Goal: Task Accomplishment & Management: Use online tool/utility

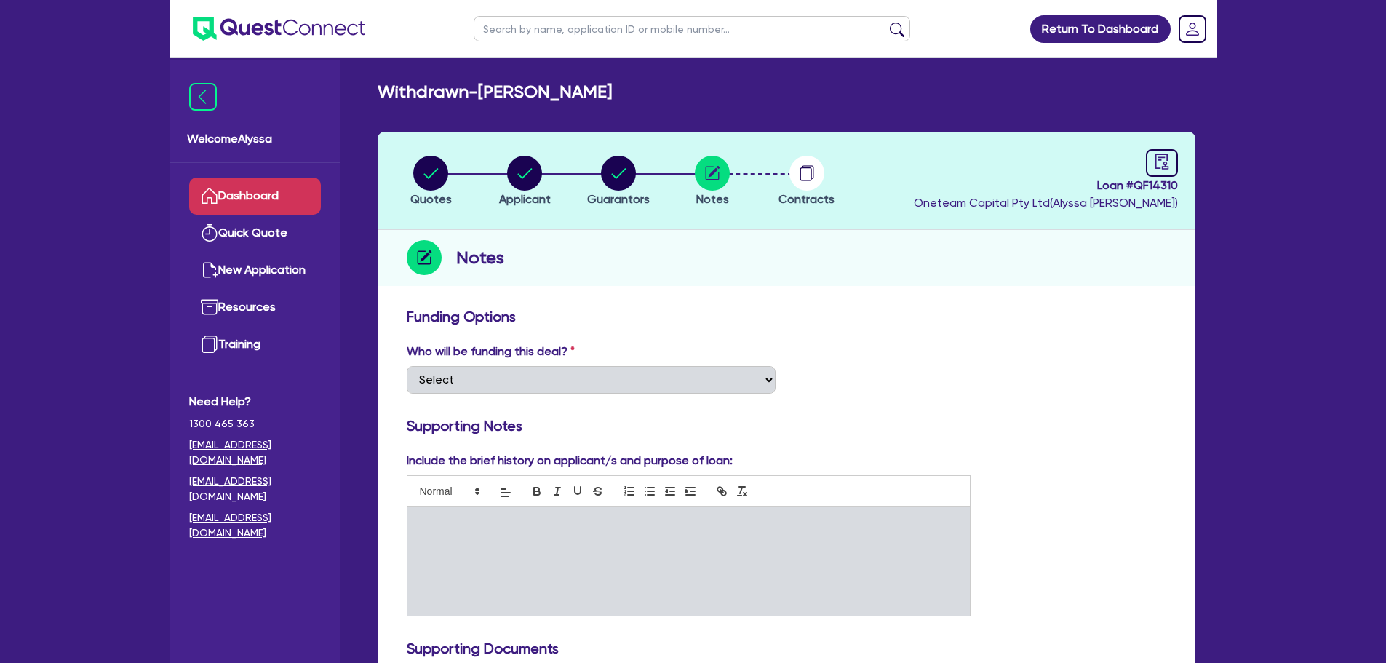
click at [275, 188] on link "Dashboard" at bounding box center [255, 196] width 132 height 37
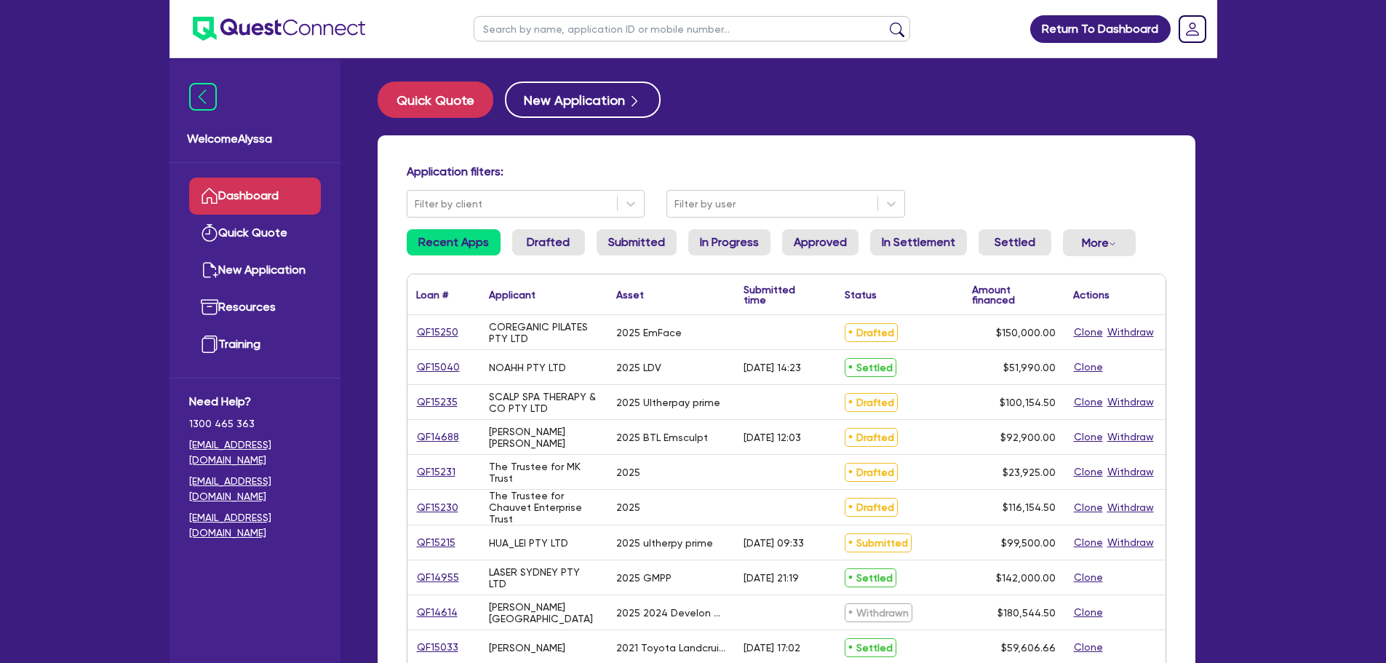
click at [515, 23] on input "text" at bounding box center [692, 28] width 437 height 25
type input "[PERSON_NAME]"
click at [886, 22] on button "submit" at bounding box center [897, 32] width 23 height 20
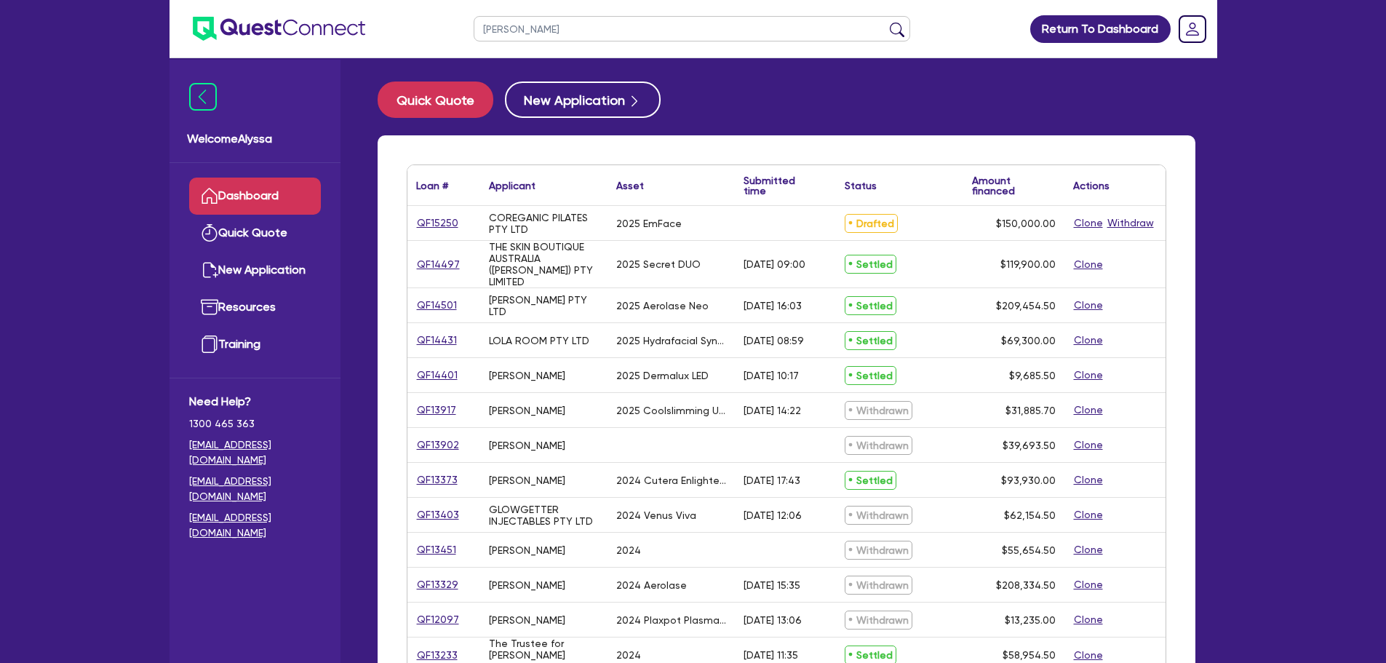
drag, startPoint x: 524, startPoint y: 22, endPoint x: 342, endPoint y: 53, distance: 184.6
click at [342, 53] on header "[PERSON_NAME] Return To Dashboard Edit Profile Logout" at bounding box center [694, 29] width 1048 height 58
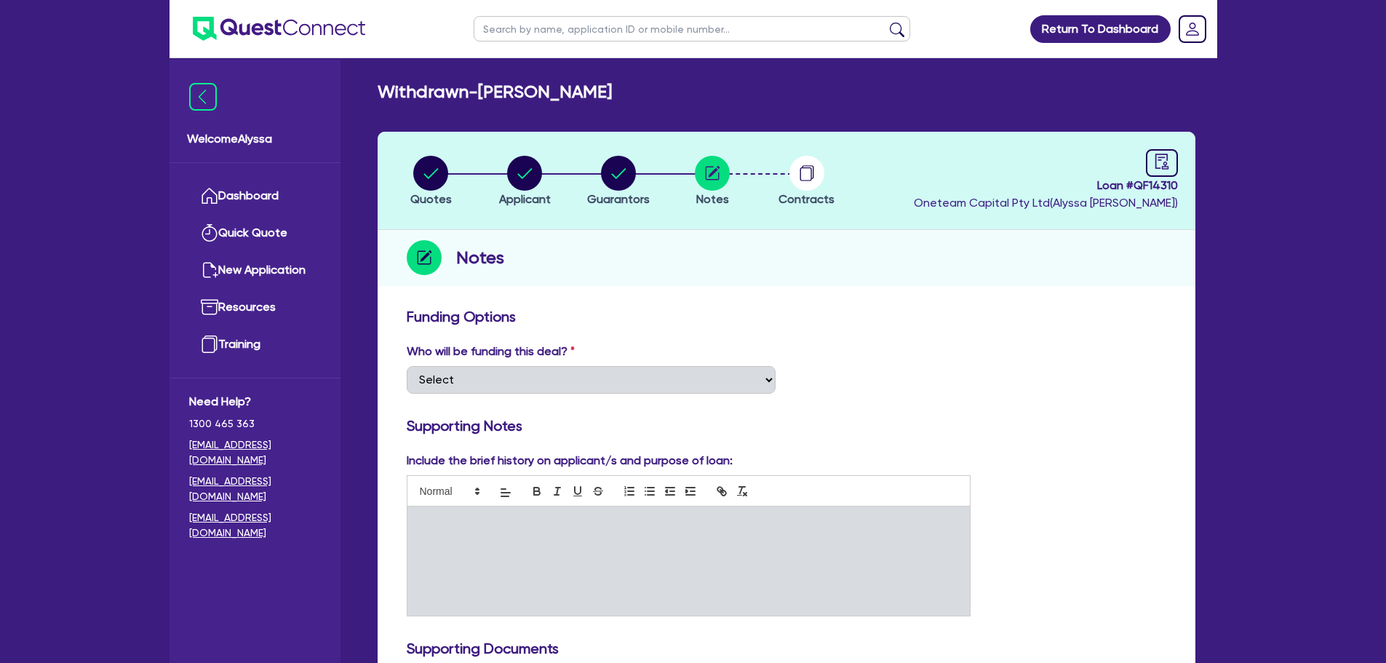
scroll to position [407, 0]
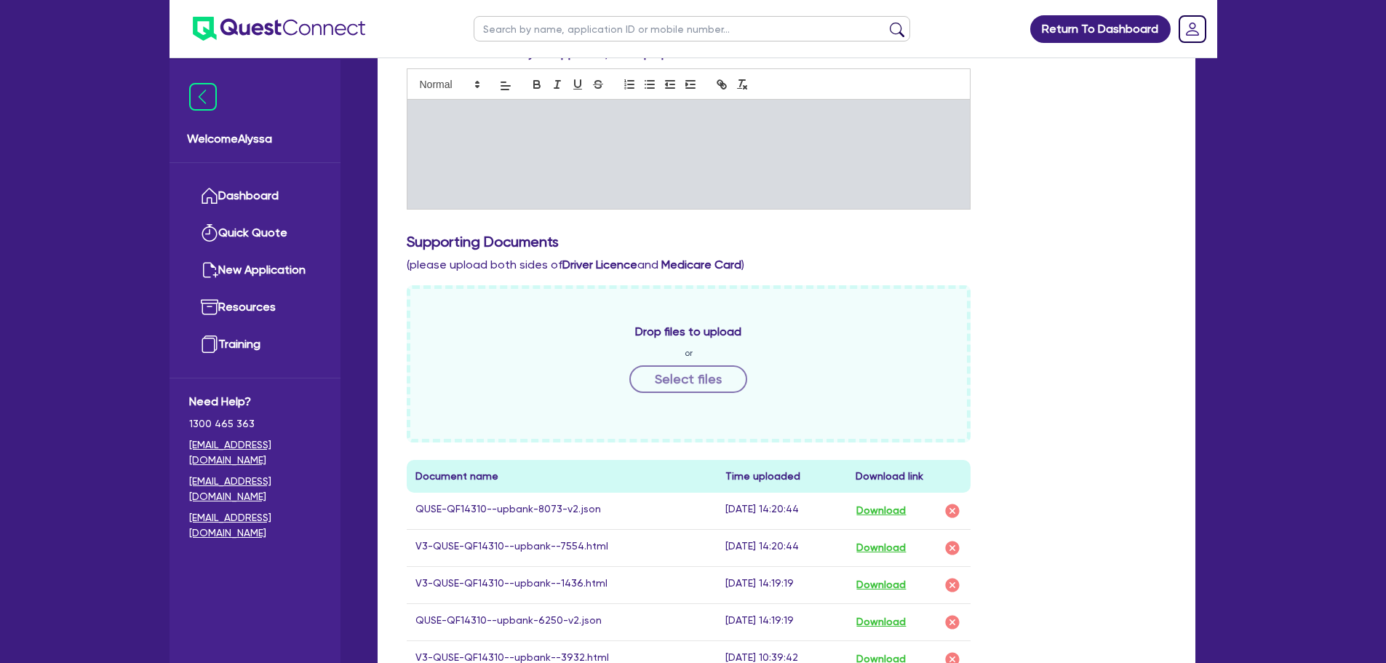
click at [544, 31] on input "text" at bounding box center [692, 28] width 437 height 25
type input "renew"
click button "submit" at bounding box center [897, 32] width 23 height 20
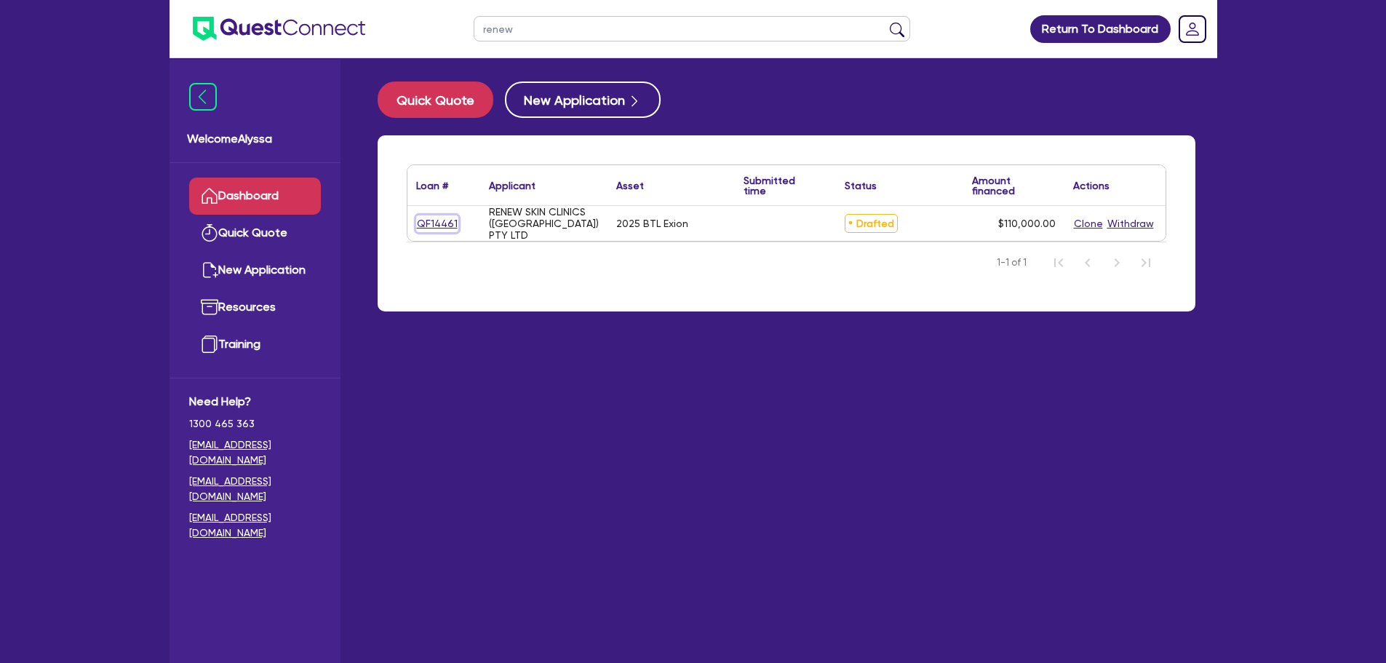
click at [445, 218] on link "QF14461" at bounding box center [437, 223] width 42 height 17
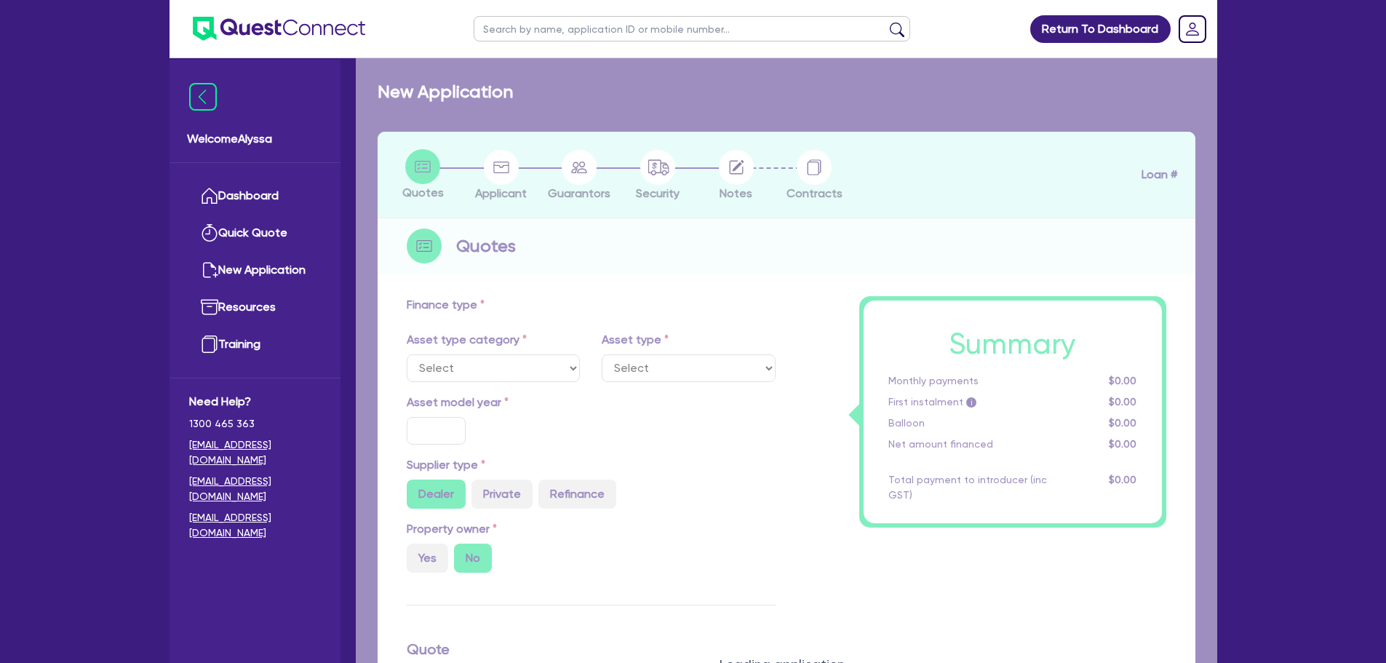
select select "SECONDARY_ASSETS"
type input "2025"
radio input "true"
type input "110,000"
type input "4"
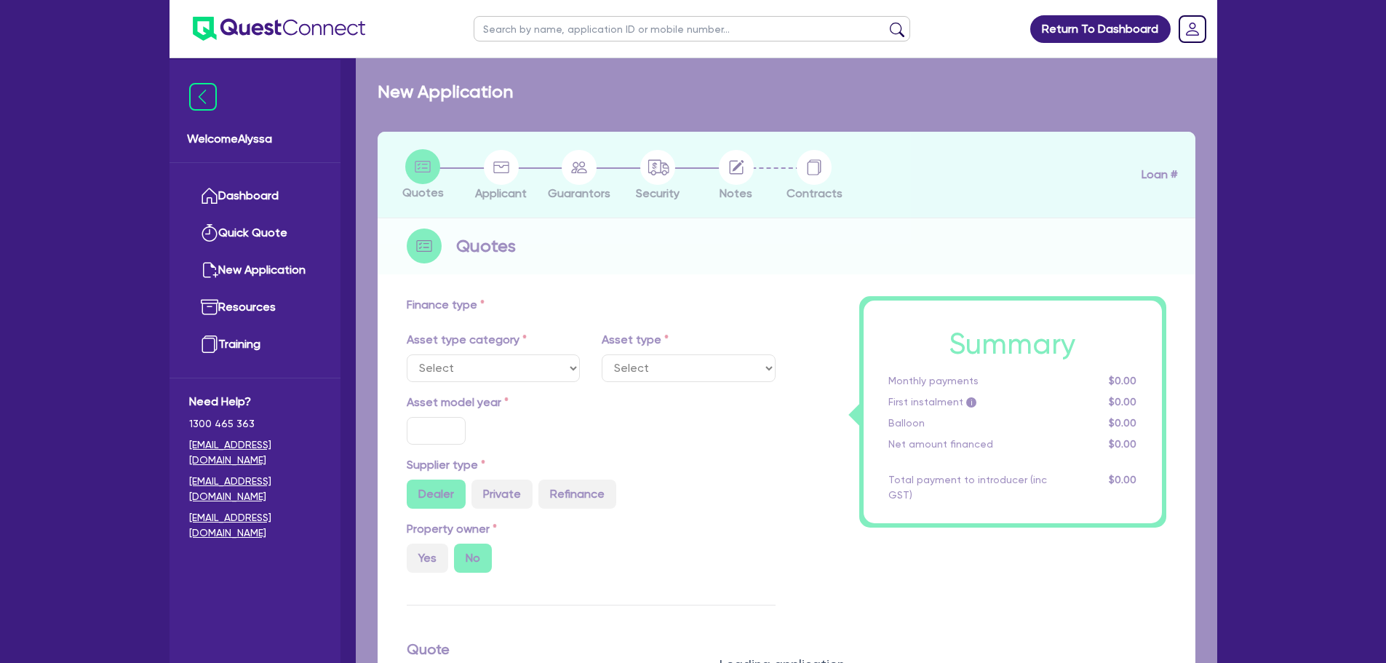
type input "4,400"
type input "10.5"
select select "MEDICAL_DENTAL_LABORATORY_EQUIPMENT"
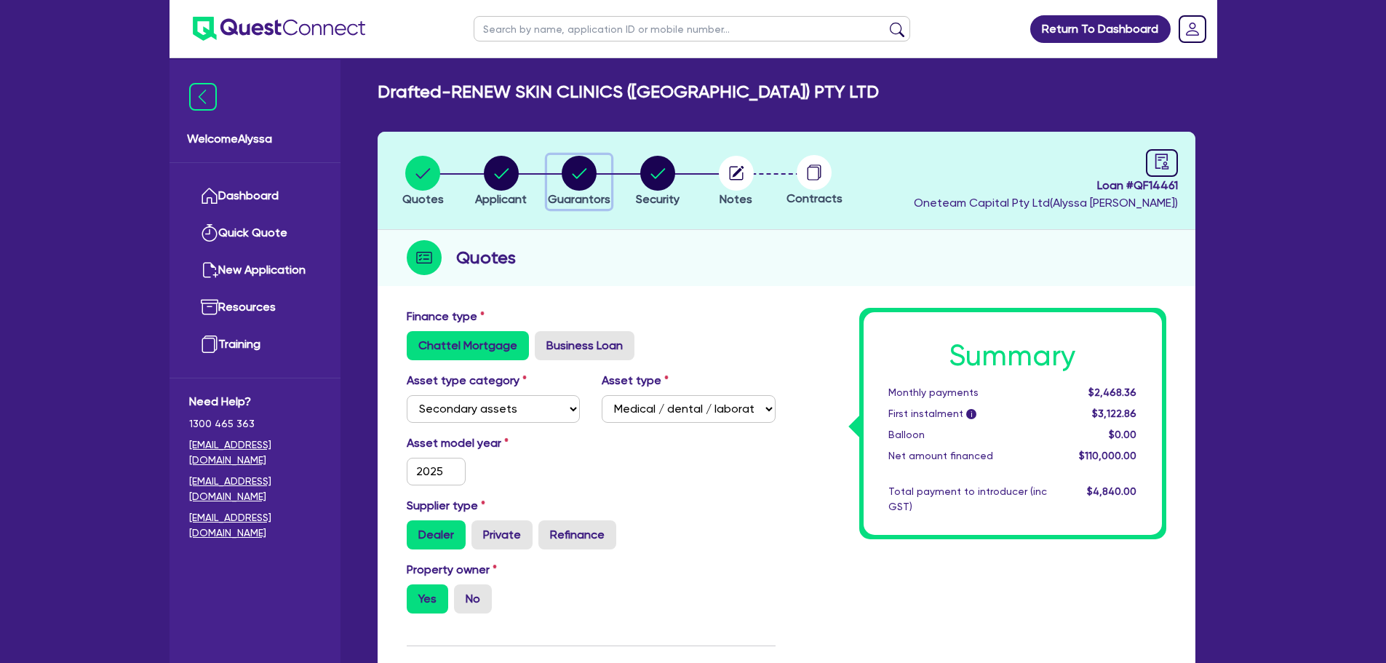
click at [568, 182] on circle "button" at bounding box center [579, 173] width 35 height 35
select select "MRS"
select select "VIC"
select select "MARRIED"
select select "PROPERTY"
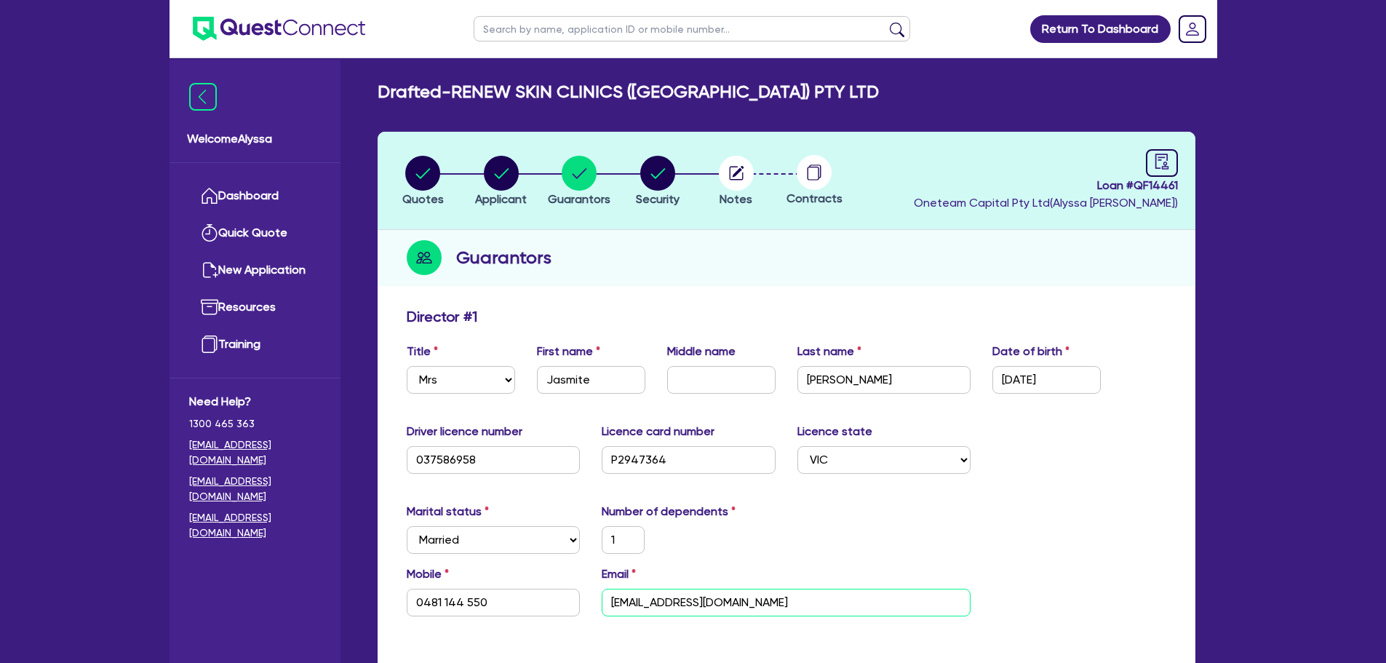
drag, startPoint x: 782, startPoint y: 608, endPoint x: 580, endPoint y: 595, distance: 202.7
click at [580, 595] on div "Mobile [PHONE_NUMBER] Email [EMAIL_ADDRESS][DOMAIN_NAME]" at bounding box center [787, 596] width 782 height 63
click at [528, 25] on input "text" at bounding box center [692, 28] width 437 height 25
type input "[PERSON_NAME]"
click button "submit" at bounding box center [897, 32] width 23 height 20
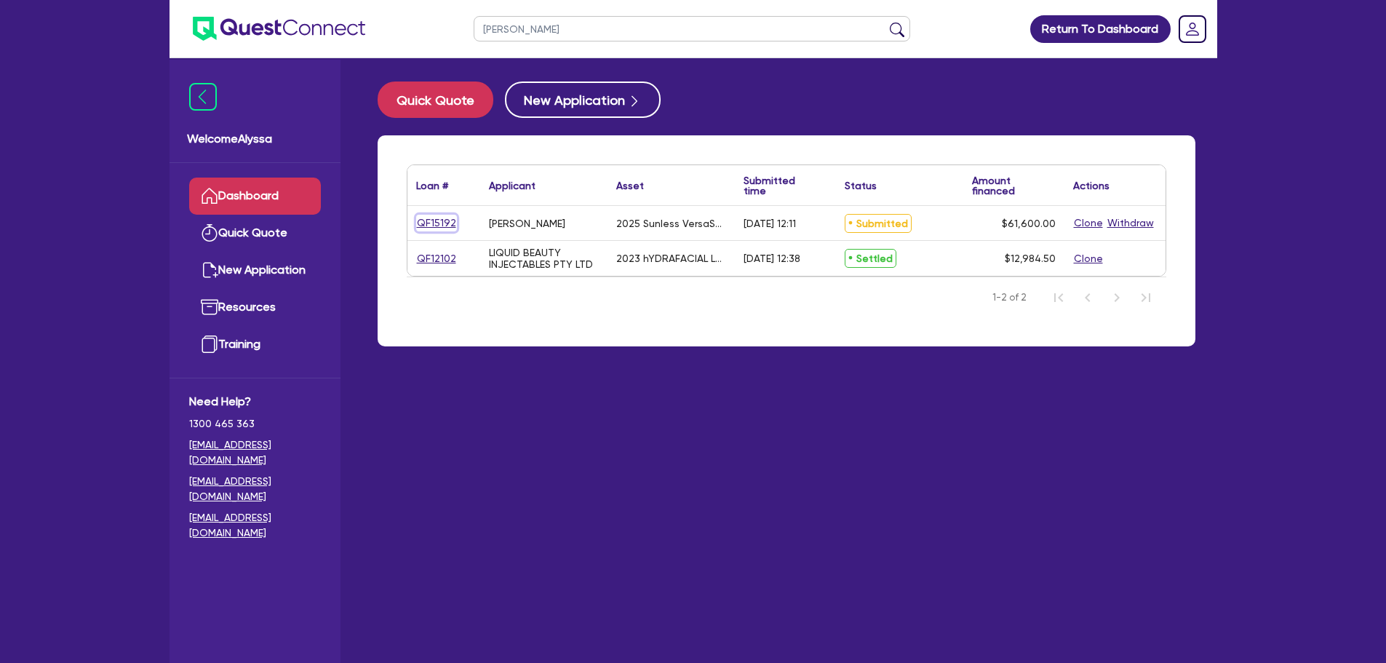
click at [440, 223] on link "QF15192" at bounding box center [436, 223] width 41 height 17
select select "TERTIARY_ASSETS"
select select "BEAUTY_EQUIPMENT"
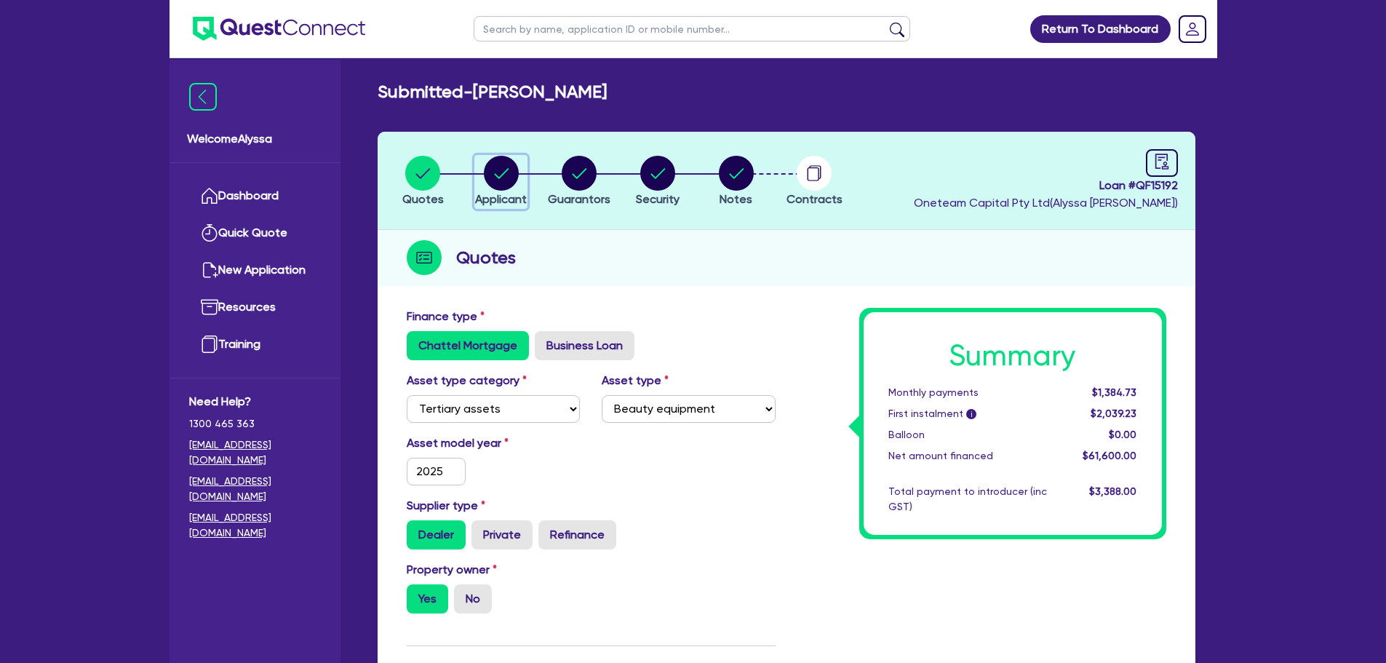
click at [507, 172] on circle "button" at bounding box center [501, 173] width 35 height 35
select select "SOLE_TRADER"
select select "HEALTH_BEAUTY"
select select "HAIR_BEAUTY_SALONS"
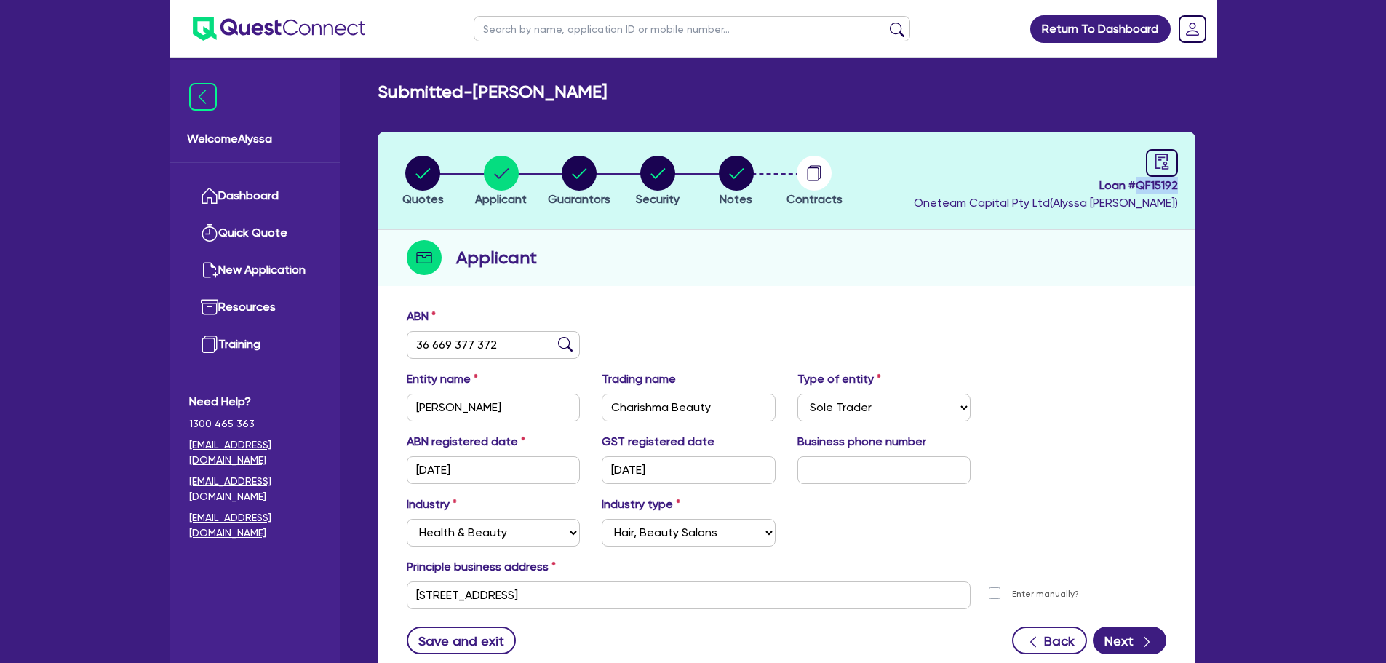
drag, startPoint x: 1165, startPoint y: 186, endPoint x: 1137, endPoint y: 183, distance: 28.5
click at [1137, 183] on header "Quotes Applicant [GEOGRAPHIC_DATA] Security Notes Contracts Loan # QF15192 Onet…" at bounding box center [787, 181] width 818 height 98
copy span "QF15192"
drag, startPoint x: 511, startPoint y: 352, endPoint x: 410, endPoint y: 347, distance: 100.6
click at [410, 347] on input "36 669 377 372" at bounding box center [494, 345] width 174 height 28
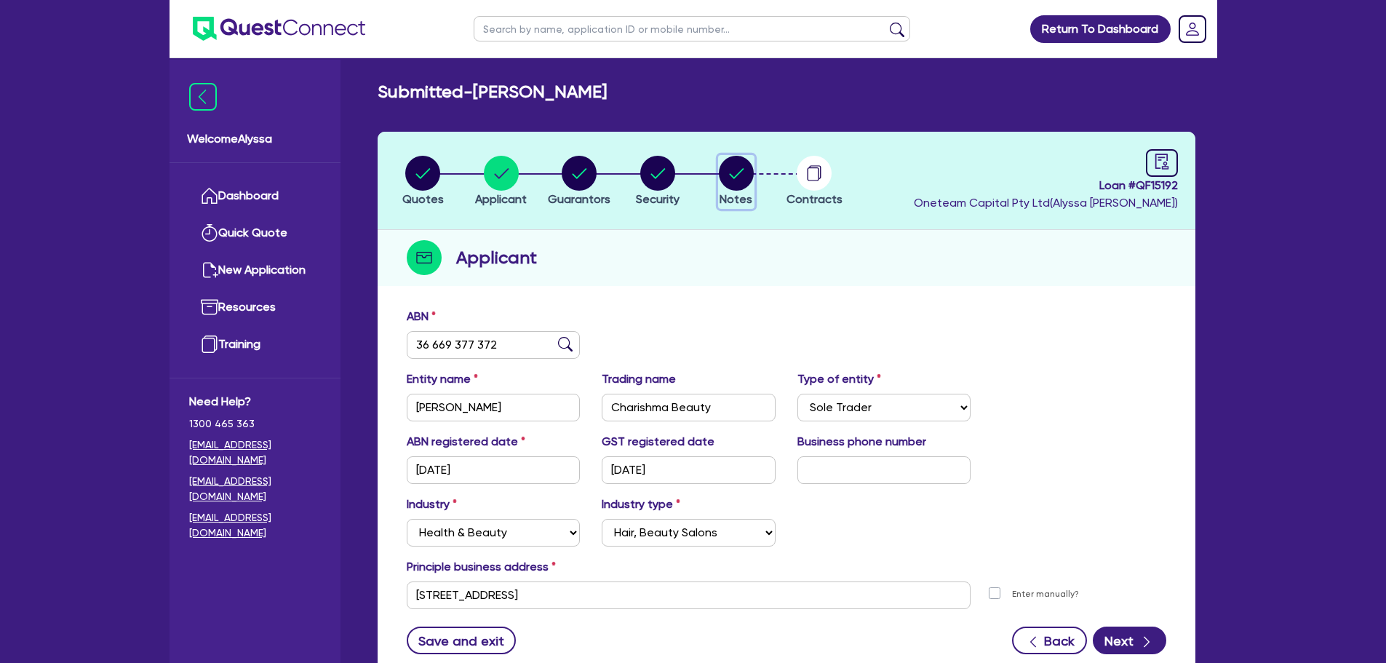
click at [730, 186] on circle "button" at bounding box center [736, 173] width 35 height 35
select select "Other"
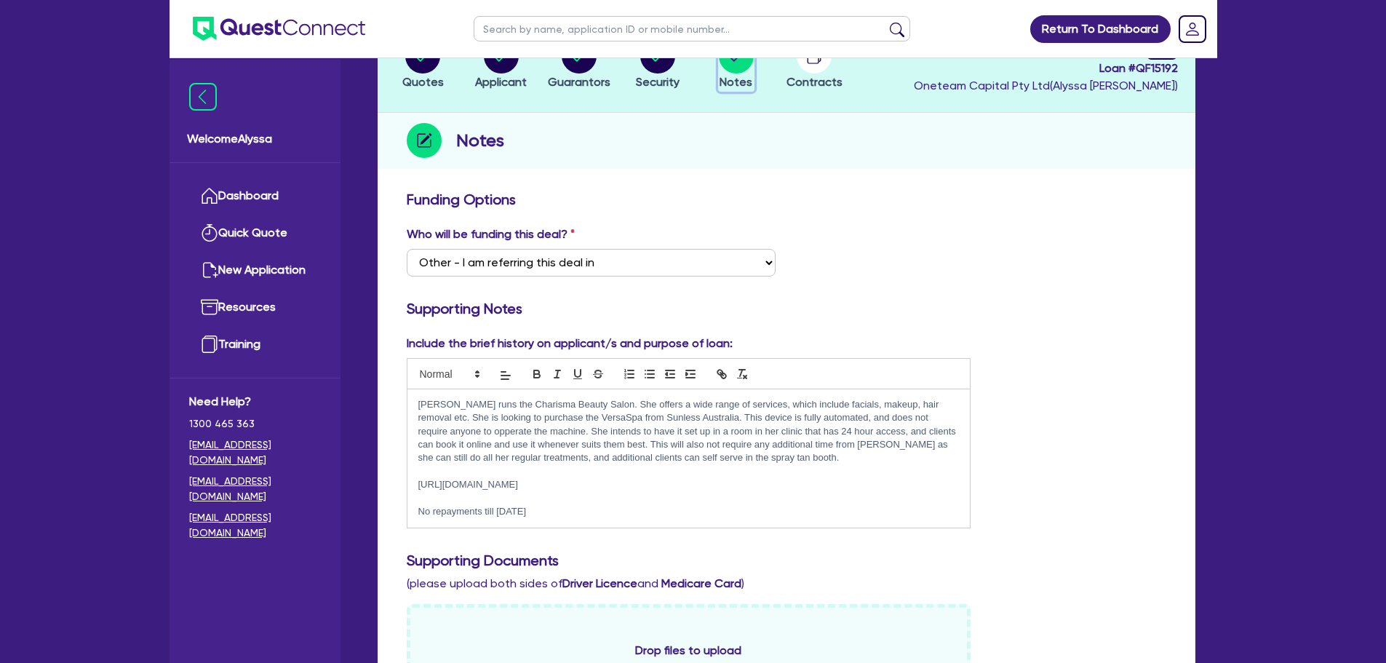
scroll to position [118, 0]
drag, startPoint x: 592, startPoint y: 488, endPoint x: 419, endPoint y: 483, distance: 172.6
click at [419, 483] on p "[URL][DOMAIN_NAME]" at bounding box center [688, 483] width 541 height 13
copy p "[URL][DOMAIN_NAME]"
click at [609, 509] on p "No repayments till [DATE]" at bounding box center [688, 510] width 541 height 13
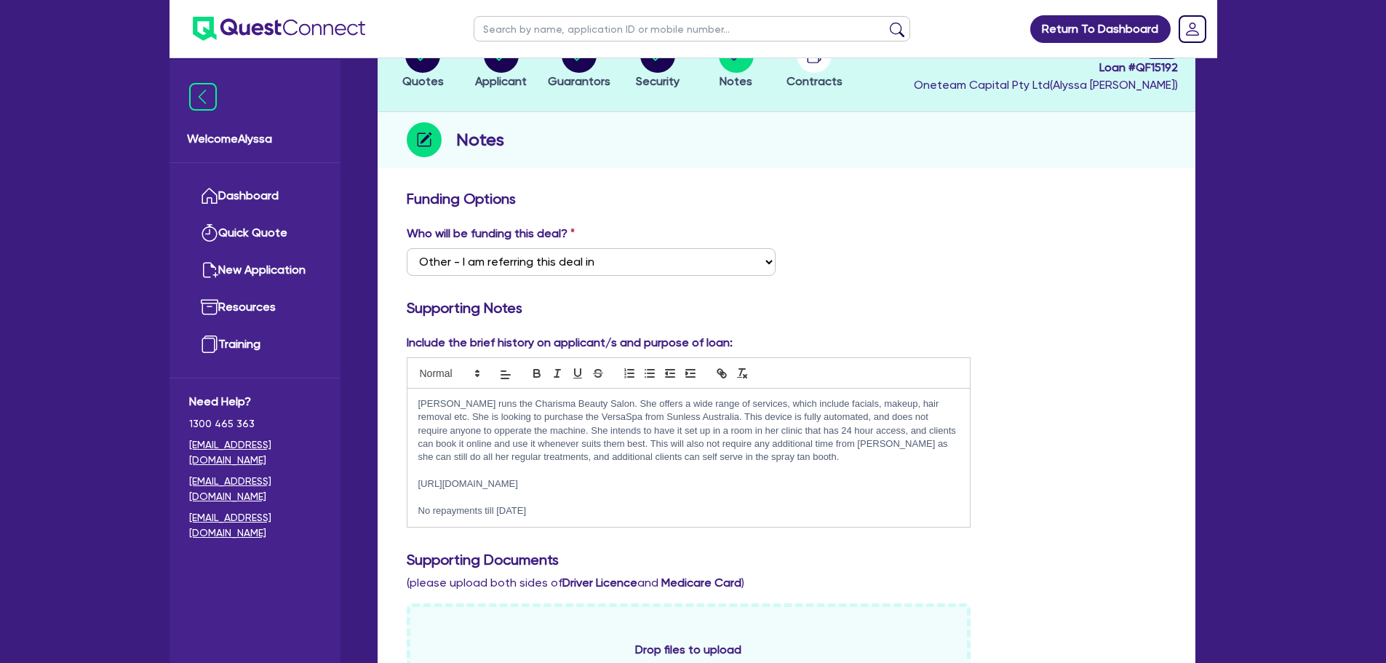
drag, startPoint x: 597, startPoint y: 510, endPoint x: 410, endPoint y: 381, distance: 226.9
click at [410, 381] on div "[PERSON_NAME] runs the Charisma Beauty Salon. She offers a wide range of servic…" at bounding box center [689, 442] width 565 height 170
copy div "[PERSON_NAME] runs the Charisma Beauty Salon. She offers a wide range of servic…"
click at [501, 63] on circle "button" at bounding box center [501, 55] width 35 height 35
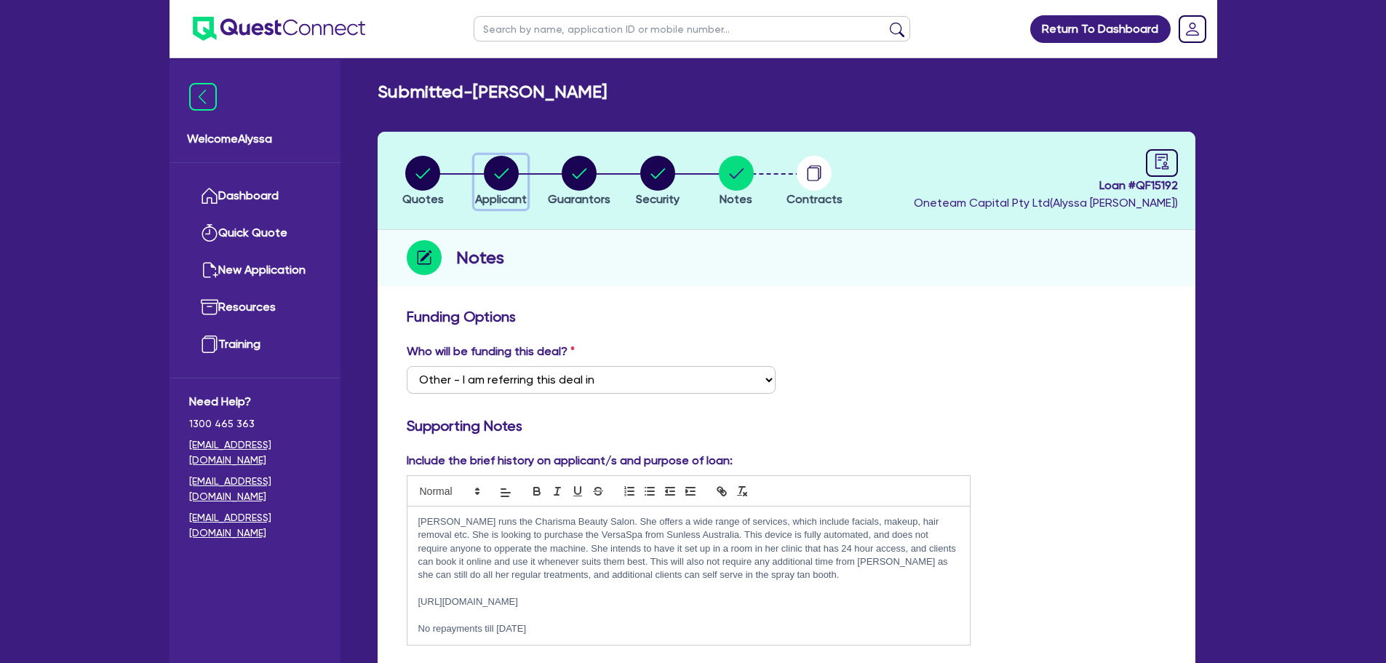
select select "SOLE_TRADER"
select select "HEALTH_BEAUTY"
select select "HAIR_BEAUTY_SALONS"
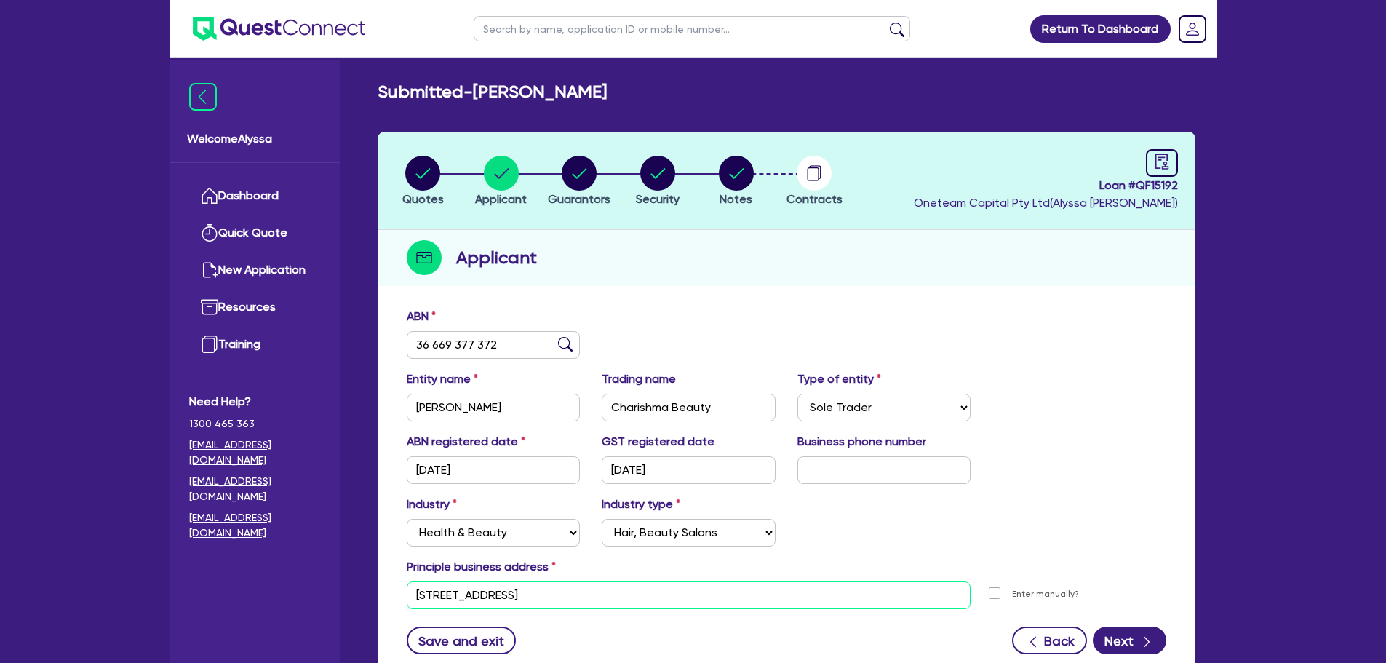
drag, startPoint x: 644, startPoint y: 584, endPoint x: 411, endPoint y: 608, distance: 234.1
click at [411, 608] on input "[STREET_ADDRESS]" at bounding box center [689, 596] width 565 height 28
click at [599, 179] on div "button" at bounding box center [579, 173] width 63 height 35
select select "MRS"
select select "[GEOGRAPHIC_DATA]"
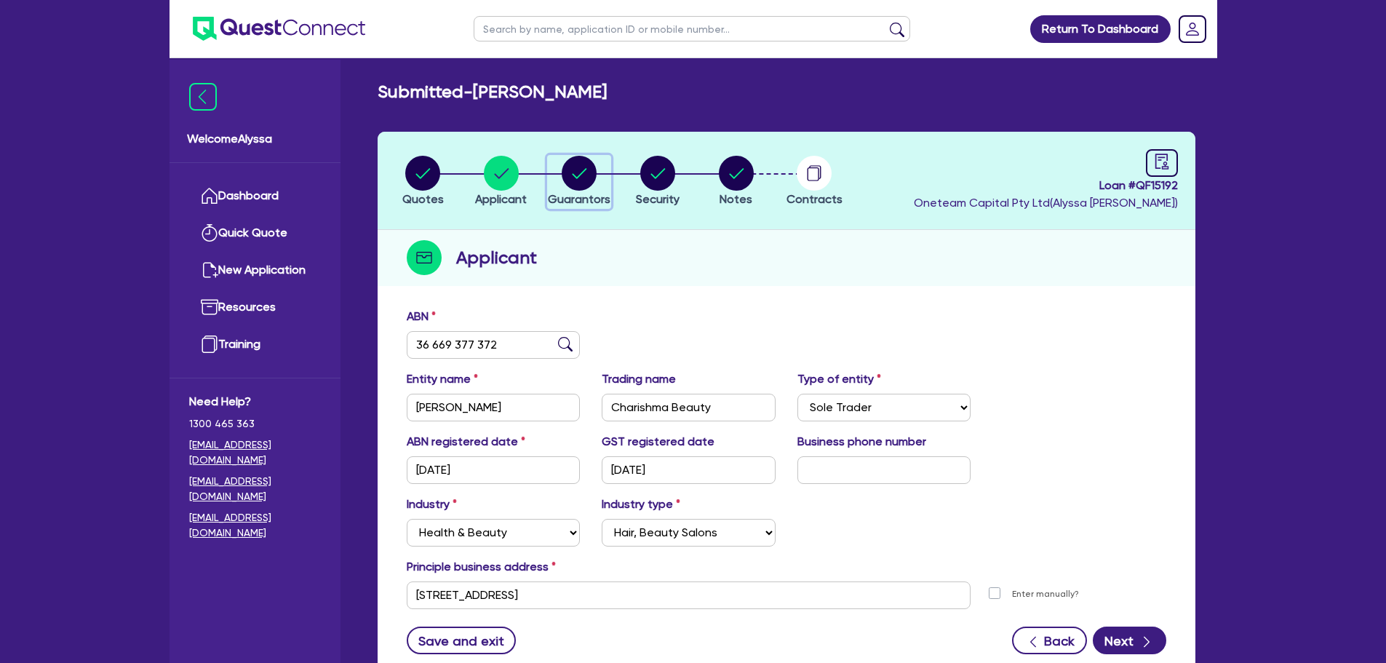
select select "MARRIED"
select select "INVESTMENT_PROPERTY"
select select "VEHICLE"
select select "OTHER"
select select "MORTGAGE"
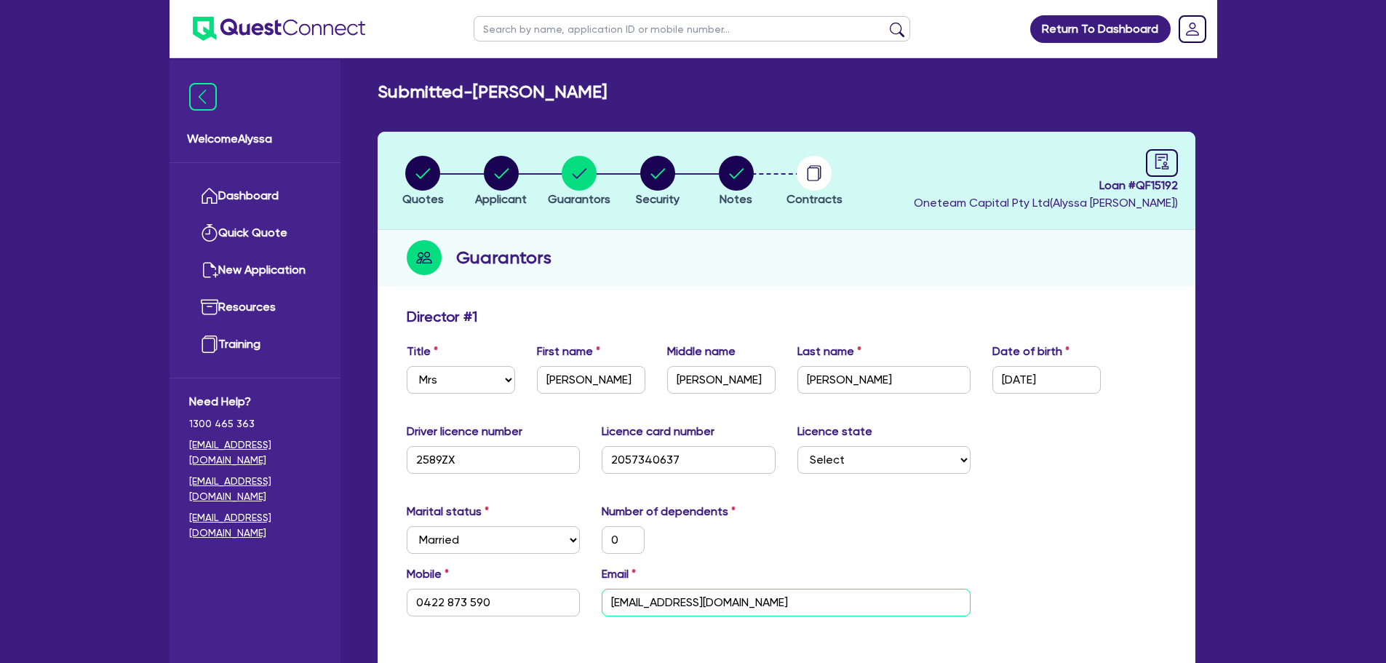
drag, startPoint x: 782, startPoint y: 605, endPoint x: 613, endPoint y: 614, distance: 169.1
click at [613, 614] on input "[EMAIL_ADDRESS][DOMAIN_NAME]" at bounding box center [786, 603] width 369 height 28
click at [728, 176] on circle "button" at bounding box center [736, 173] width 35 height 35
select select "Other"
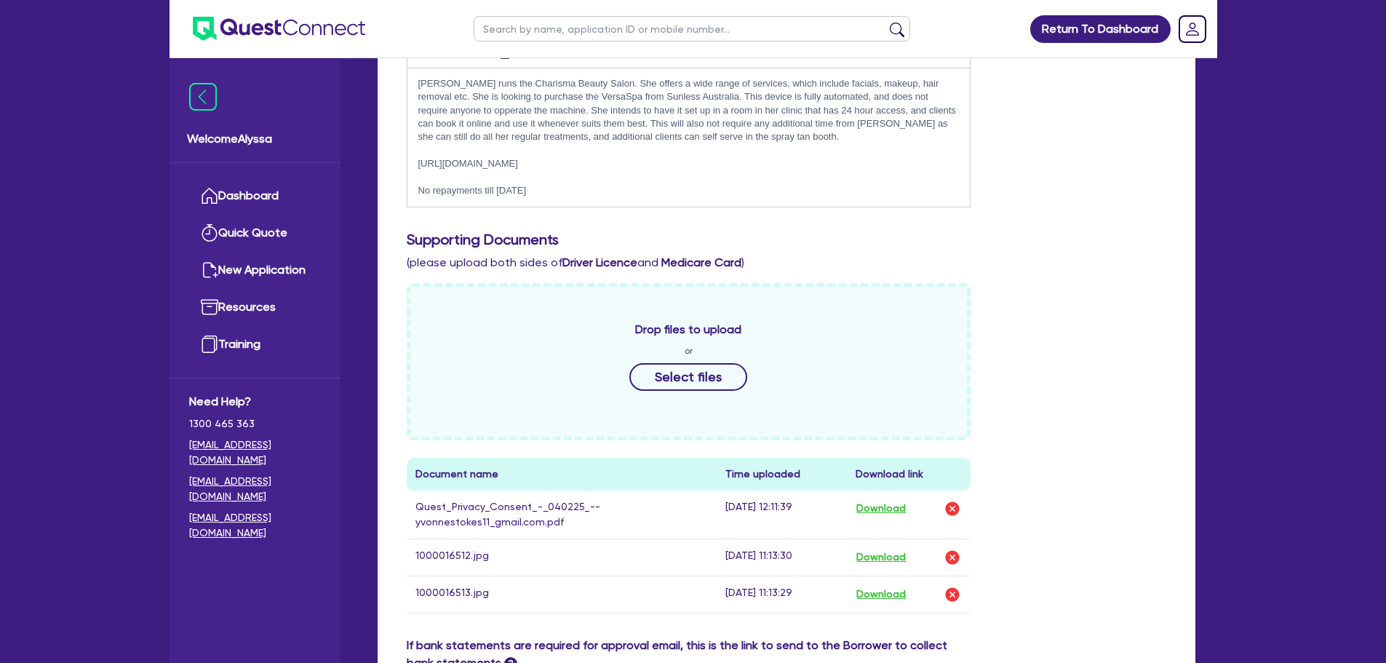
scroll to position [554, 0]
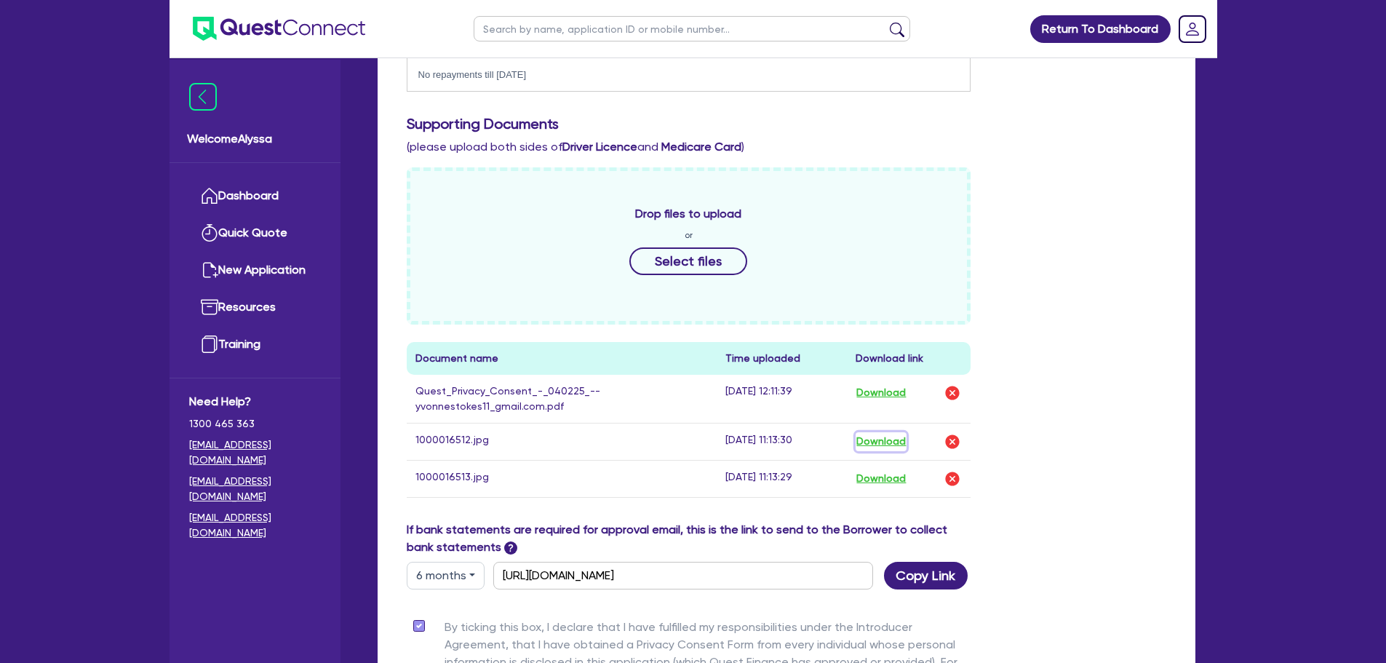
click at [880, 441] on button "Download" at bounding box center [881, 441] width 51 height 19
click at [877, 479] on button "Download" at bounding box center [881, 478] width 51 height 19
click at [518, 29] on input "text" at bounding box center [692, 28] width 437 height 25
type input "[PERSON_NAME]"
click button "submit" at bounding box center [897, 32] width 23 height 20
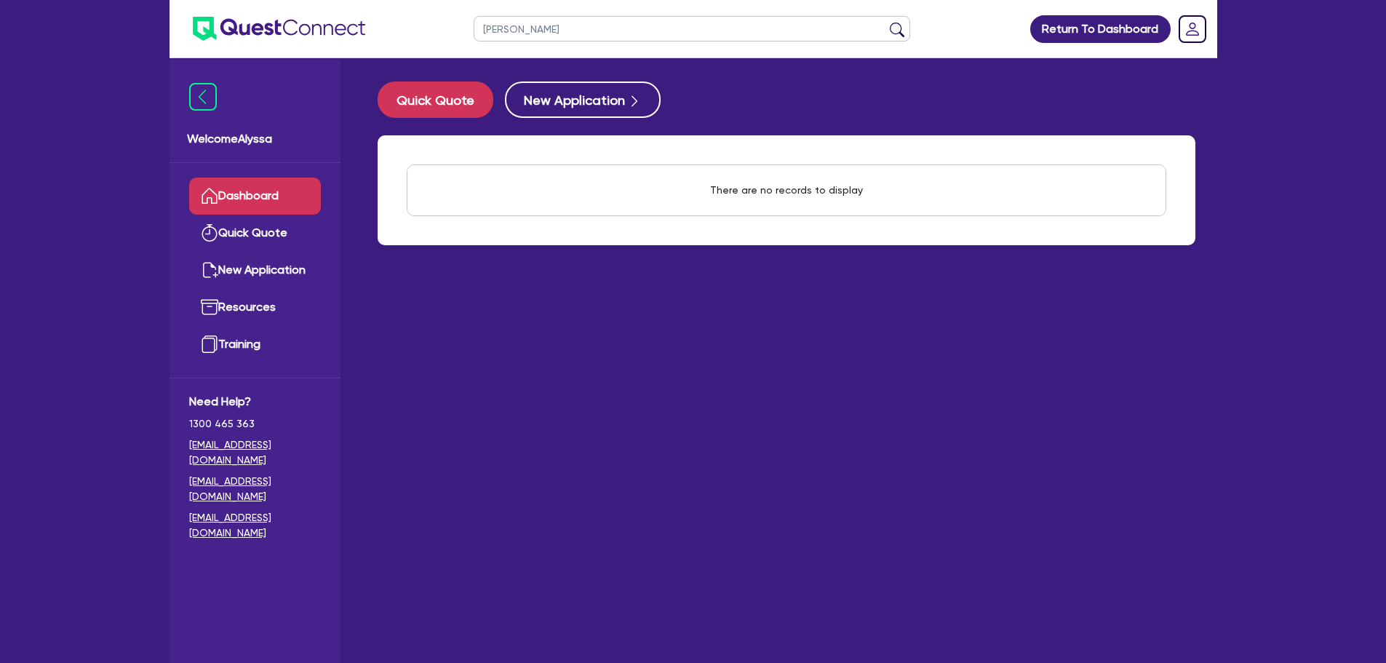
drag, startPoint x: 575, startPoint y: 28, endPoint x: 394, endPoint y: 16, distance: 180.9
click at [394, 16] on header "[PERSON_NAME] Return To Dashboard Edit Profile Logout" at bounding box center [694, 29] width 1048 height 58
type input "[PERSON_NAME]"
click at [886, 22] on button "submit" at bounding box center [897, 32] width 23 height 20
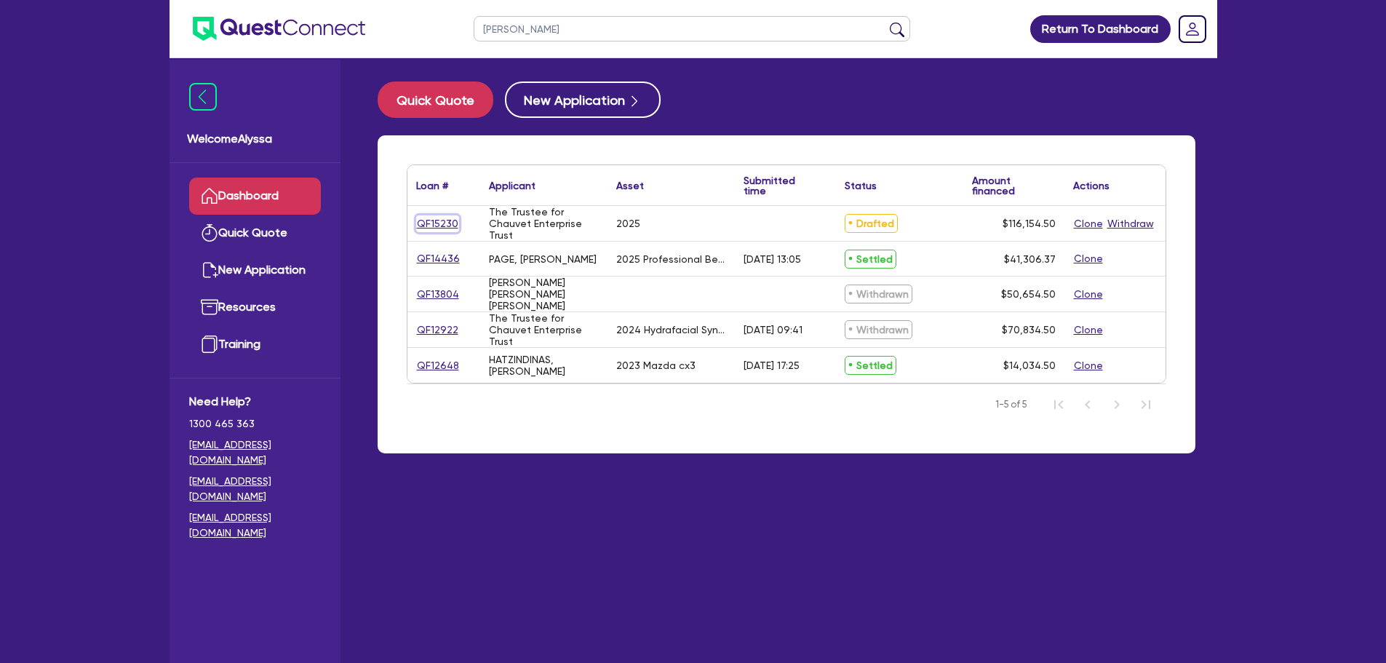
click at [424, 226] on link "QF15230" at bounding box center [437, 223] width 43 height 17
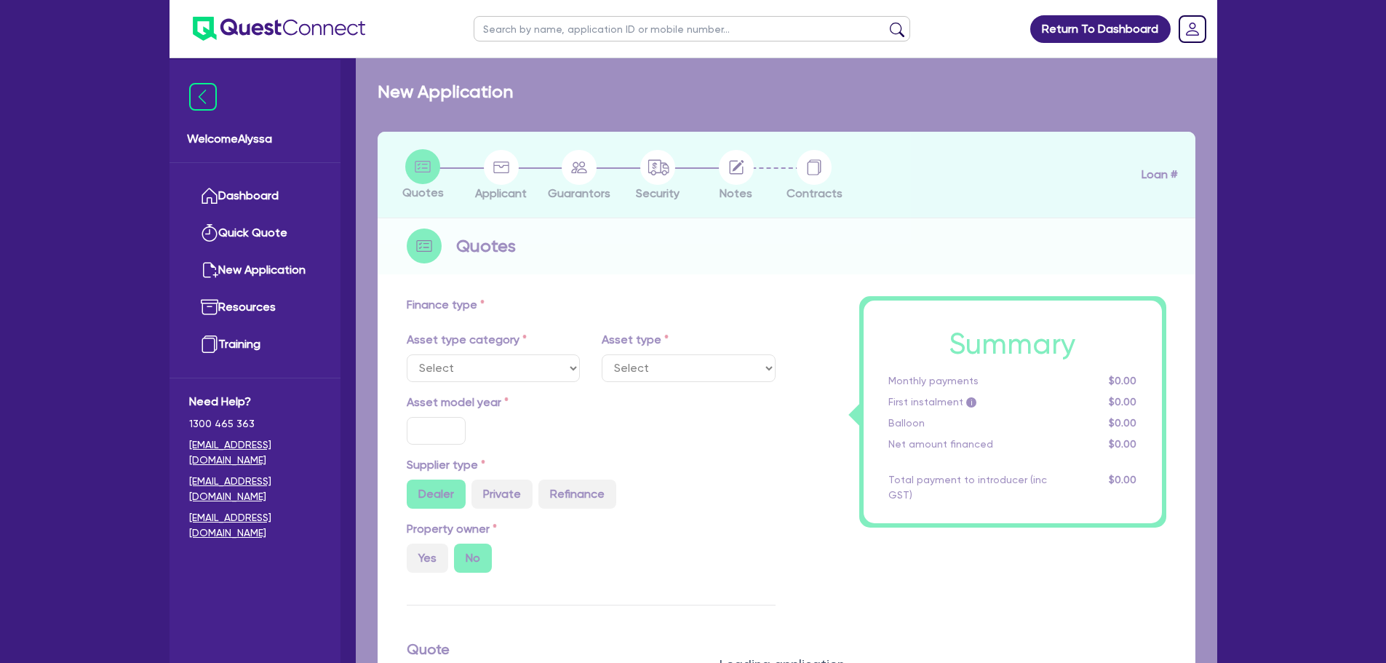
select select "SECONDARY_ASSETS"
type input "2025"
radio input "true"
type input "115,500"
type input "5"
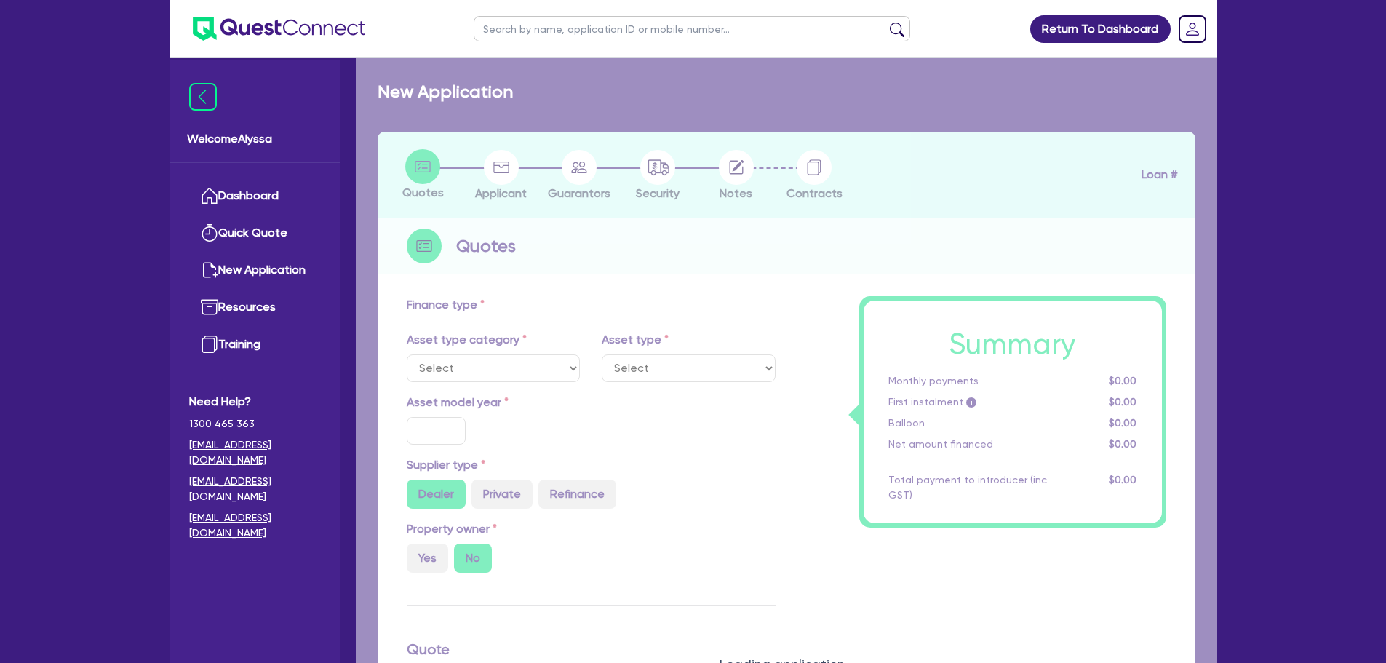
type input "5,807.73"
type input "7.49"
type input "900"
select select "MEDICAL_DENTAL_LABORATORY_EQUIPMENT"
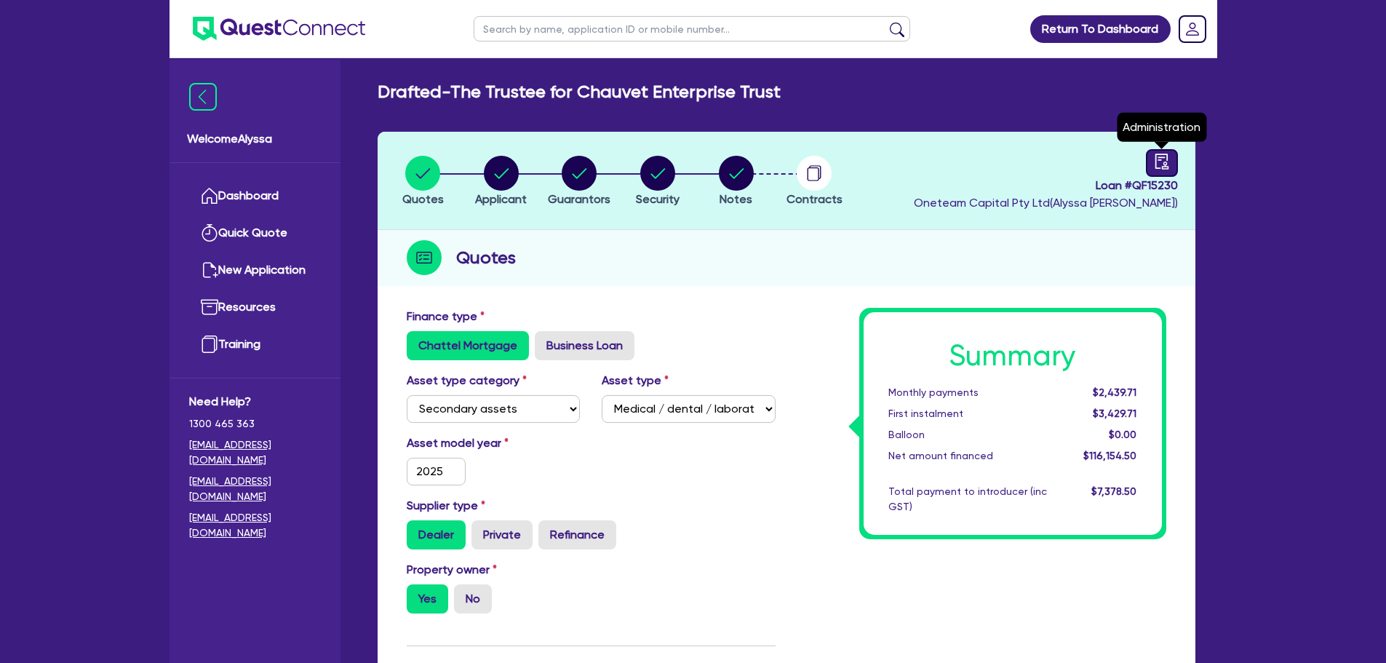
click at [1173, 162] on link at bounding box center [1162, 163] width 32 height 28
select select "DRAFTED_NEW"
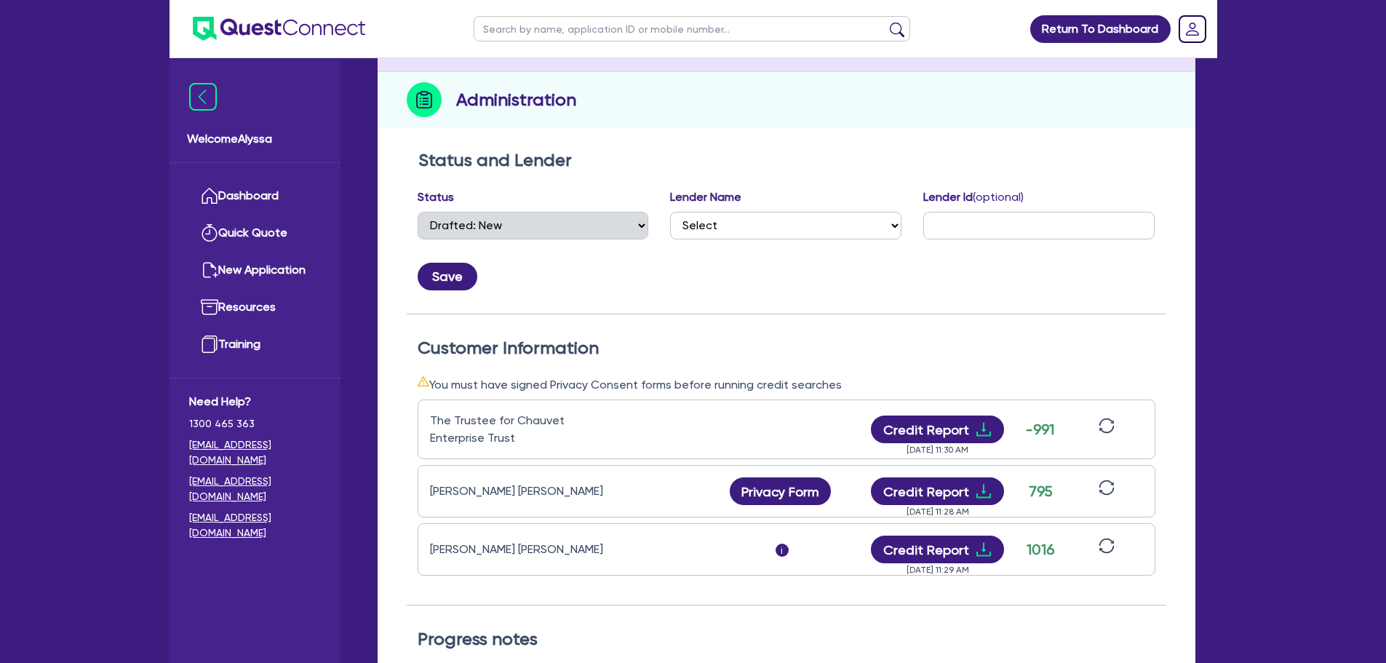
scroll to position [159, 0]
click at [908, 421] on button "Credit Report" at bounding box center [937, 429] width 133 height 28
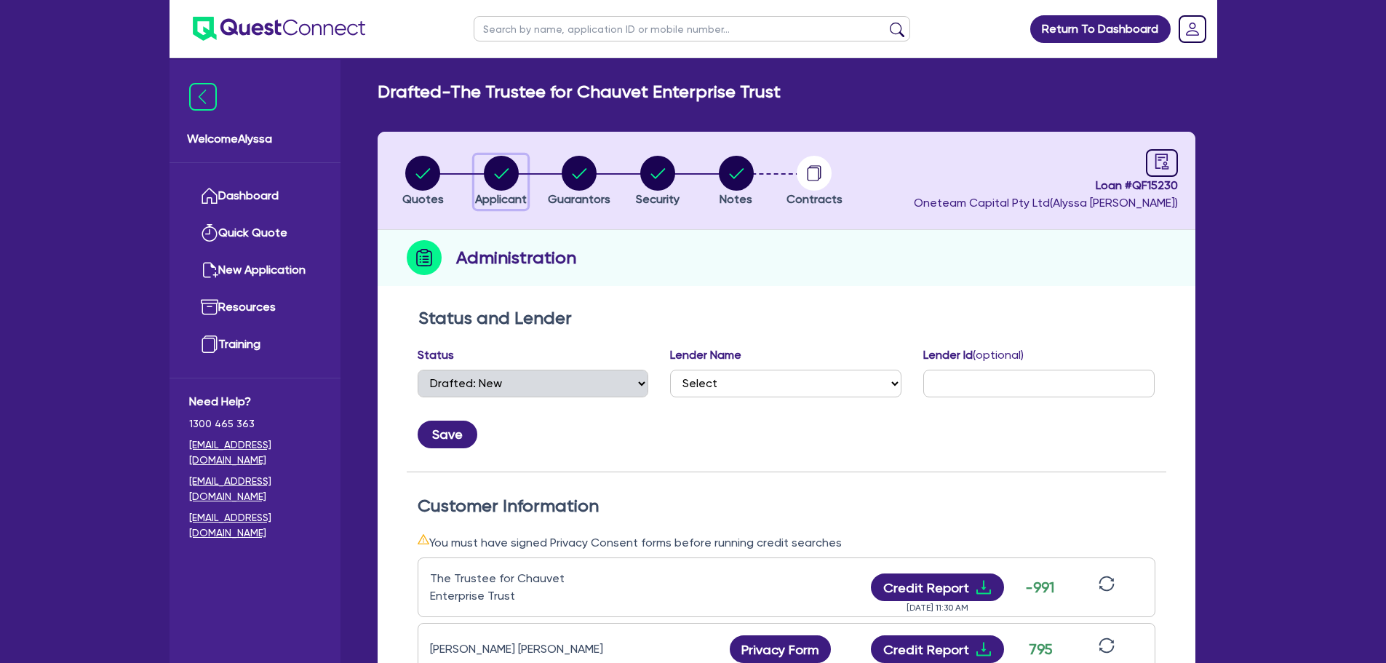
click at [493, 171] on circle "button" at bounding box center [501, 173] width 35 height 35
select select "TRUST"
select select "COMPANY"
select select "HEALTH_BEAUTY"
select select "HAIR_BEAUTY_SALONS"
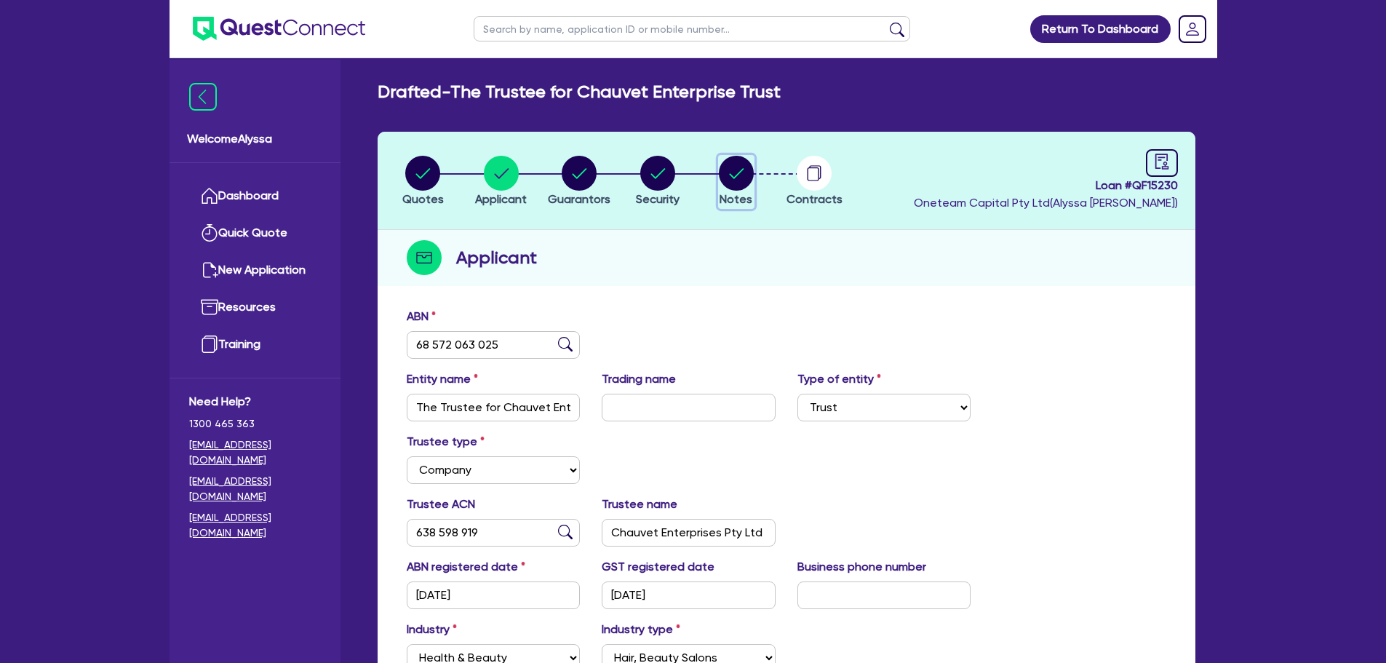
click at [730, 186] on circle "button" at bounding box center [736, 173] width 35 height 35
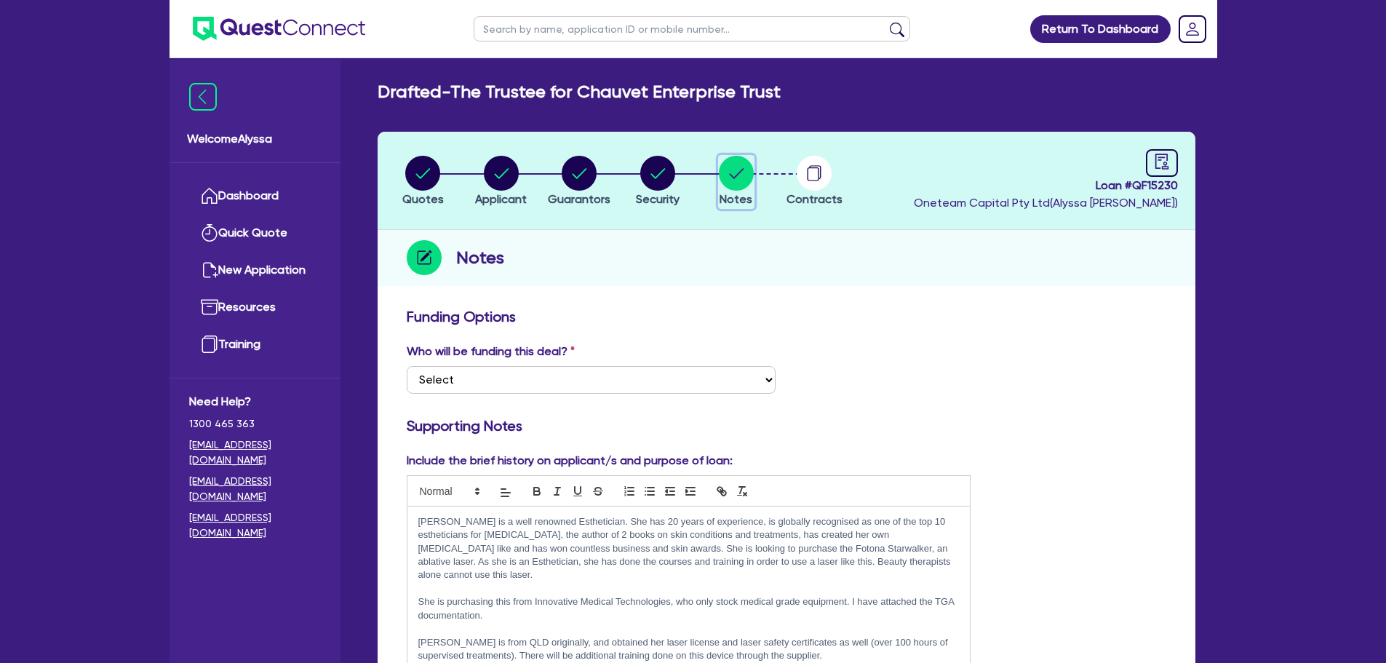
scroll to position [310, 0]
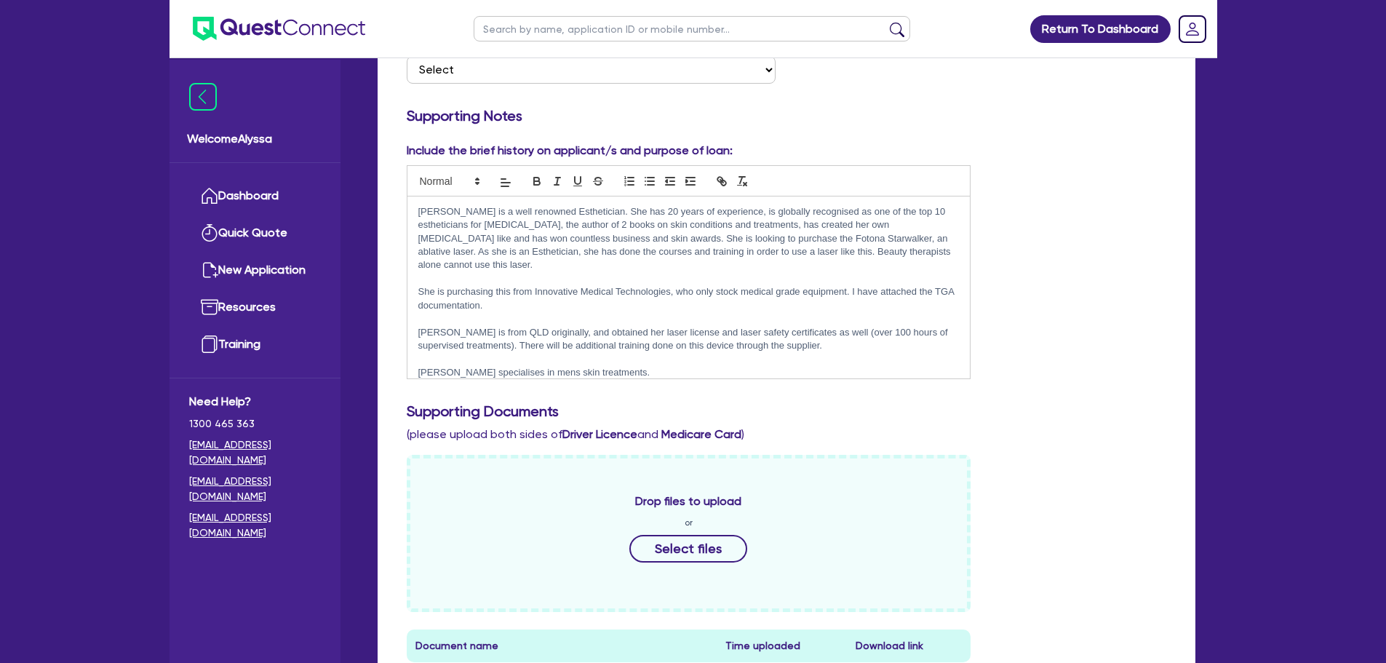
click at [637, 366] on p "[PERSON_NAME] specialises in mens skin treatments." at bounding box center [688, 372] width 541 height 13
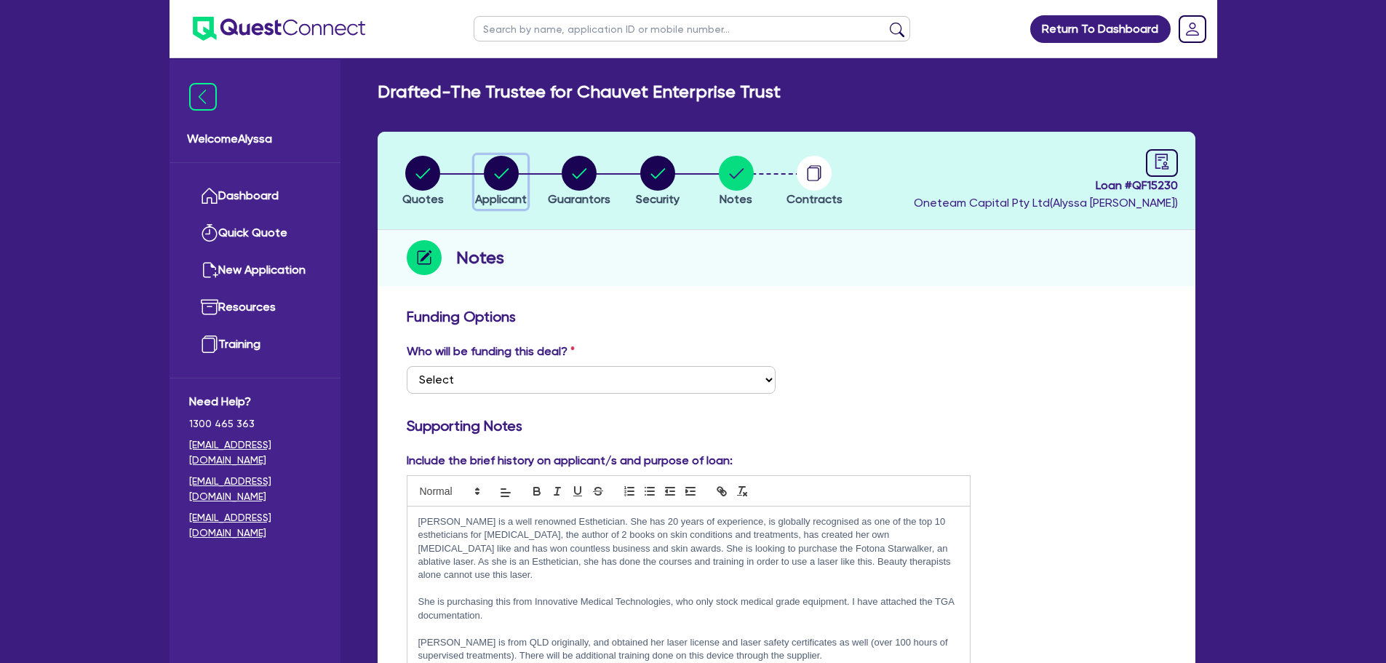
click at [493, 172] on circle "button" at bounding box center [501, 173] width 35 height 35
select select "TRUST"
select select "COMPANY"
select select "HEALTH_BEAUTY"
select select "HAIR_BEAUTY_SALONS"
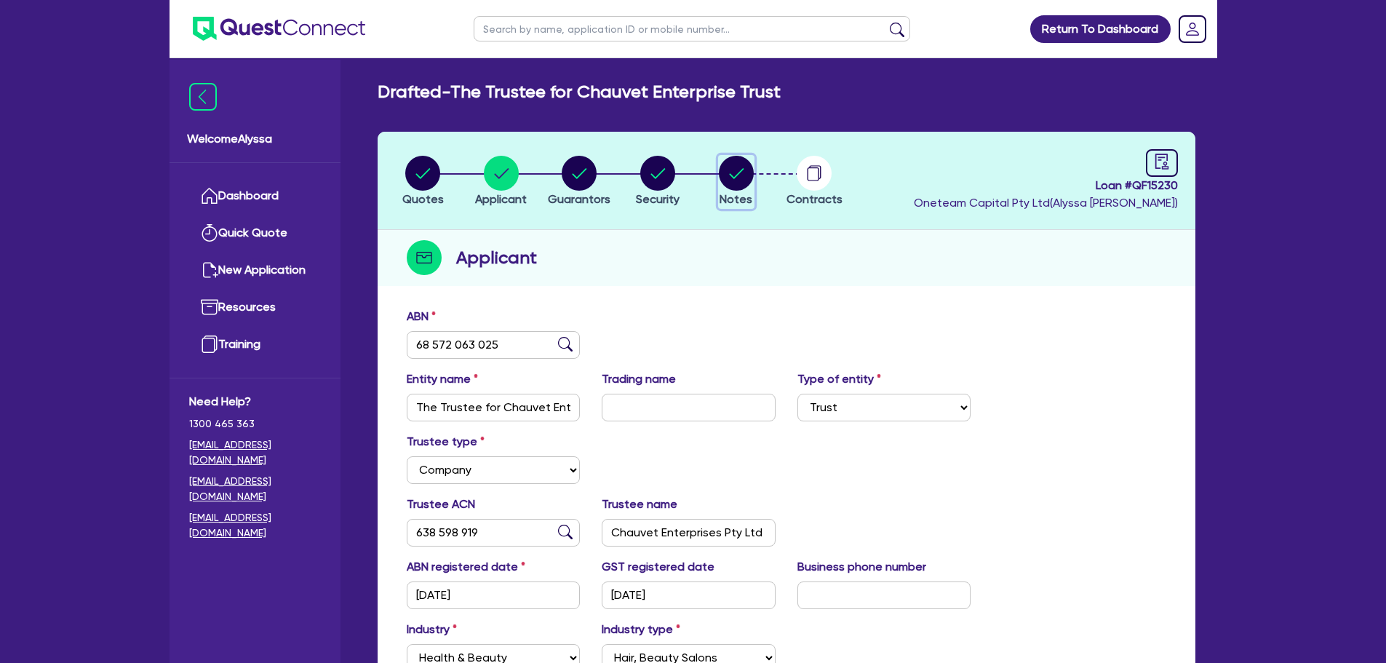
click at [723, 175] on circle "button" at bounding box center [736, 173] width 35 height 35
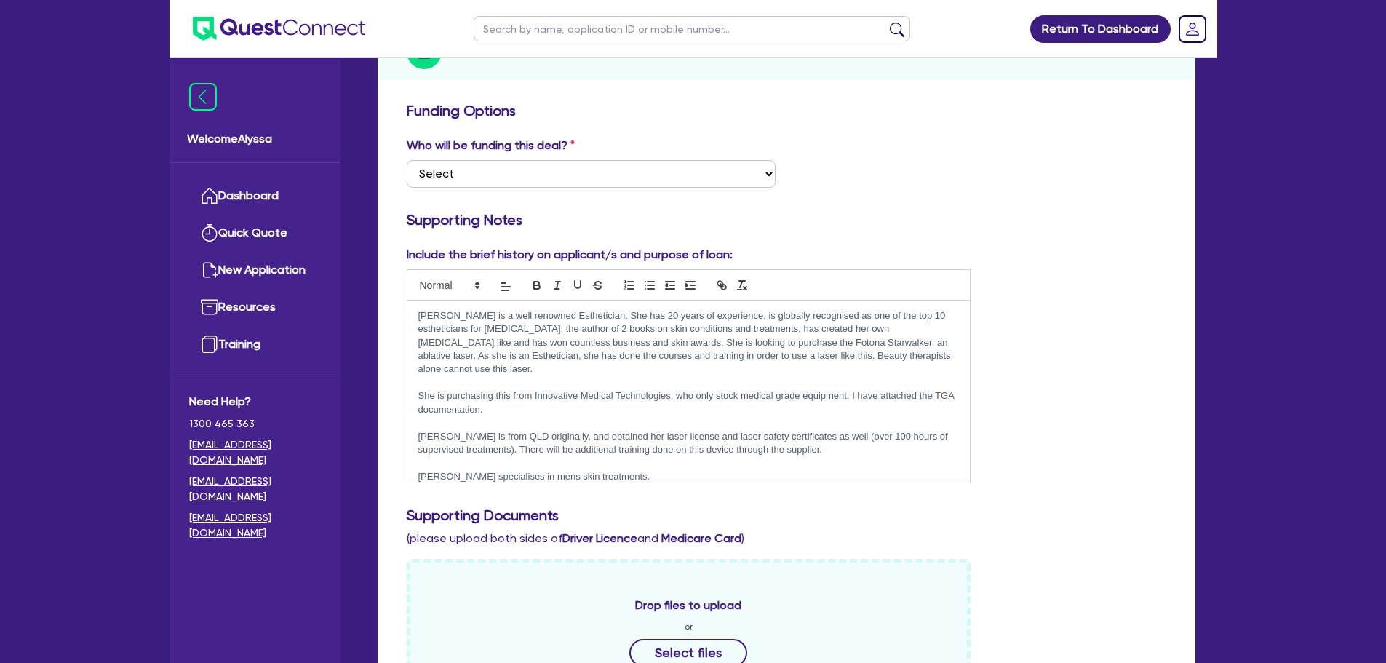
scroll to position [50, 0]
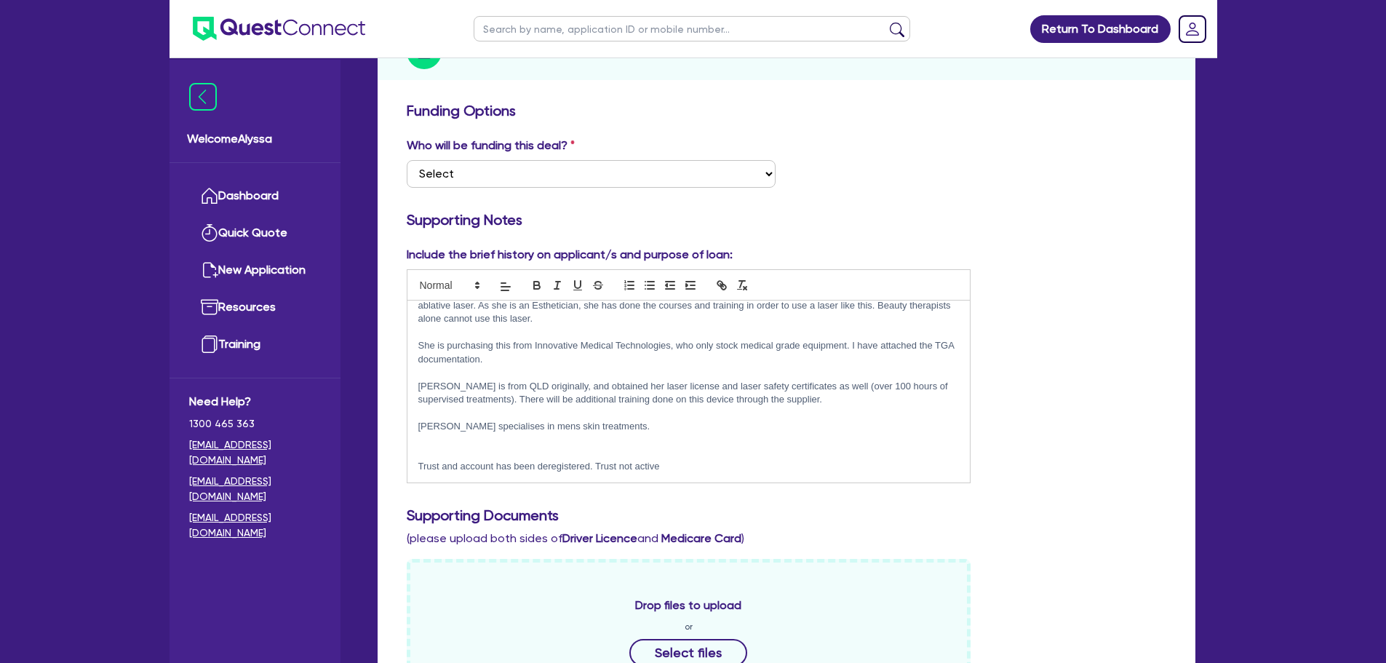
click at [663, 468] on p "Trust and account has been deregistered. Trust not active" at bounding box center [688, 466] width 541 height 13
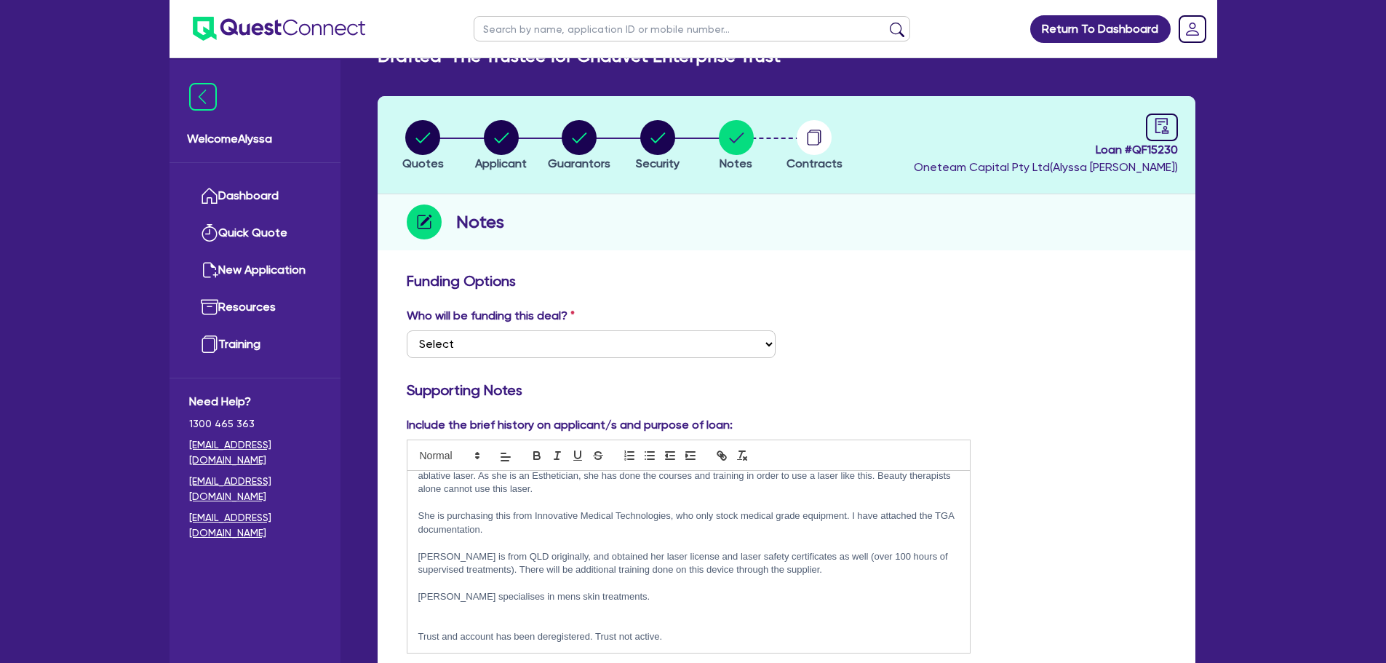
scroll to position [0, 0]
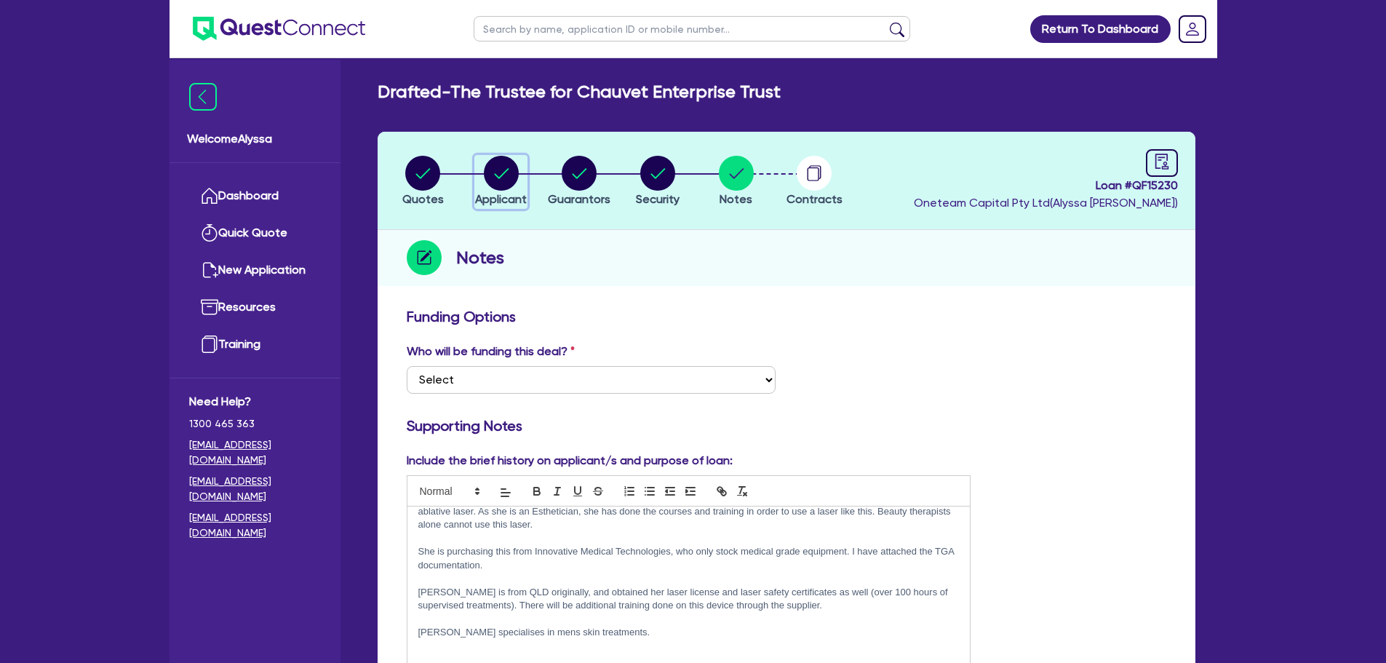
click at [495, 177] on circle "button" at bounding box center [501, 173] width 35 height 35
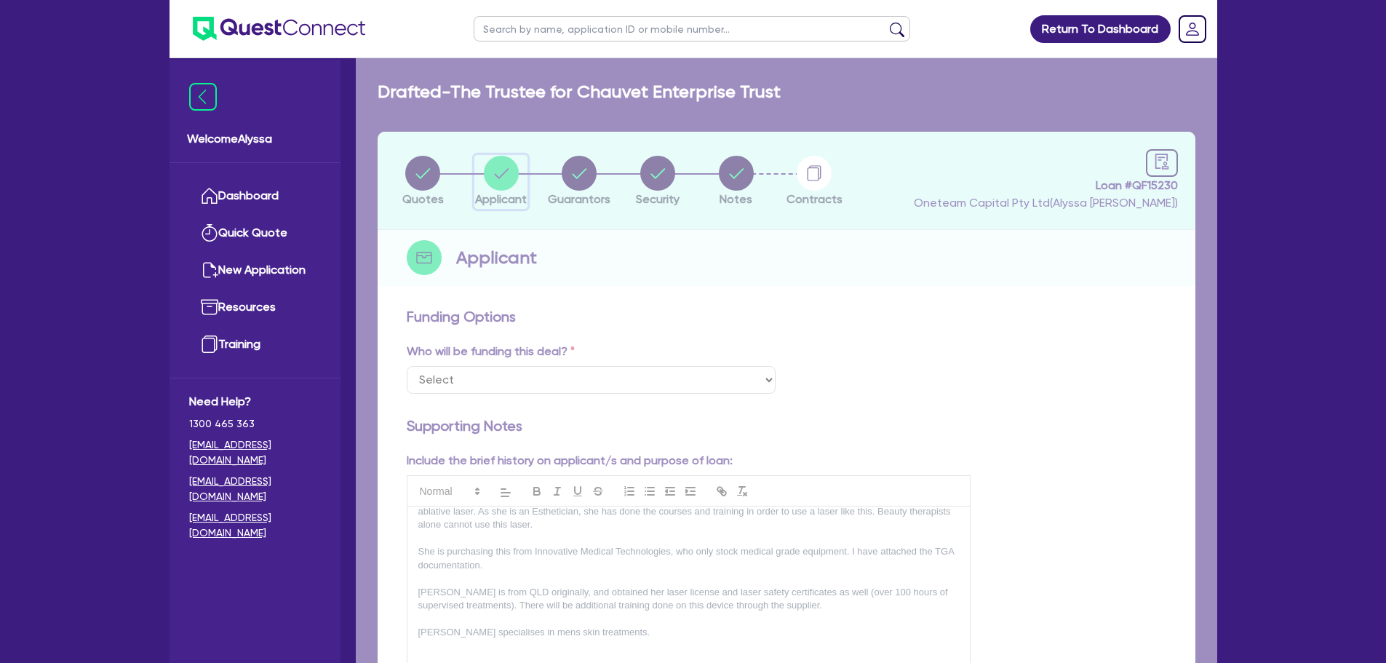
select select "TRUST"
select select "COMPANY"
select select "HEALTH_BEAUTY"
select select "HAIR_BEAUTY_SALONS"
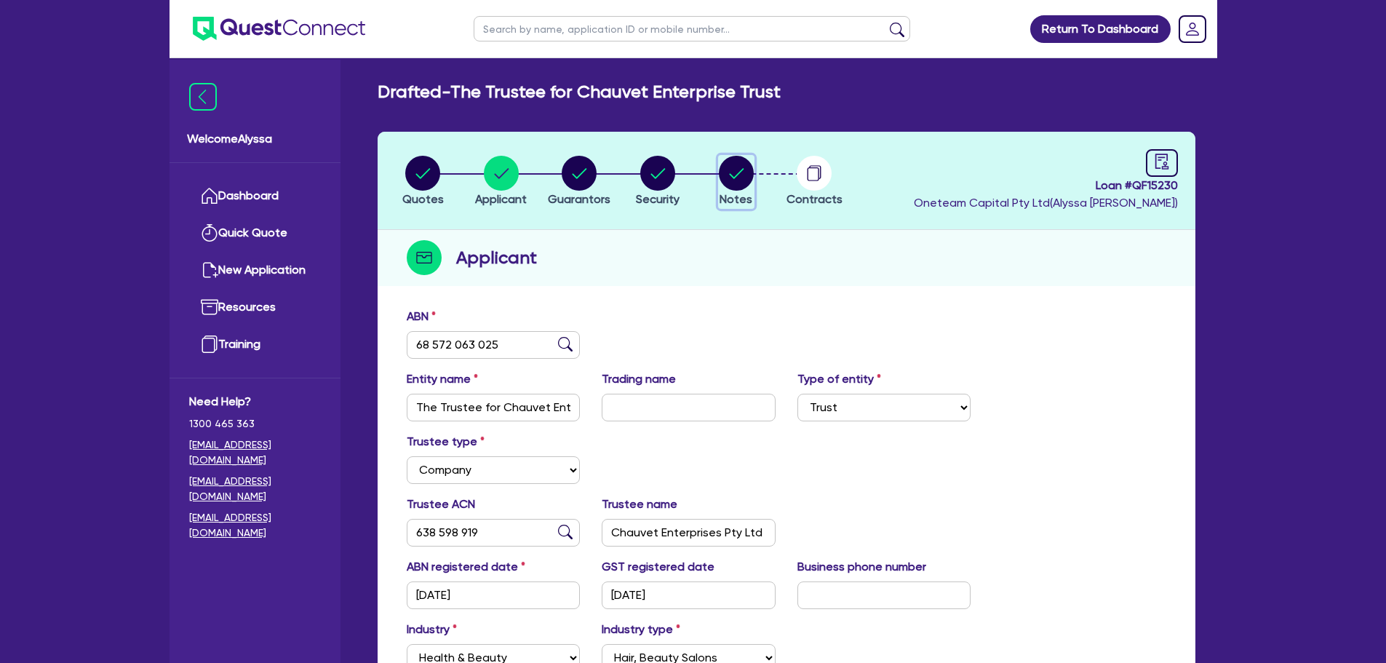
click at [736, 177] on icon "button" at bounding box center [736, 173] width 15 height 10
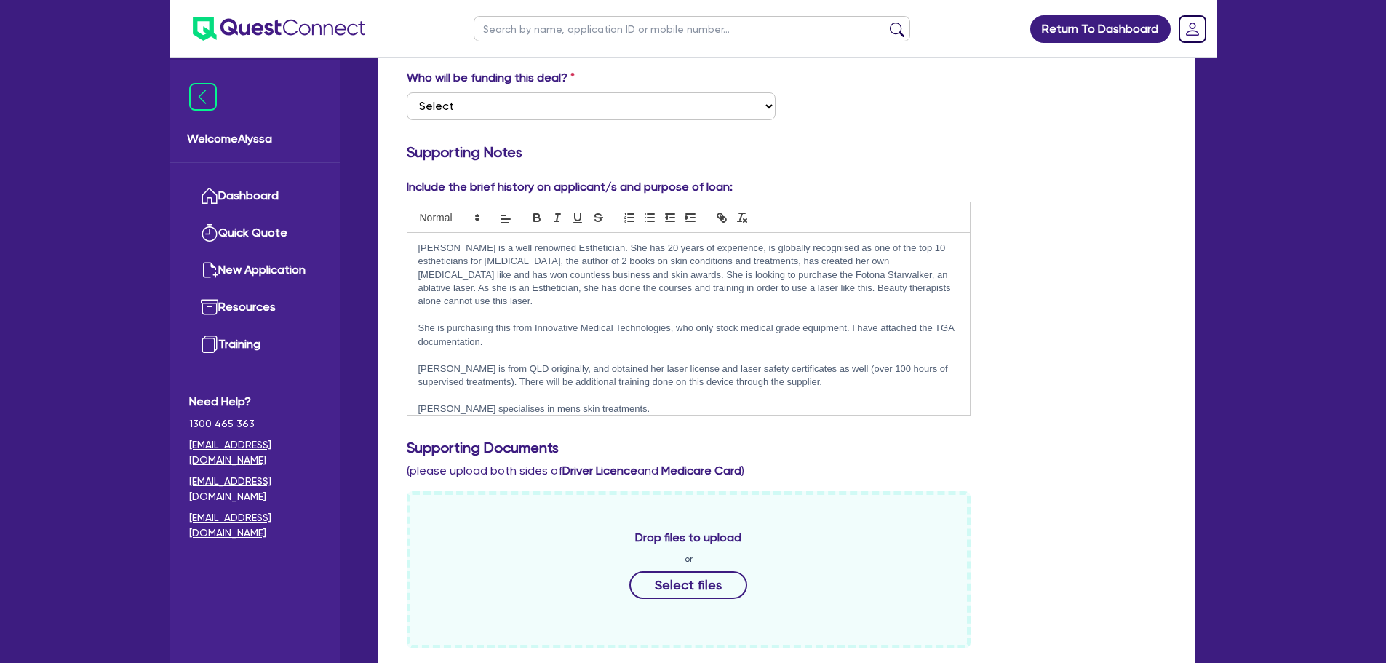
scroll to position [50, 0]
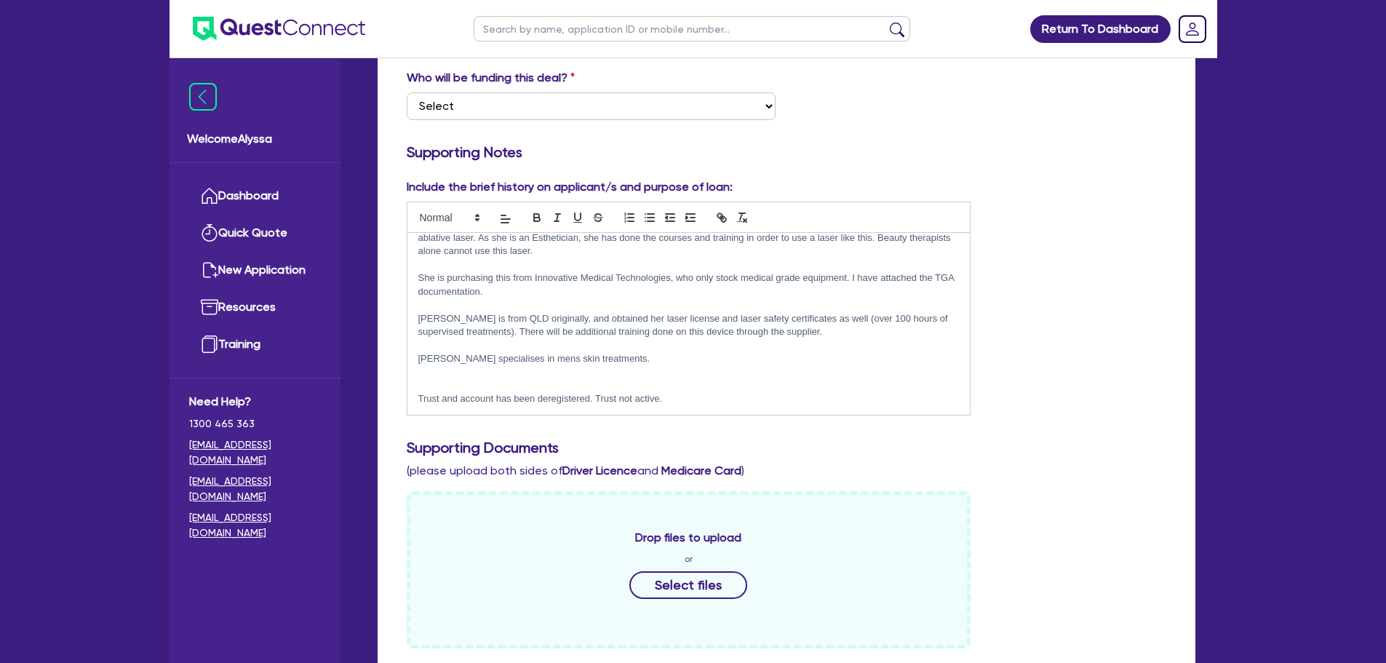
click at [665, 397] on p "Trust and account has been deregistered. Trust not active." at bounding box center [688, 398] width 541 height 13
click at [747, 373] on p at bounding box center [688, 371] width 541 height 13
click at [869, 394] on p "Trust and account has been deregistered. Trust not active. was trading under hu…" at bounding box center [688, 398] width 541 height 13
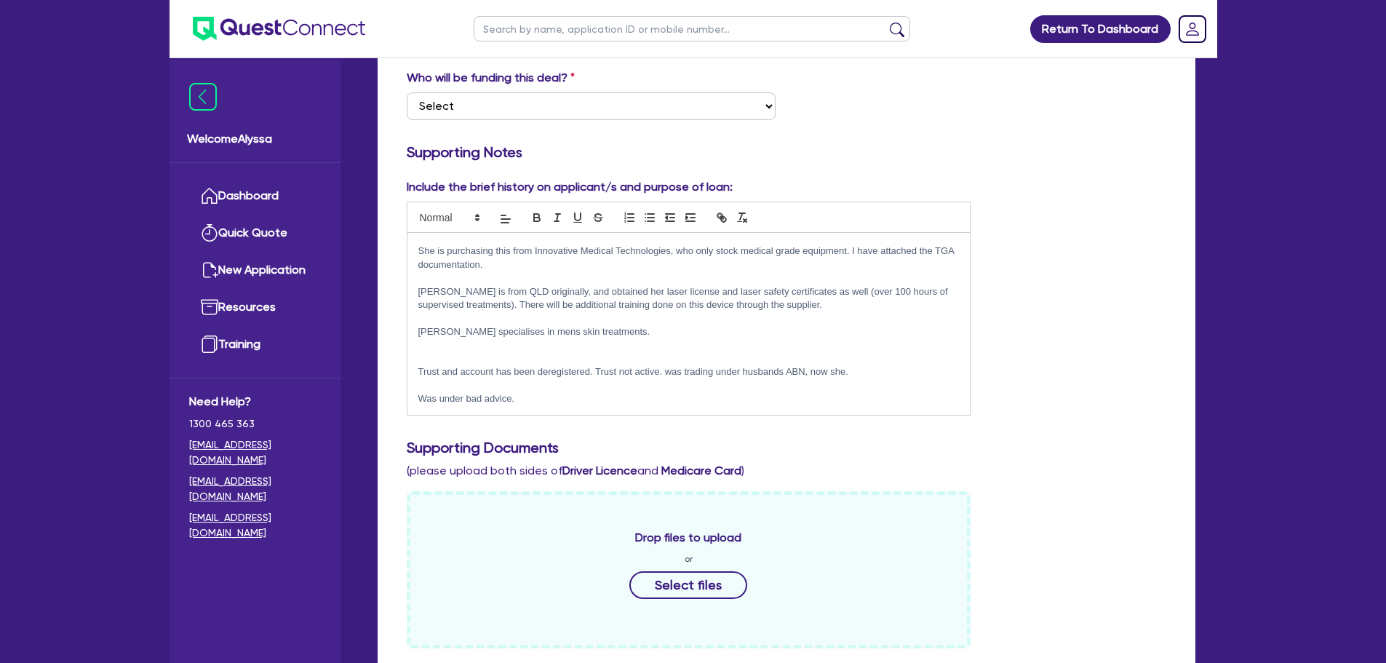
scroll to position [0, 0]
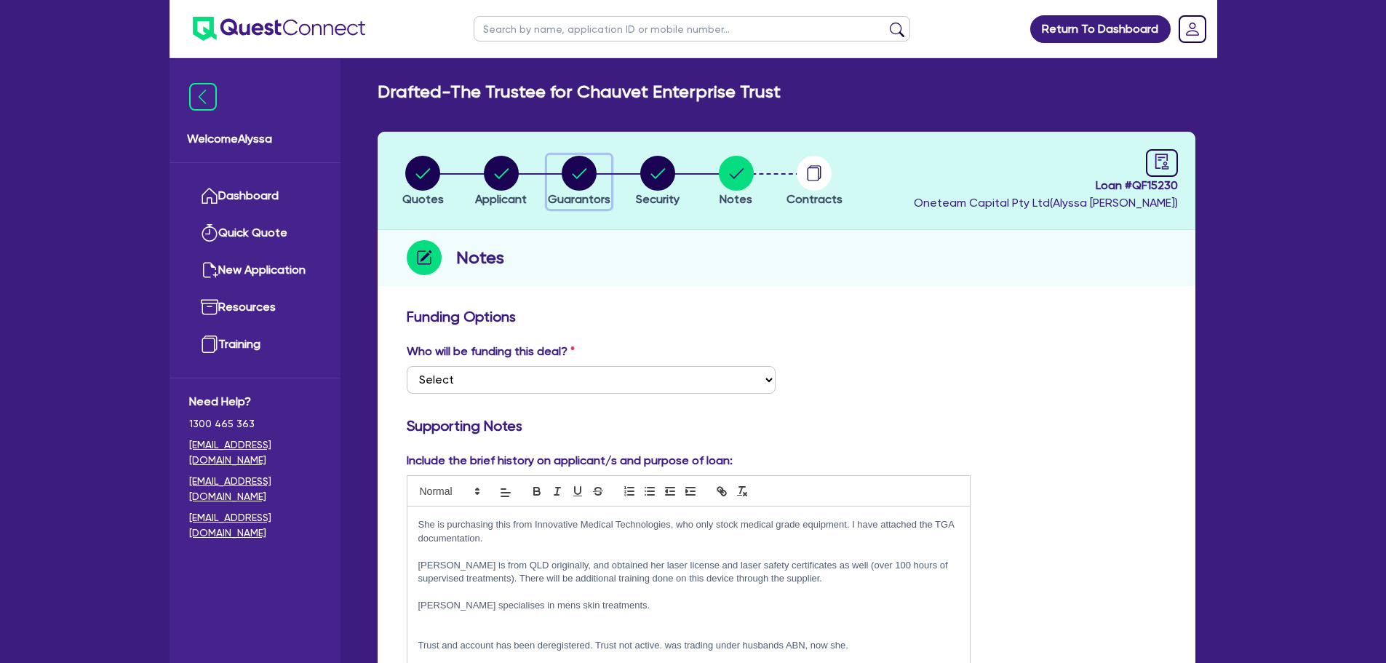
click at [572, 171] on circle "button" at bounding box center [579, 173] width 35 height 35
select select "MRS"
select select "MARRIED"
select select "PROPERTY"
select select "CASH"
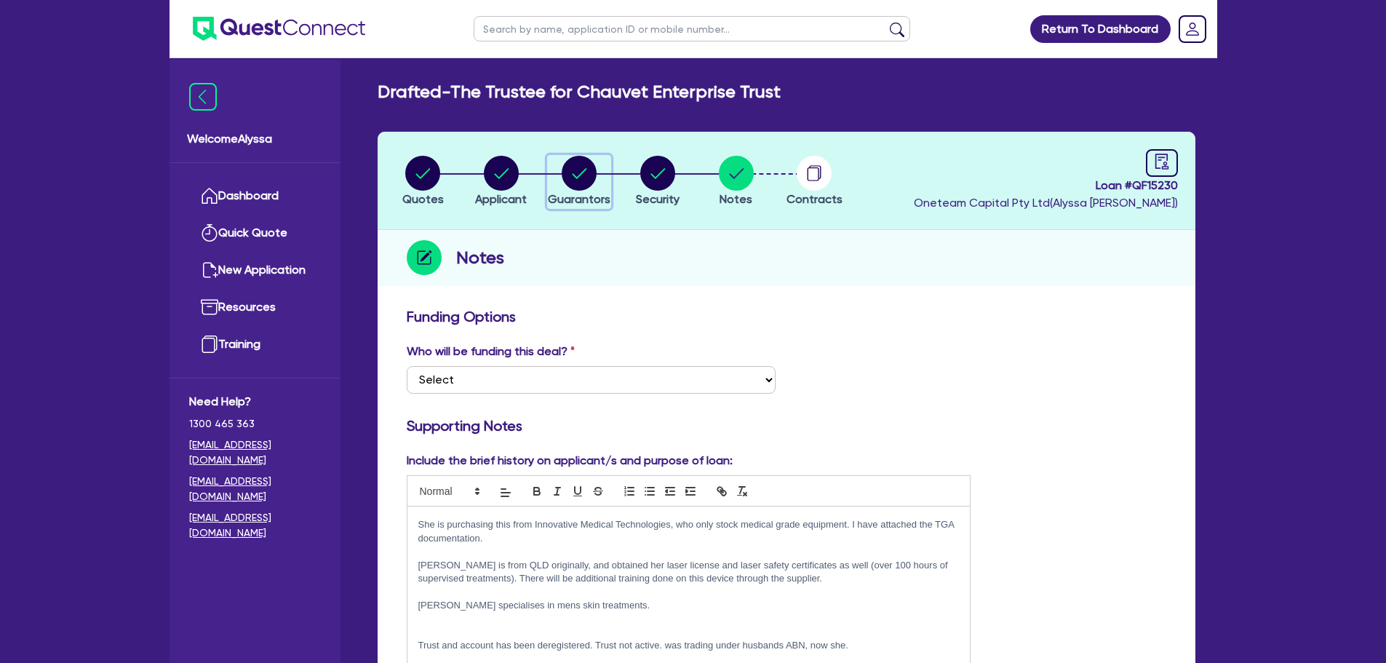
select select "VEHICLE"
select select "MORTGAGE"
select select "MR"
select select "[GEOGRAPHIC_DATA]"
select select "MARRIED"
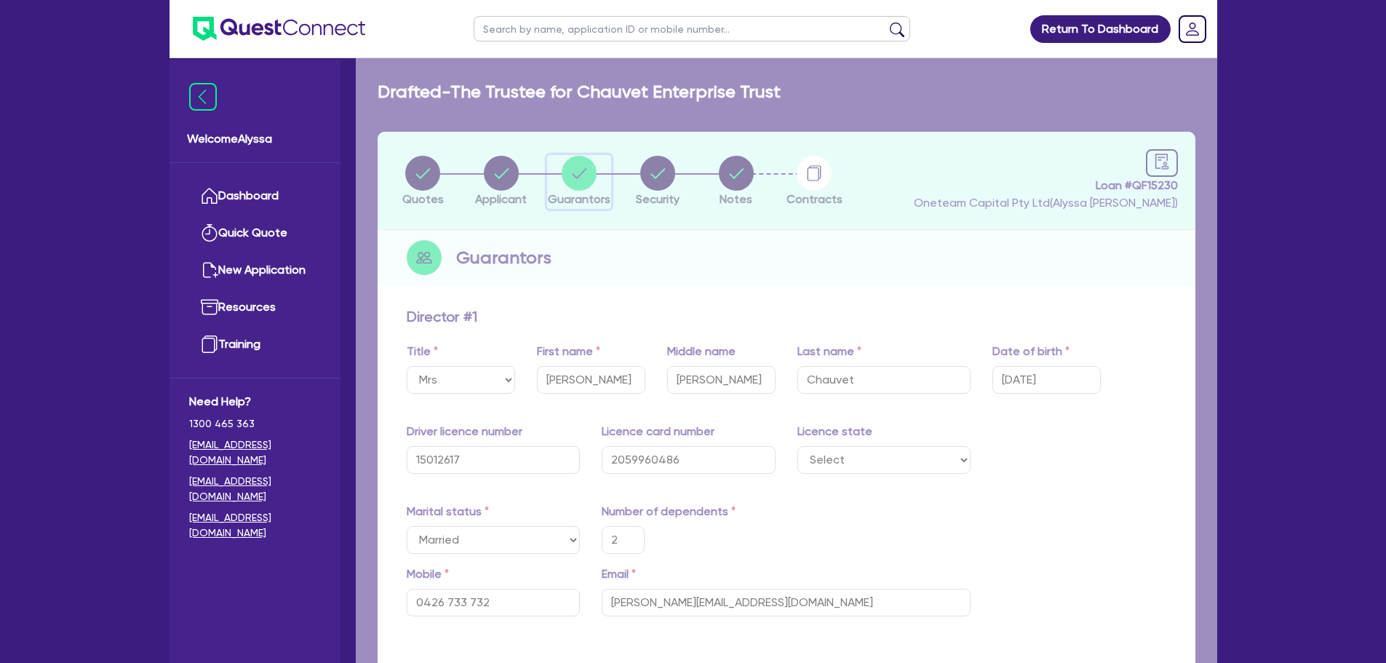
type input "2"
type input "0426 733 732"
type input "1,400,000"
type input "25,000"
type input "90,000"
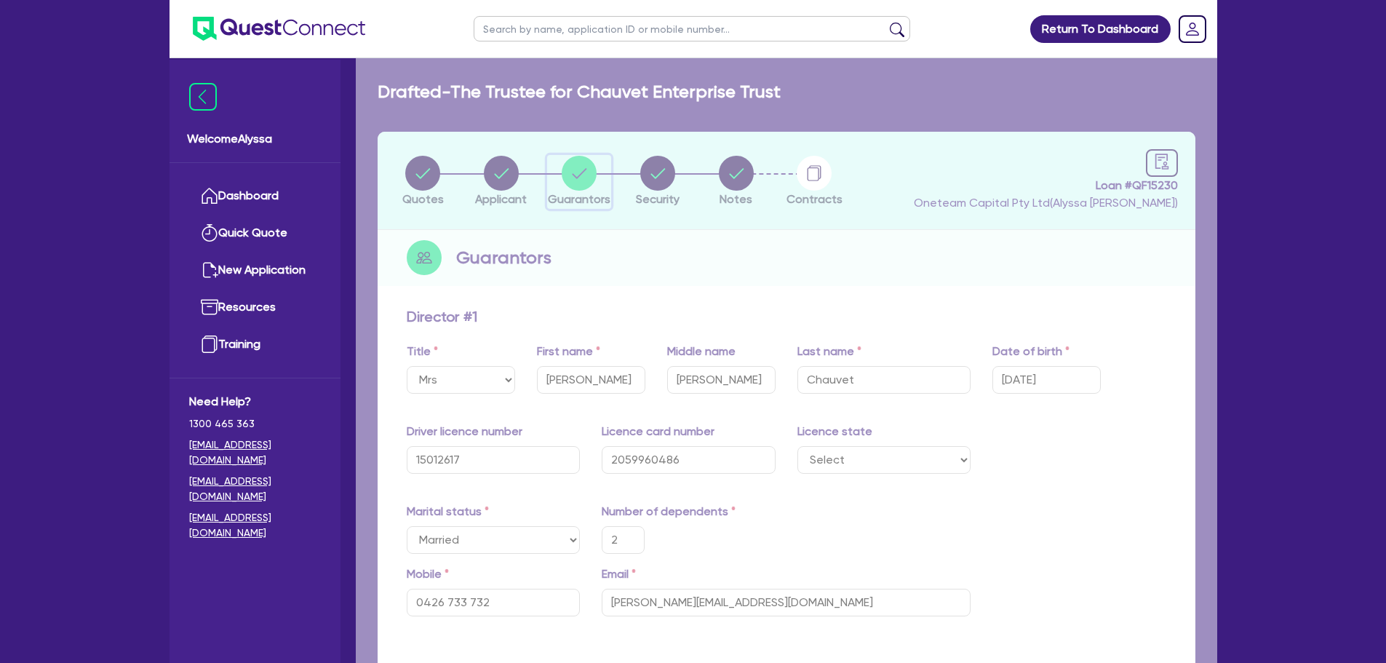
type input "835,000"
type input "5,800"
type input "2"
type input "0420 517 861"
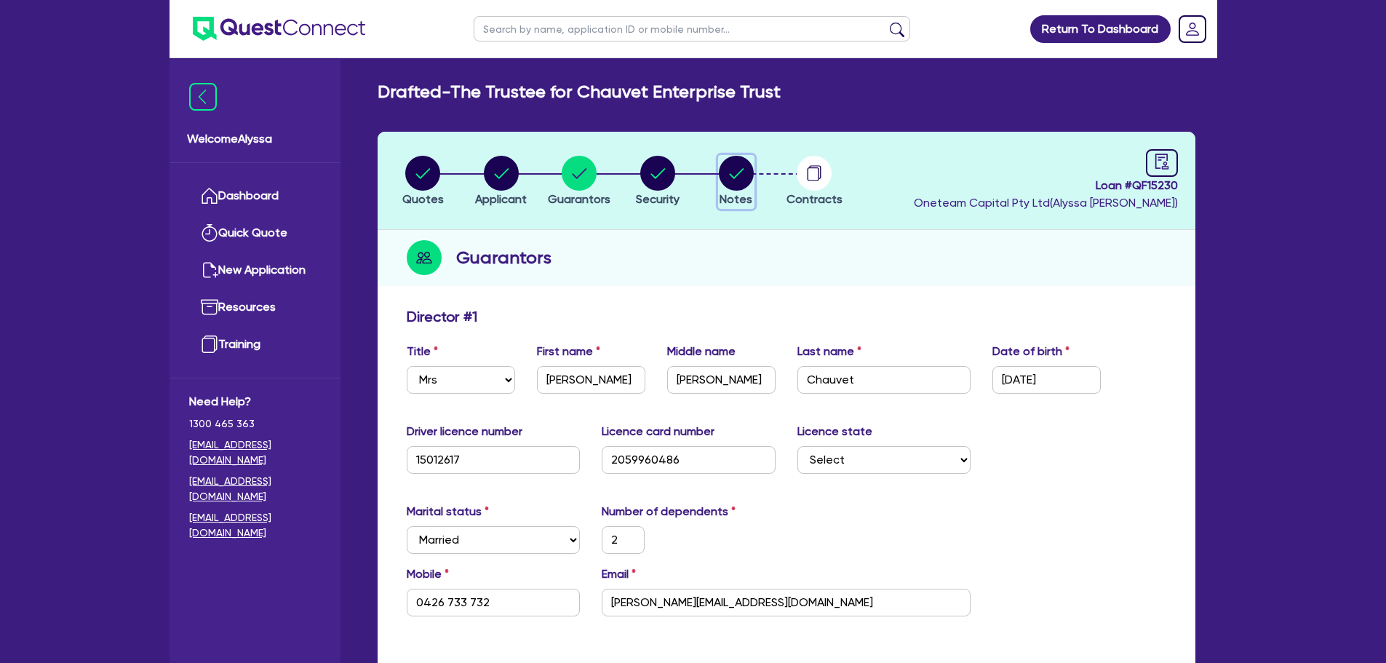
click at [721, 167] on circle "button" at bounding box center [736, 173] width 35 height 35
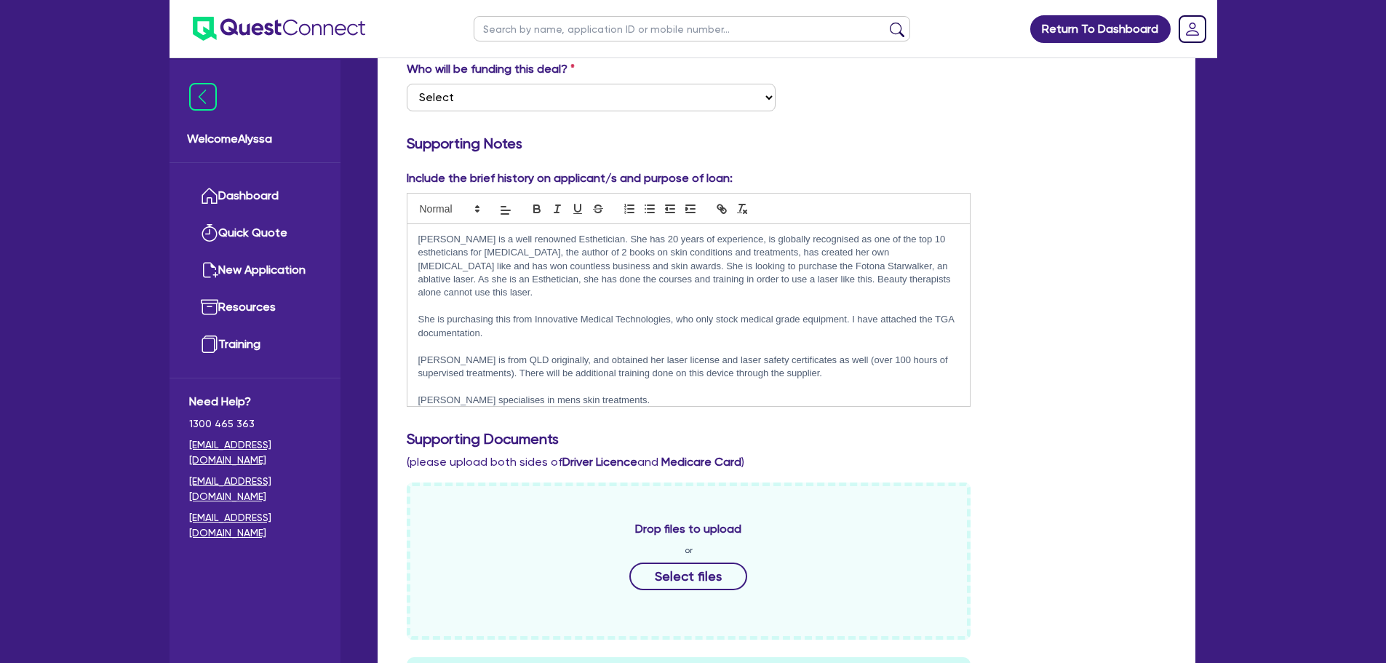
scroll to position [77, 0]
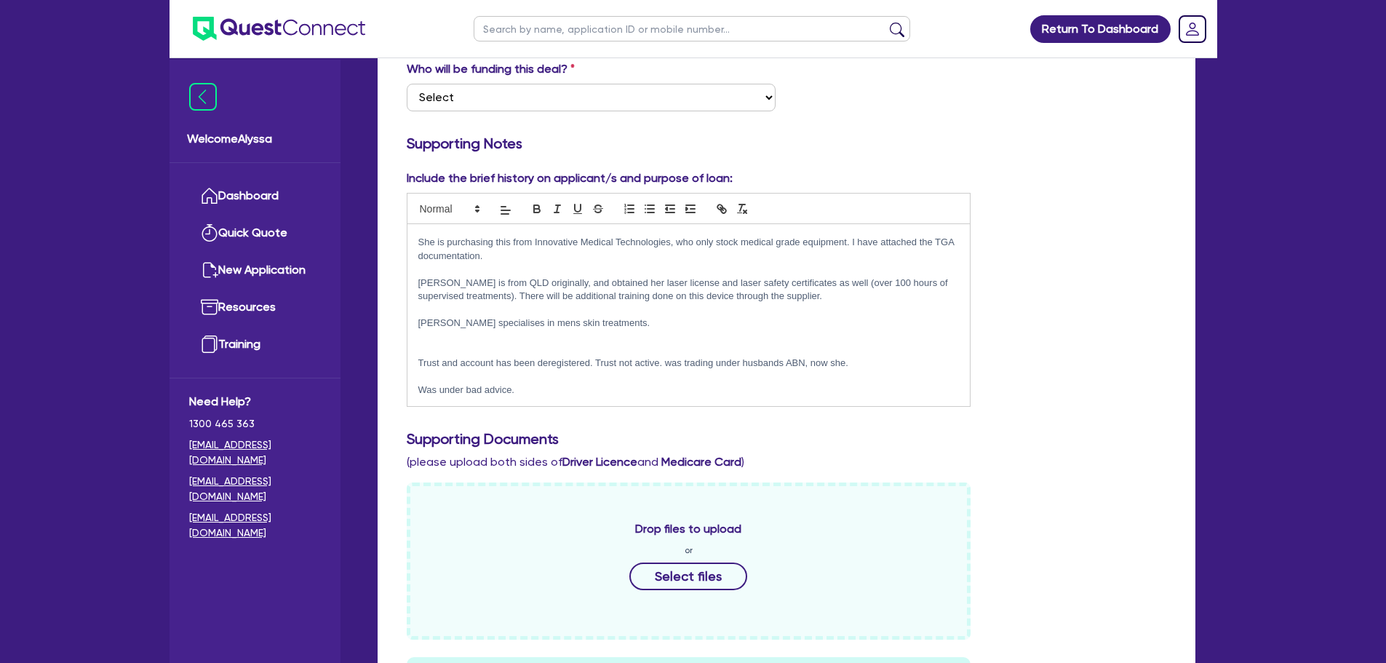
click at [541, 384] on p "Was under bad advice." at bounding box center [688, 390] width 541 height 13
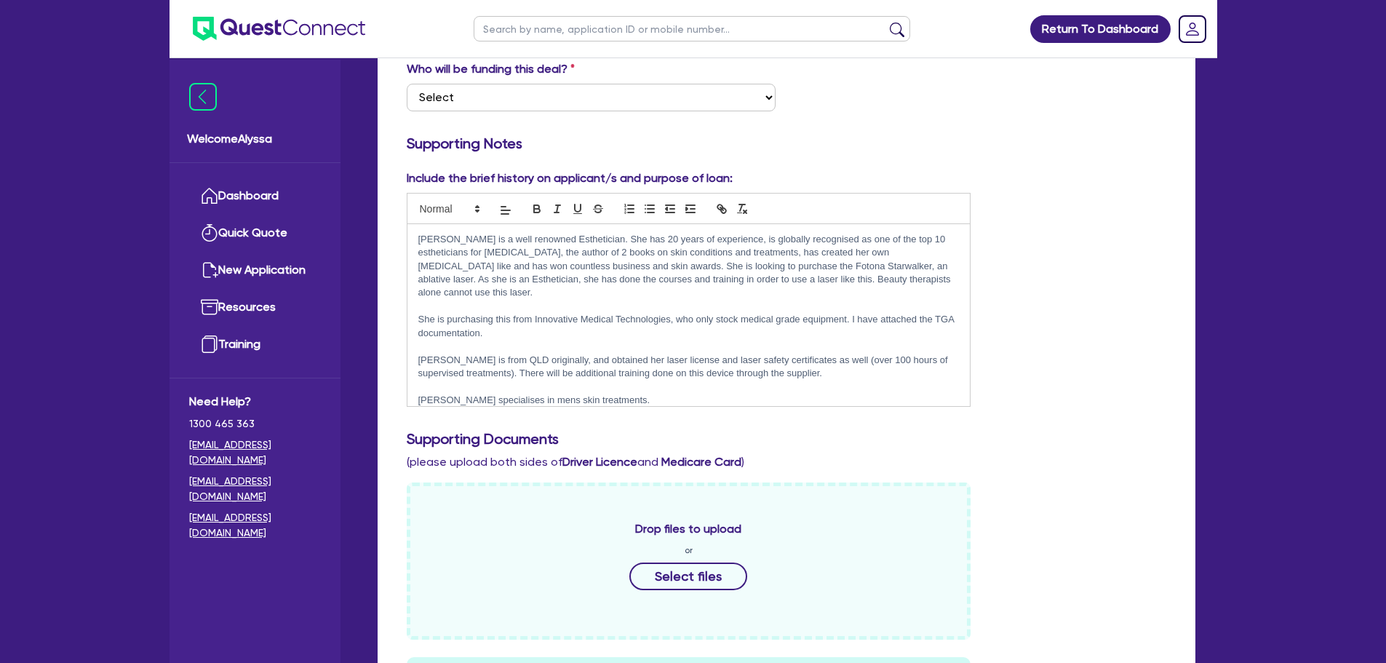
scroll to position [0, 0]
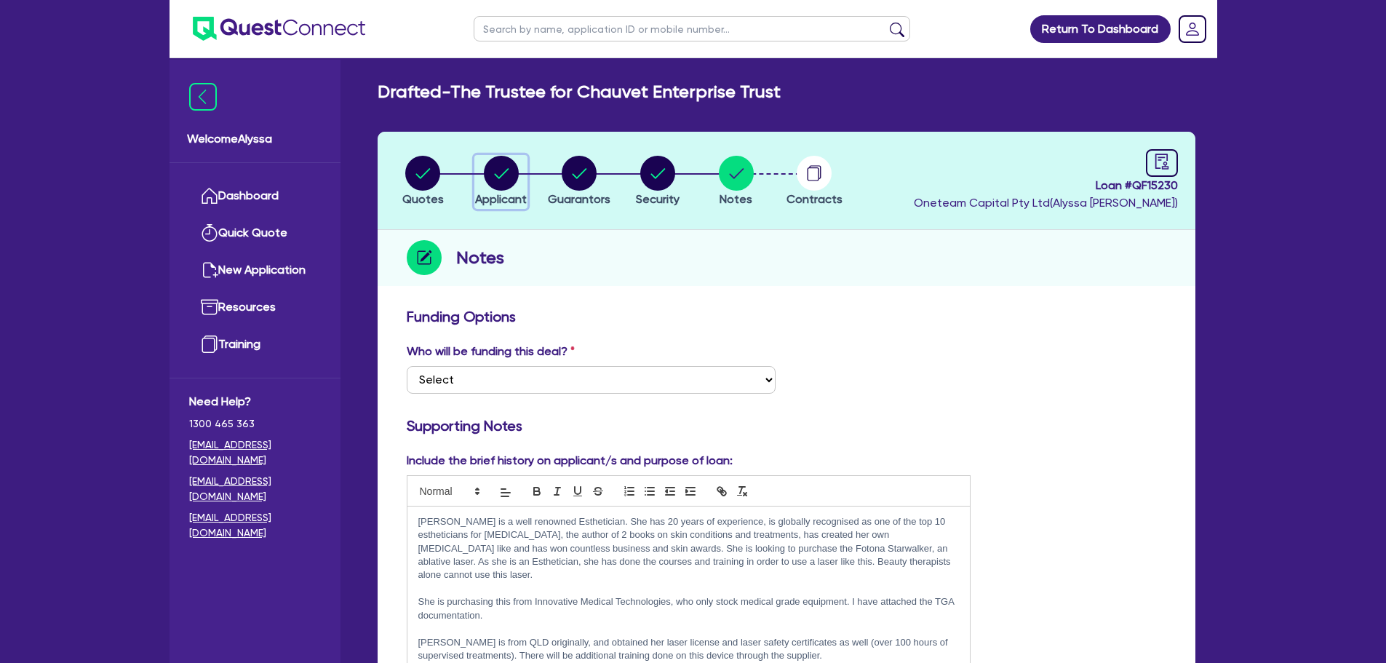
click at [506, 171] on icon "button" at bounding box center [501, 173] width 15 height 10
select select "TRUST"
select select "COMPANY"
select select "HEALTH_BEAUTY"
select select "HAIR_BEAUTY_SALONS"
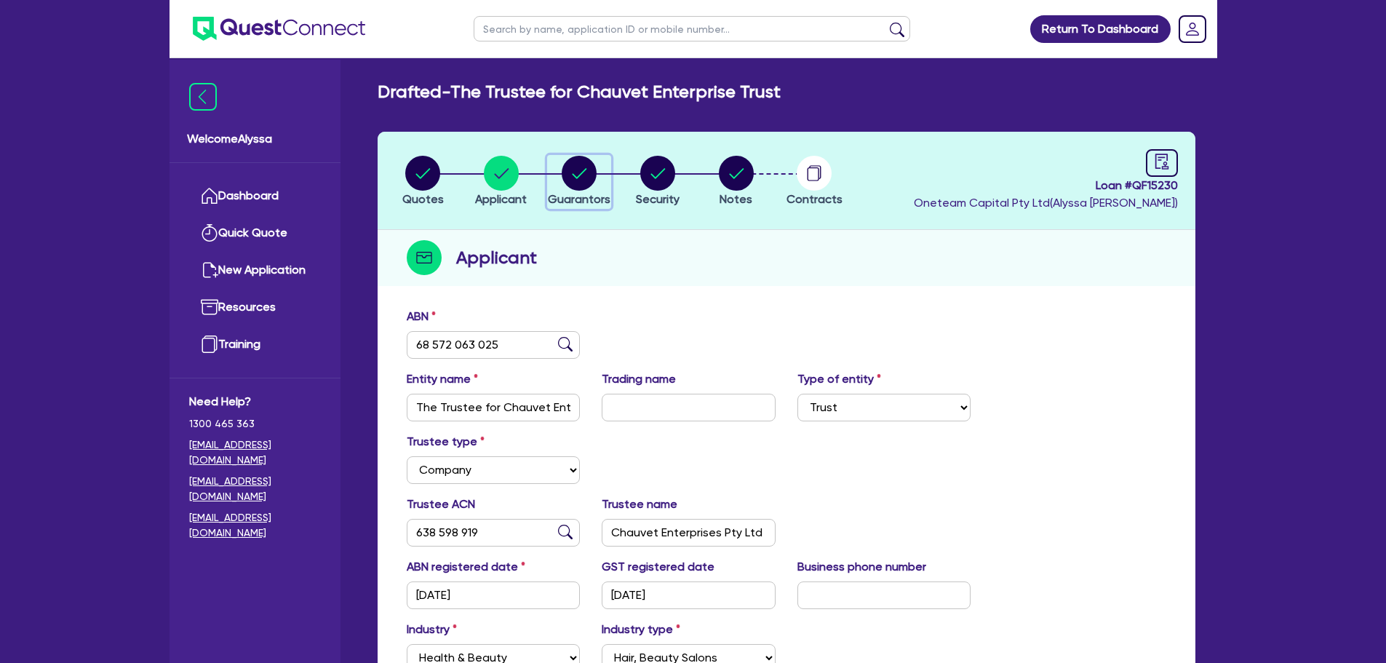
click at [590, 164] on circle "button" at bounding box center [579, 173] width 35 height 35
select select "MRS"
select select "MARRIED"
select select "PROPERTY"
select select "CASH"
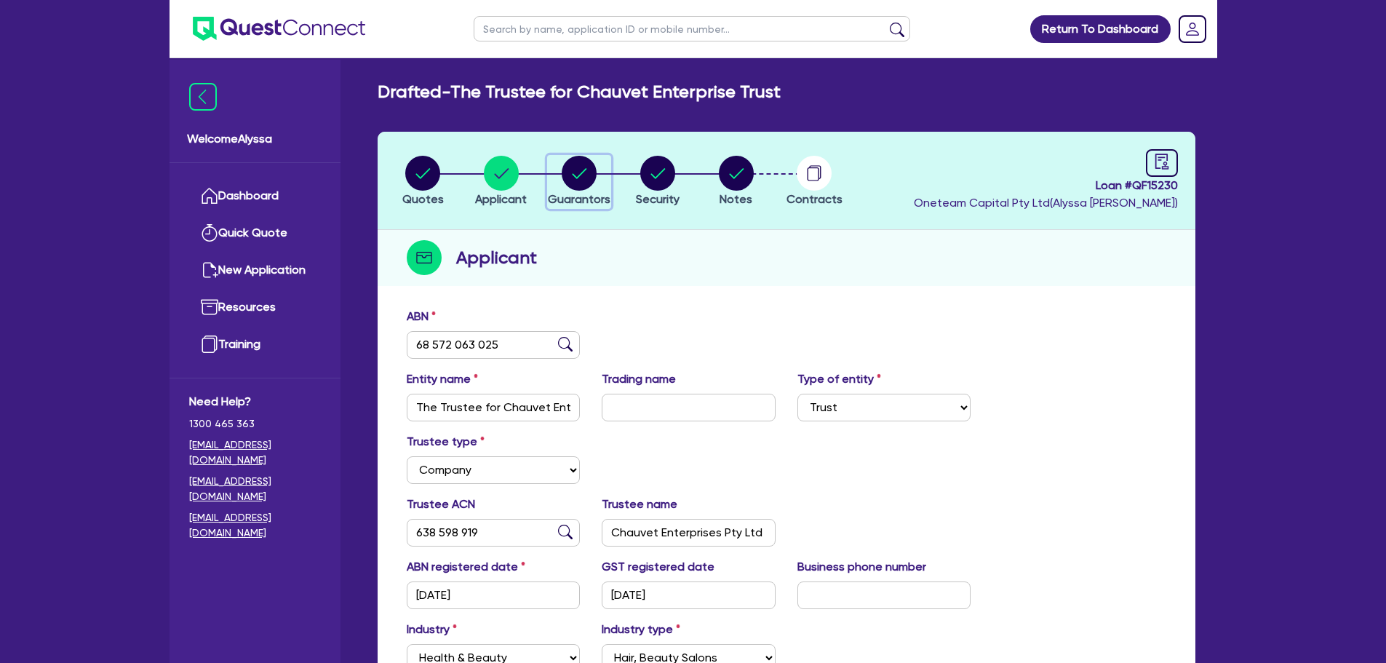
select select "VEHICLE"
select select "MORTGAGE"
select select "MR"
select select "[GEOGRAPHIC_DATA]"
select select "MARRIED"
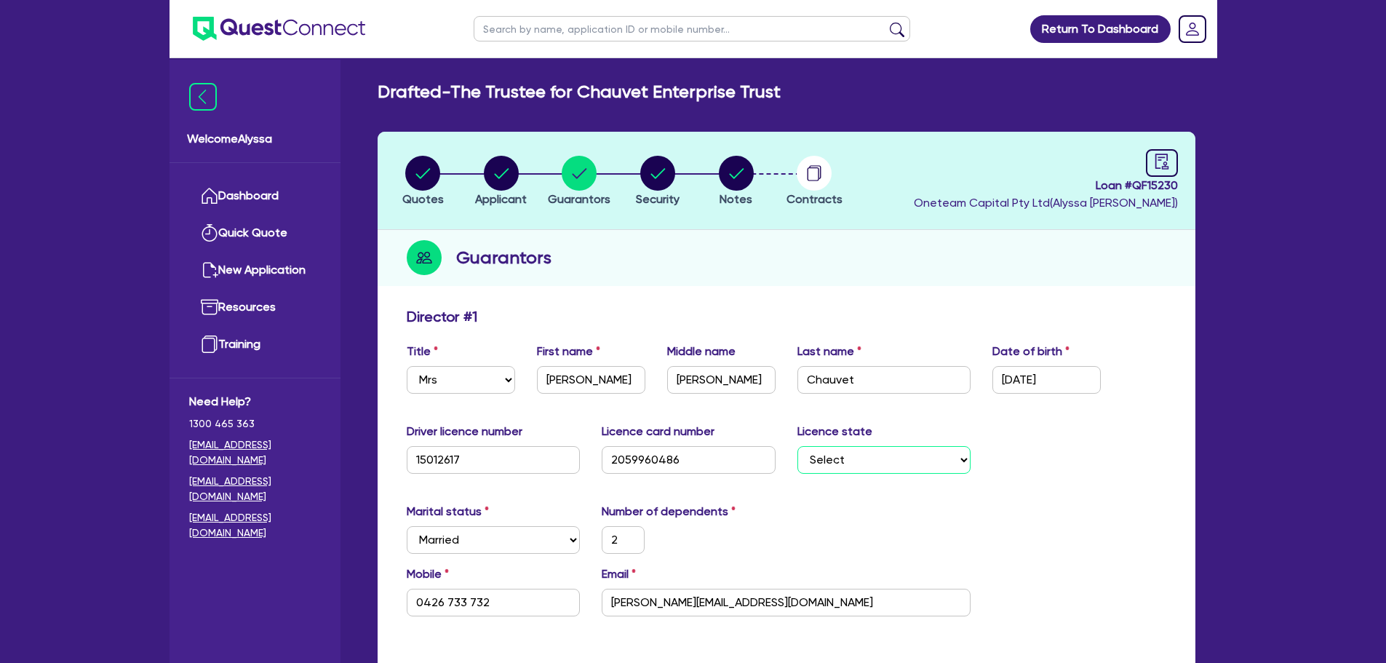
click at [816, 461] on select "Select [GEOGRAPHIC_DATA] [GEOGRAPHIC_DATA] [GEOGRAPHIC_DATA] [GEOGRAPHIC_DATA] …" at bounding box center [885, 460] width 174 height 28
click at [507, 172] on circle "button" at bounding box center [501, 173] width 35 height 35
select select "TRUST"
select select "COMPANY"
select select "HEALTH_BEAUTY"
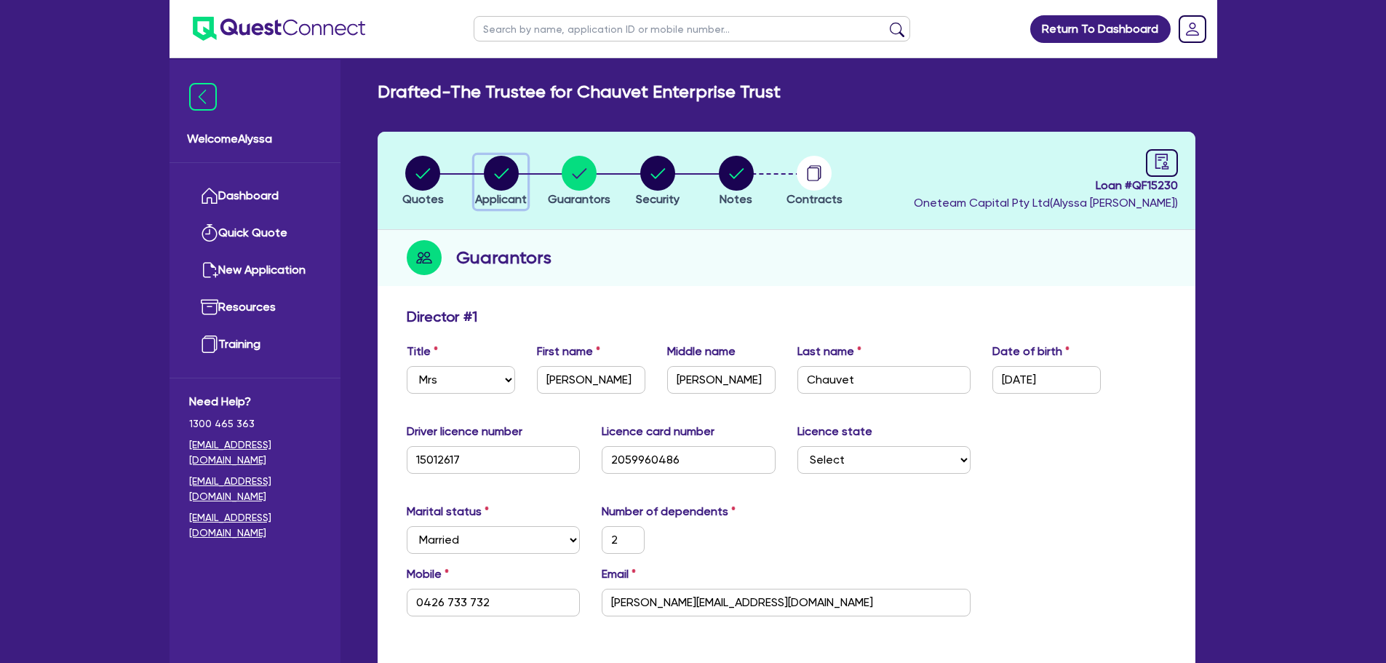
select select "HAIR_BEAUTY_SALONS"
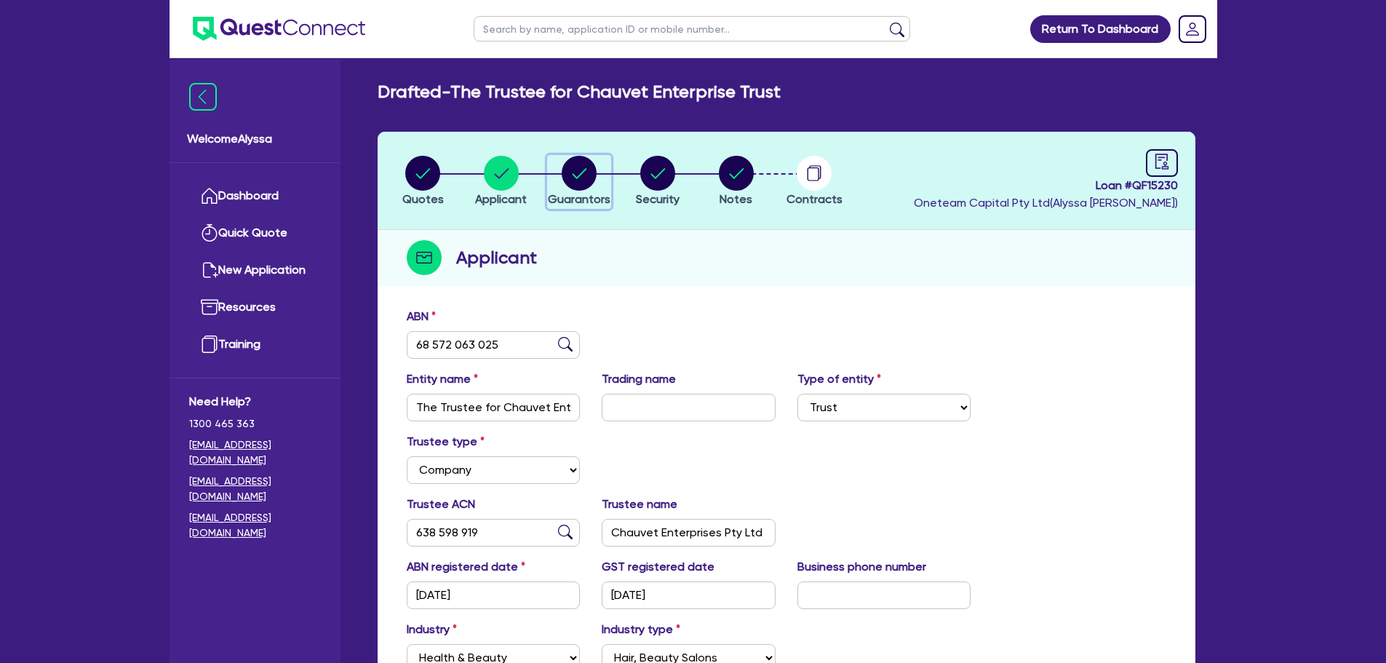
click at [568, 169] on circle "button" at bounding box center [579, 173] width 35 height 35
select select "MRS"
select select "MARRIED"
select select "PROPERTY"
select select "CASH"
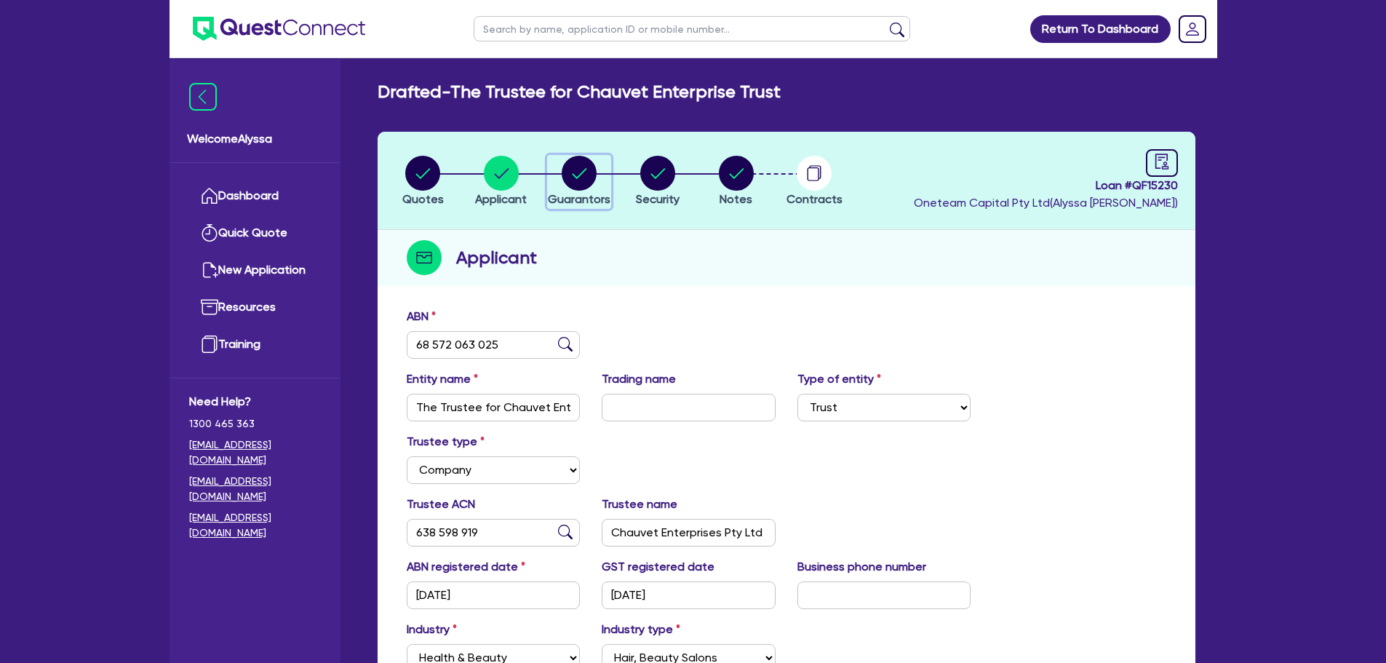
select select "VEHICLE"
select select "MORTGAGE"
select select "MR"
select select "[GEOGRAPHIC_DATA]"
select select "MARRIED"
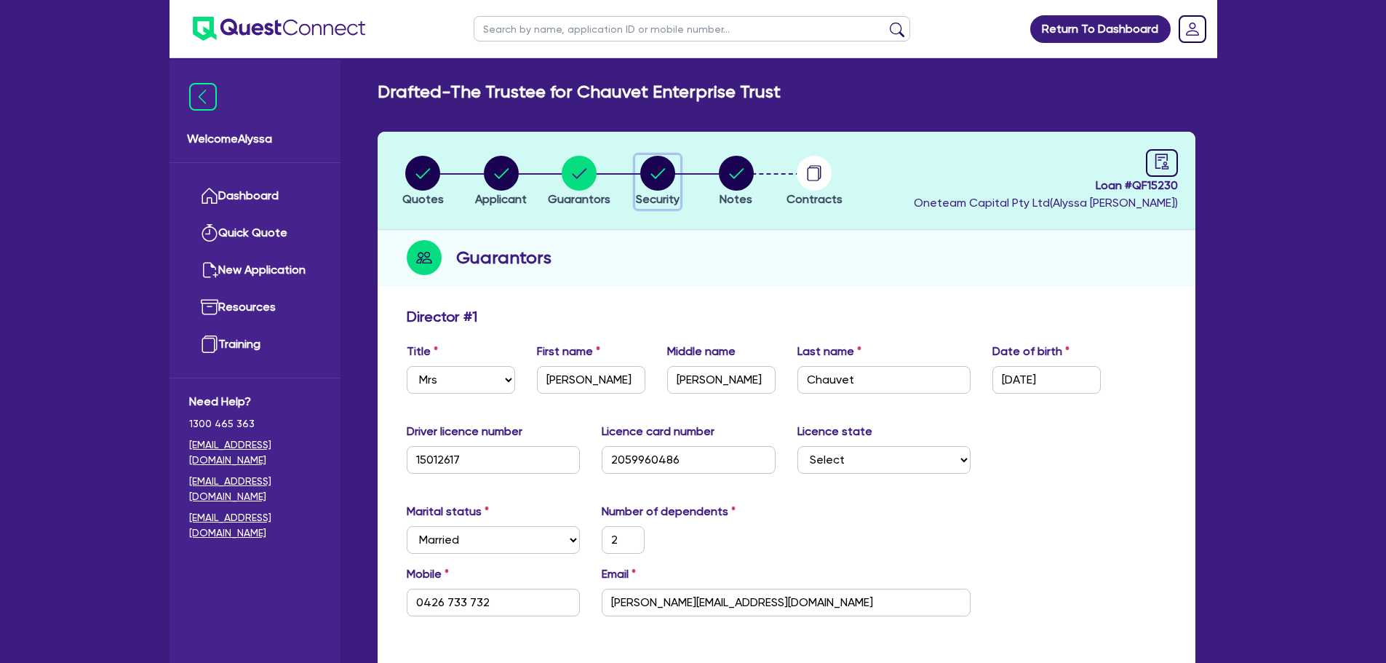
click at [654, 173] on circle "button" at bounding box center [657, 173] width 35 height 35
select select "SECONDARY_ASSETS"
select select "MEDICAL_DENTAL_LABORATORY_EQUIPMENT"
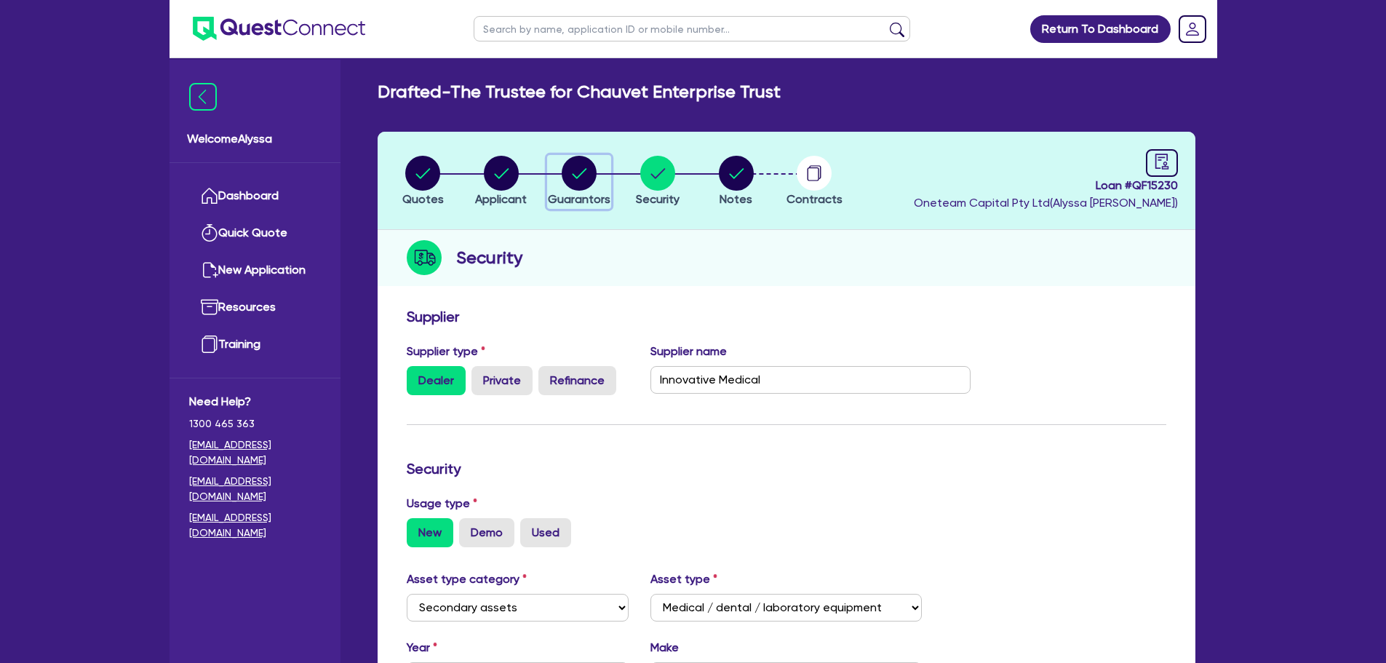
click at [573, 179] on circle "button" at bounding box center [579, 173] width 35 height 35
select select "MRS"
select select "MARRIED"
select select "PROPERTY"
select select "CASH"
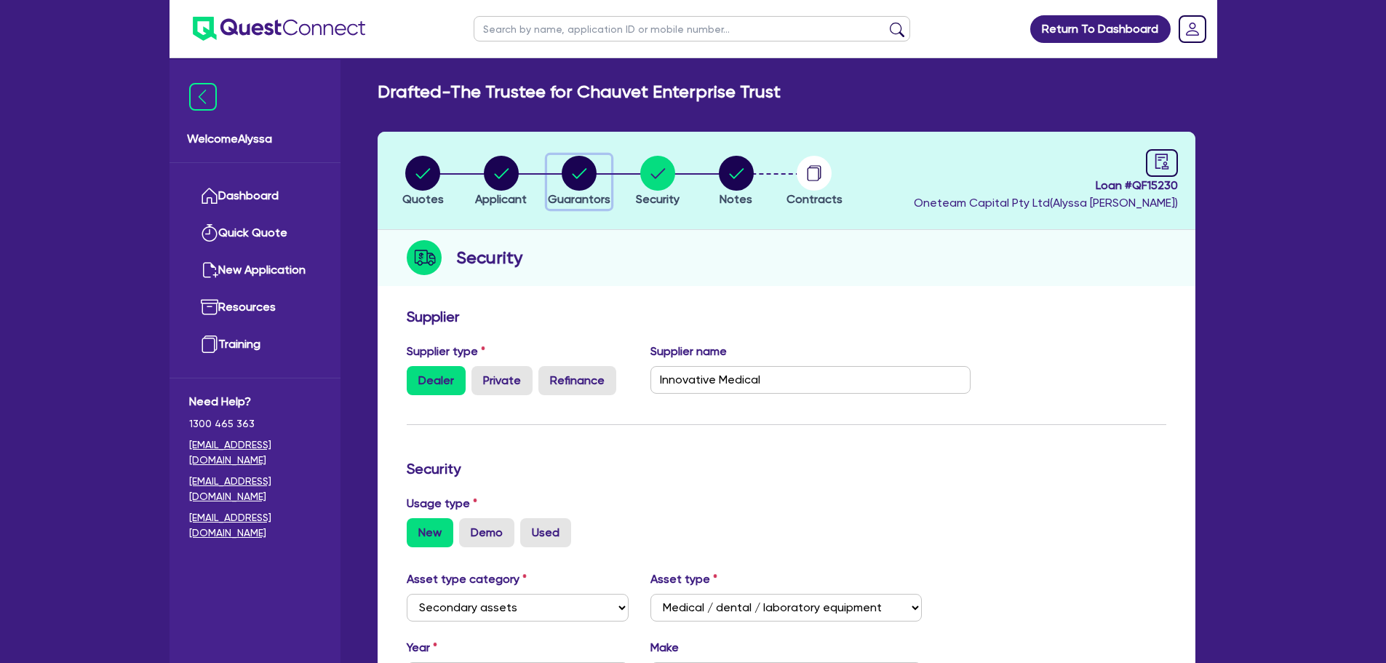
select select "VEHICLE"
select select "MORTGAGE"
select select "MR"
select select "[GEOGRAPHIC_DATA]"
select select "MARRIED"
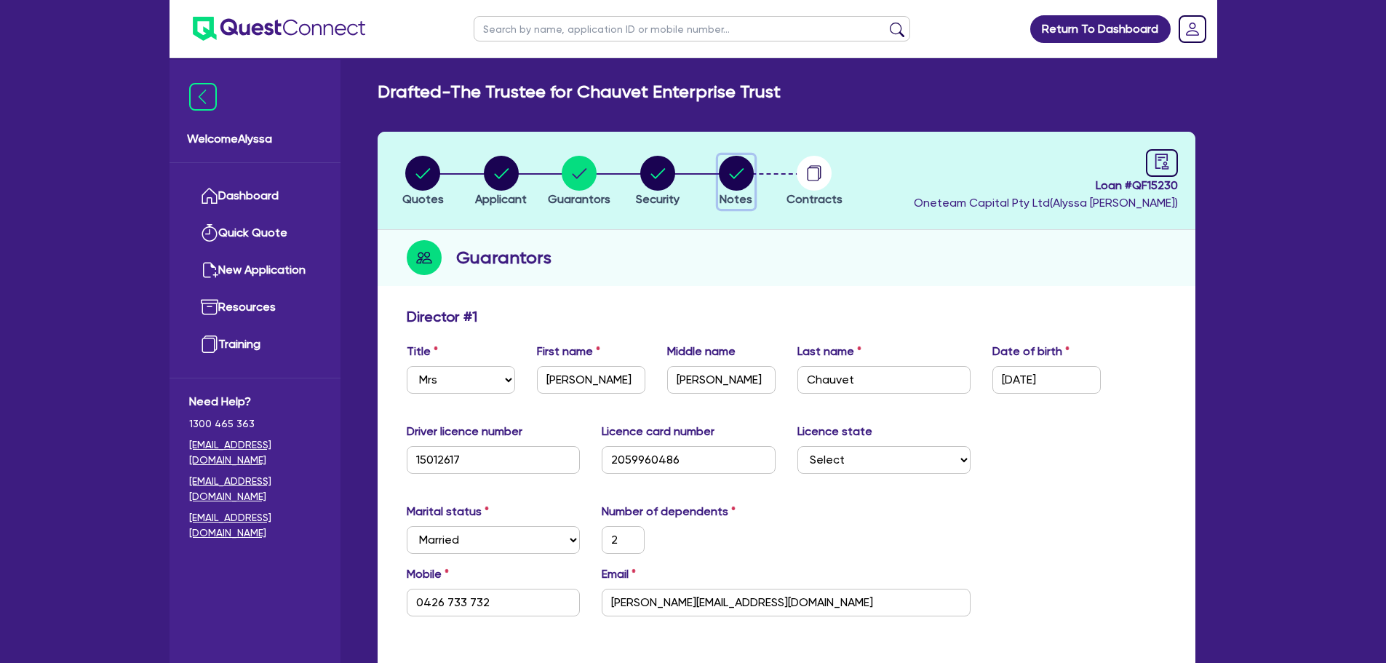
click at [746, 192] on span "Notes" at bounding box center [736, 199] width 33 height 14
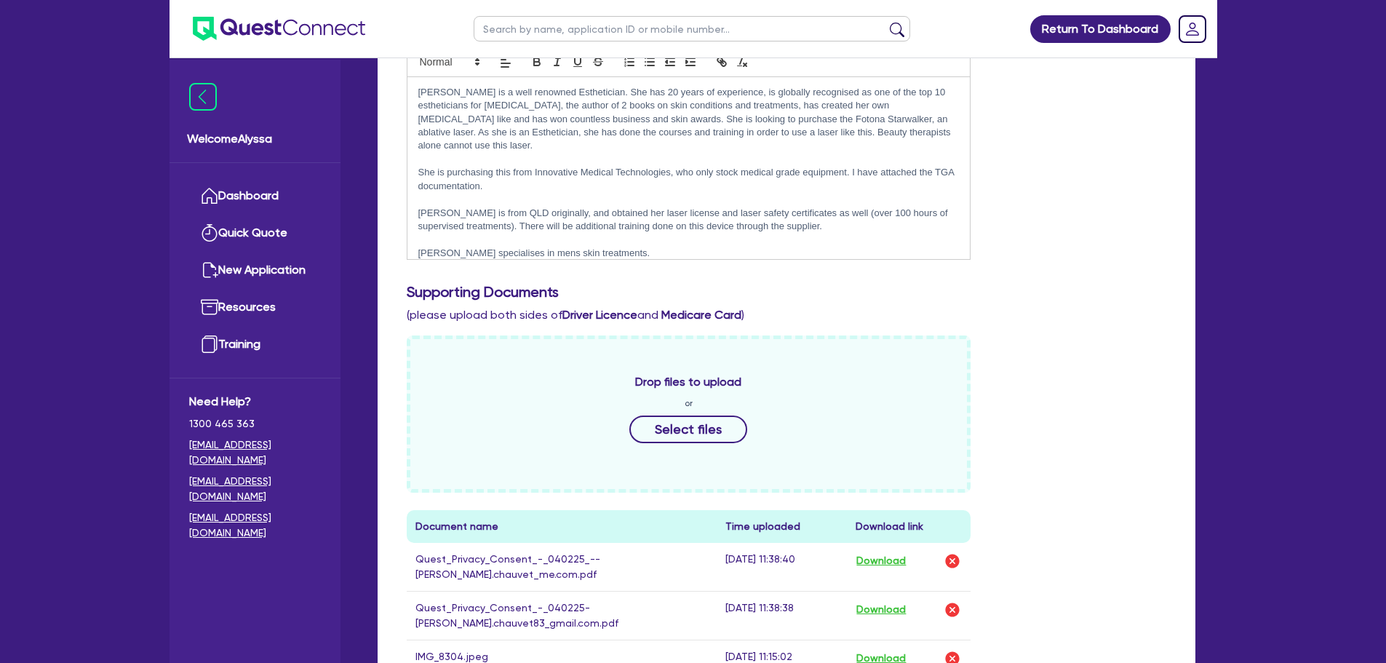
scroll to position [77, 0]
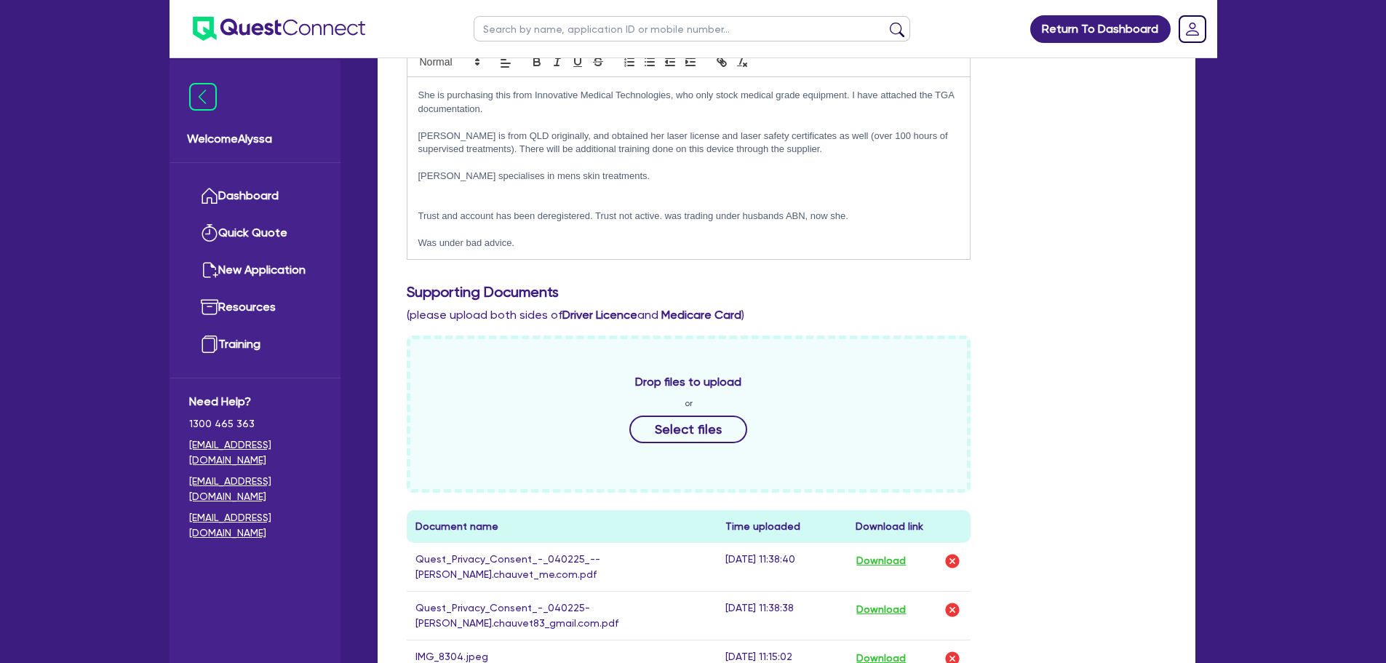
click at [574, 250] on div "[PERSON_NAME] is a well renowned Esthetician. She has 20 years of experience, i…" at bounding box center [689, 168] width 563 height 182
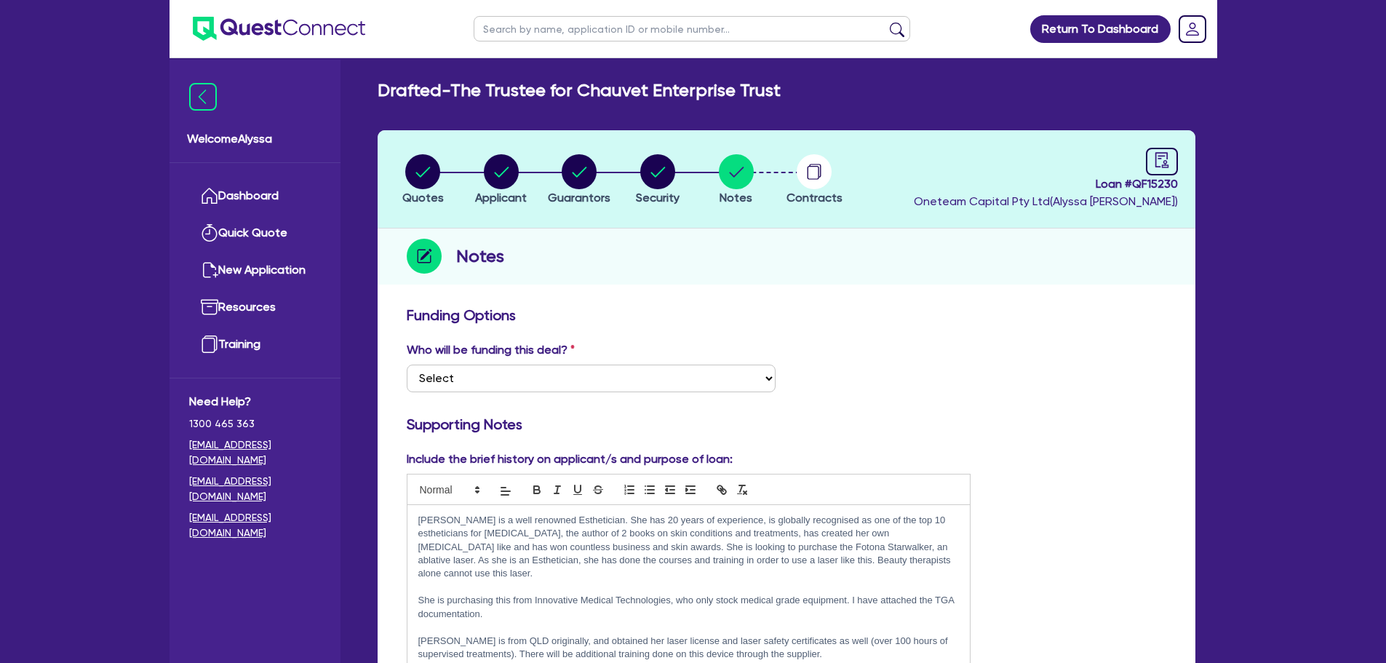
scroll to position [0, 0]
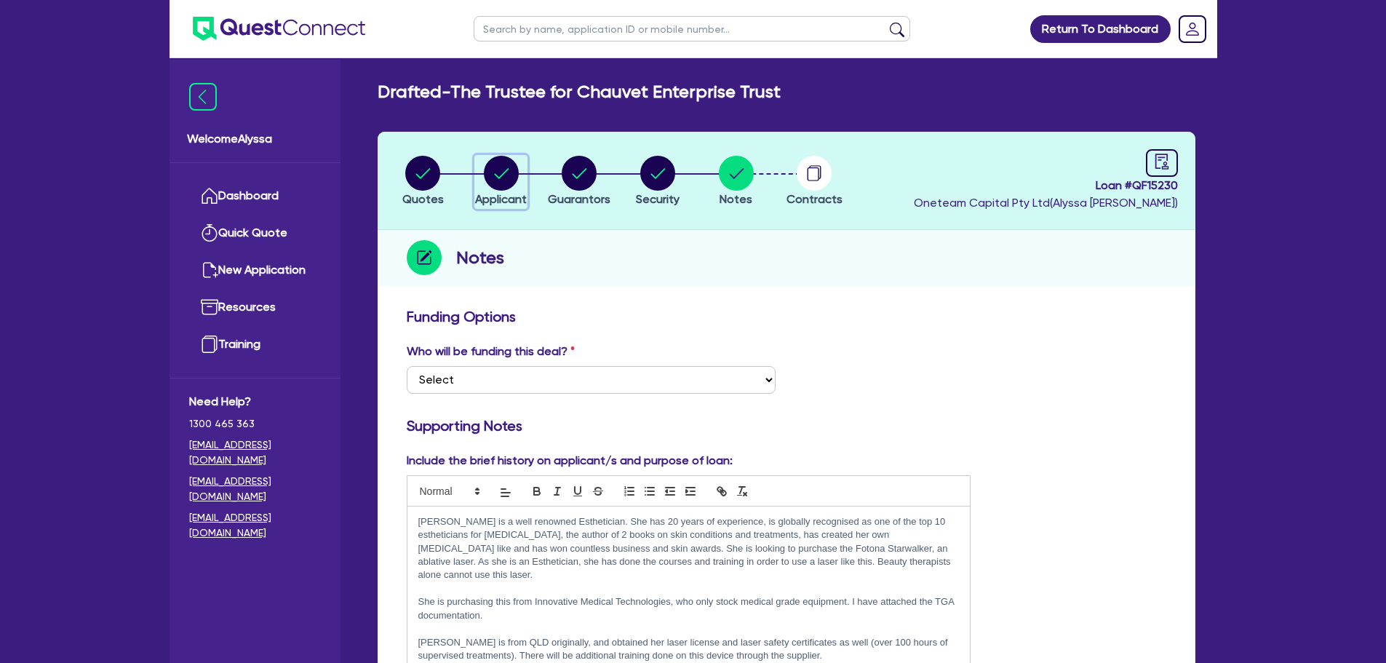
click at [505, 183] on circle "button" at bounding box center [501, 173] width 35 height 35
select select "TRUST"
select select "COMPANY"
select select "HEALTH_BEAUTY"
select select "HAIR_BEAUTY_SALONS"
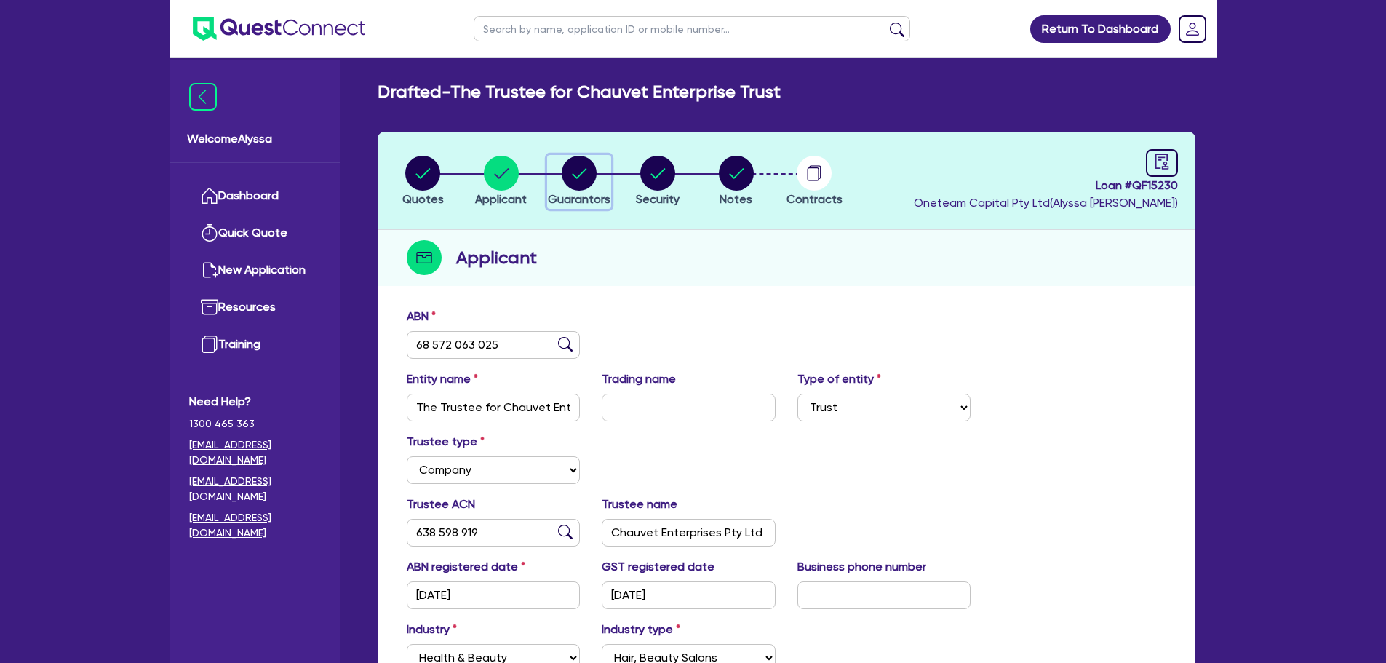
click at [579, 183] on circle "button" at bounding box center [579, 173] width 35 height 35
select select "MRS"
select select "MARRIED"
select select "PROPERTY"
select select "CASH"
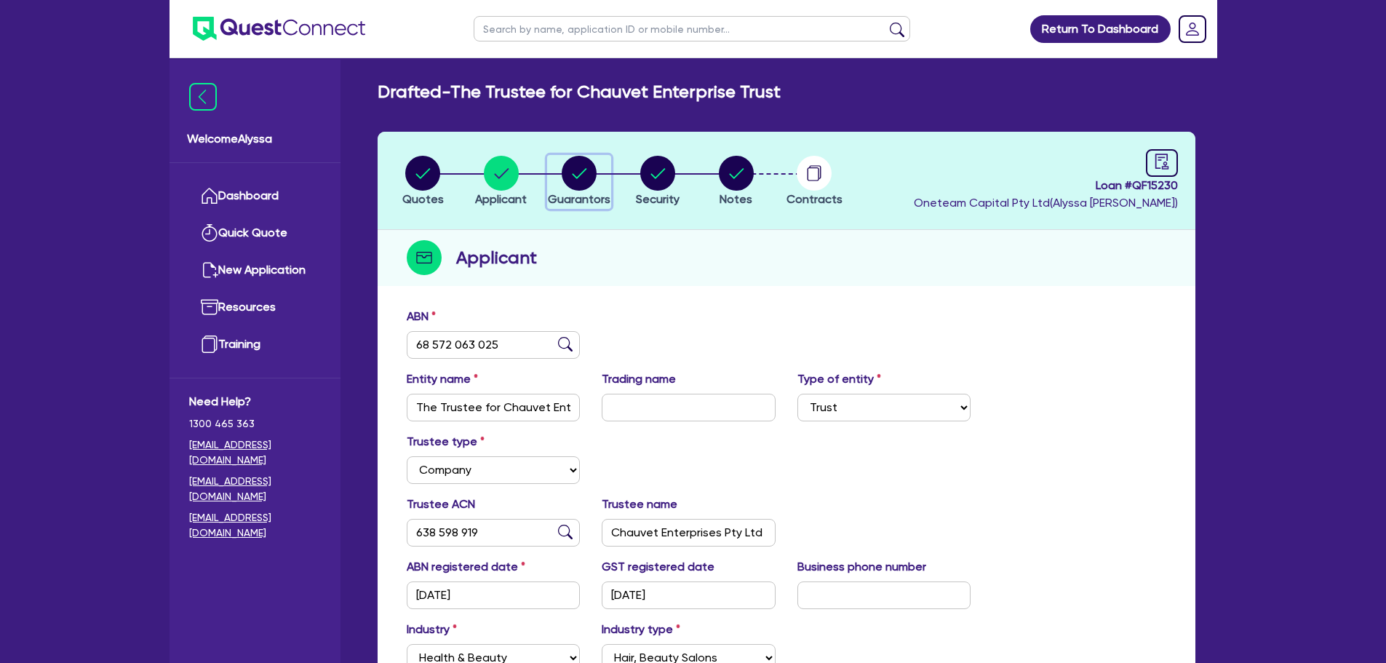
select select "VEHICLE"
select select "MORTGAGE"
select select "MR"
select select "[GEOGRAPHIC_DATA]"
select select "MARRIED"
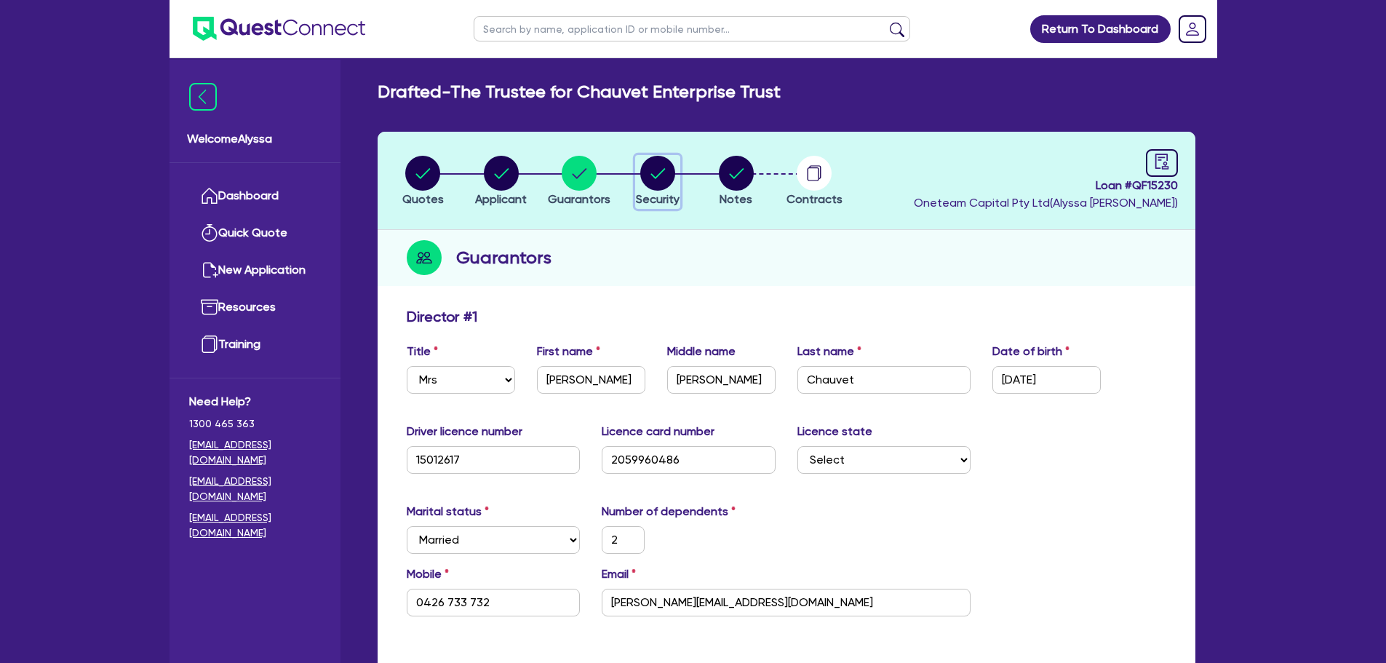
click at [646, 180] on circle "button" at bounding box center [657, 173] width 35 height 35
select select "SECONDARY_ASSETS"
select select "MEDICAL_DENTAL_LABORATORY_EQUIPMENT"
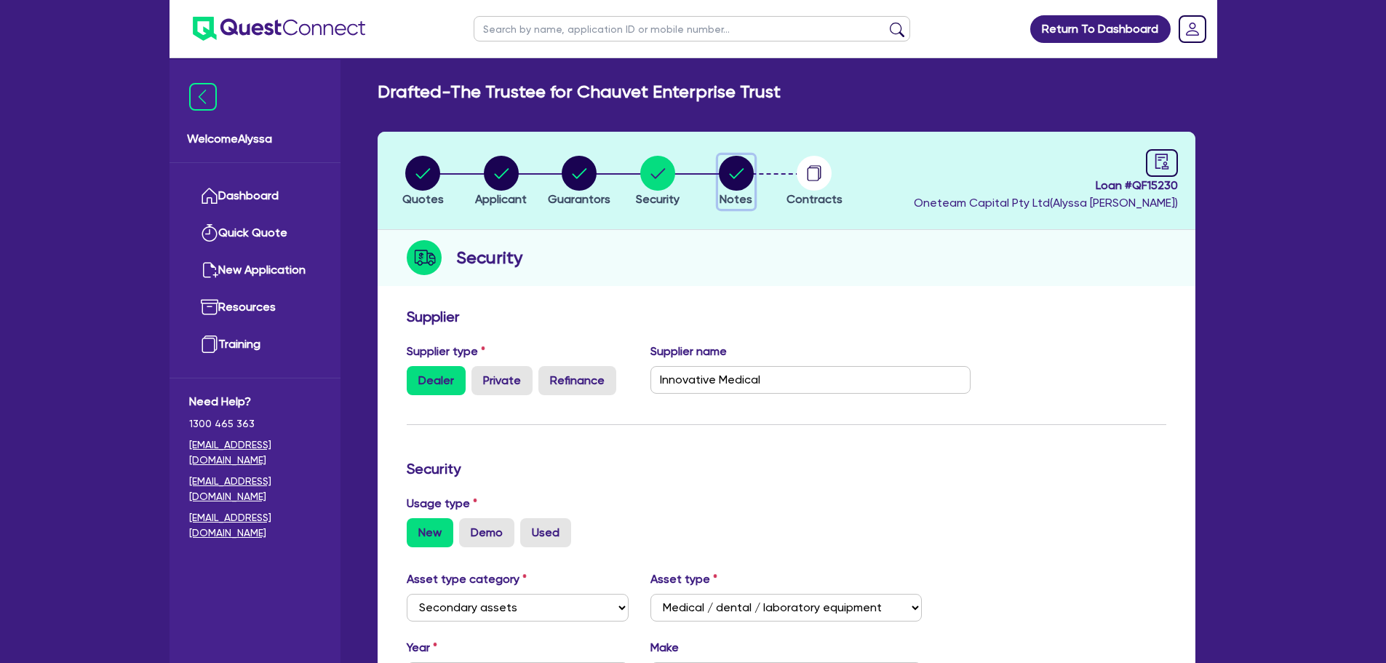
click at [749, 180] on circle "button" at bounding box center [736, 173] width 35 height 35
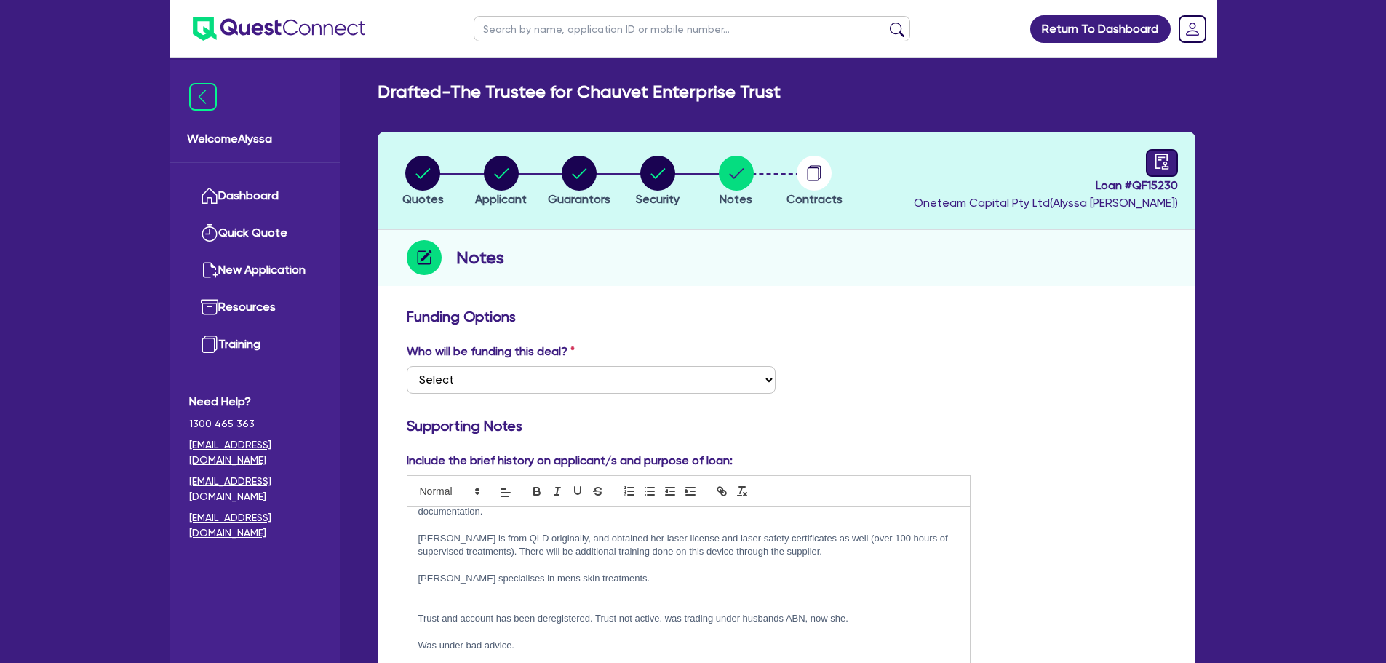
click at [1162, 164] on icon "audit" at bounding box center [1162, 162] width 16 height 16
select select "DRAFTED_NEW"
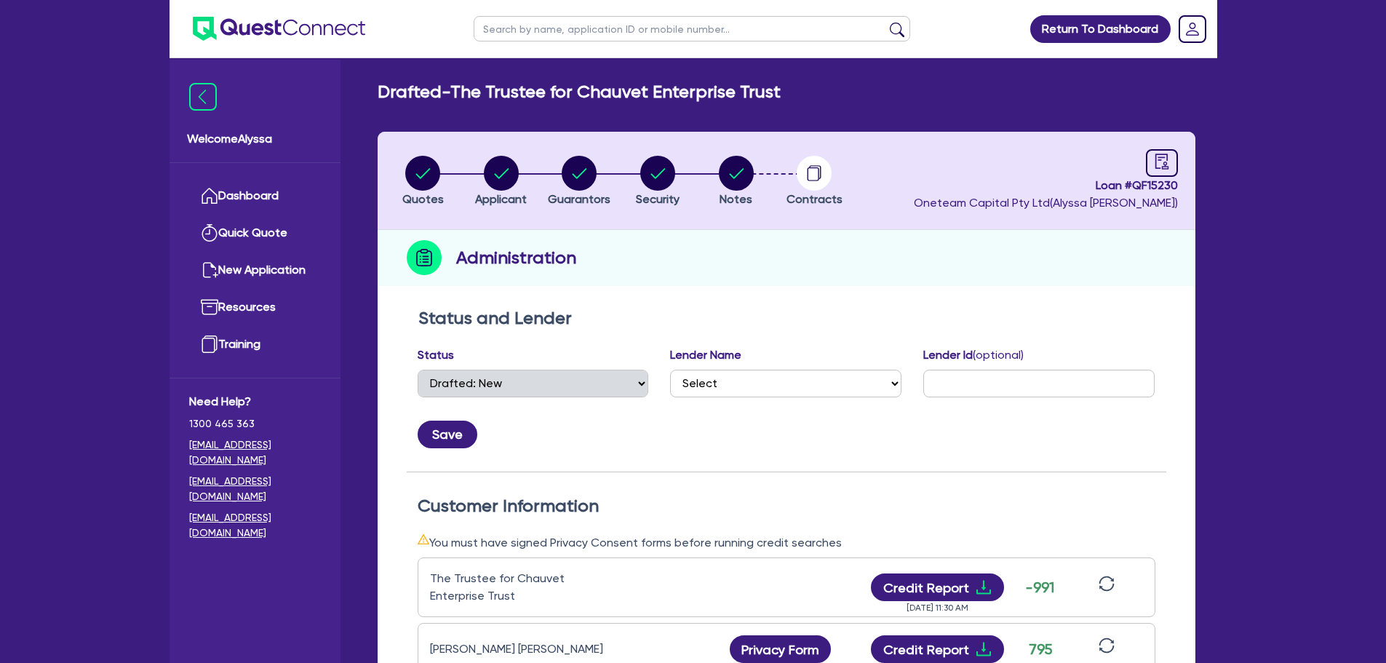
click at [732, 152] on header "Quotes Applicant [GEOGRAPHIC_DATA] Security Notes Contracts Loan # QF15230 Onet…" at bounding box center [787, 181] width 818 height 98
click at [732, 174] on circle "button" at bounding box center [736, 173] width 35 height 35
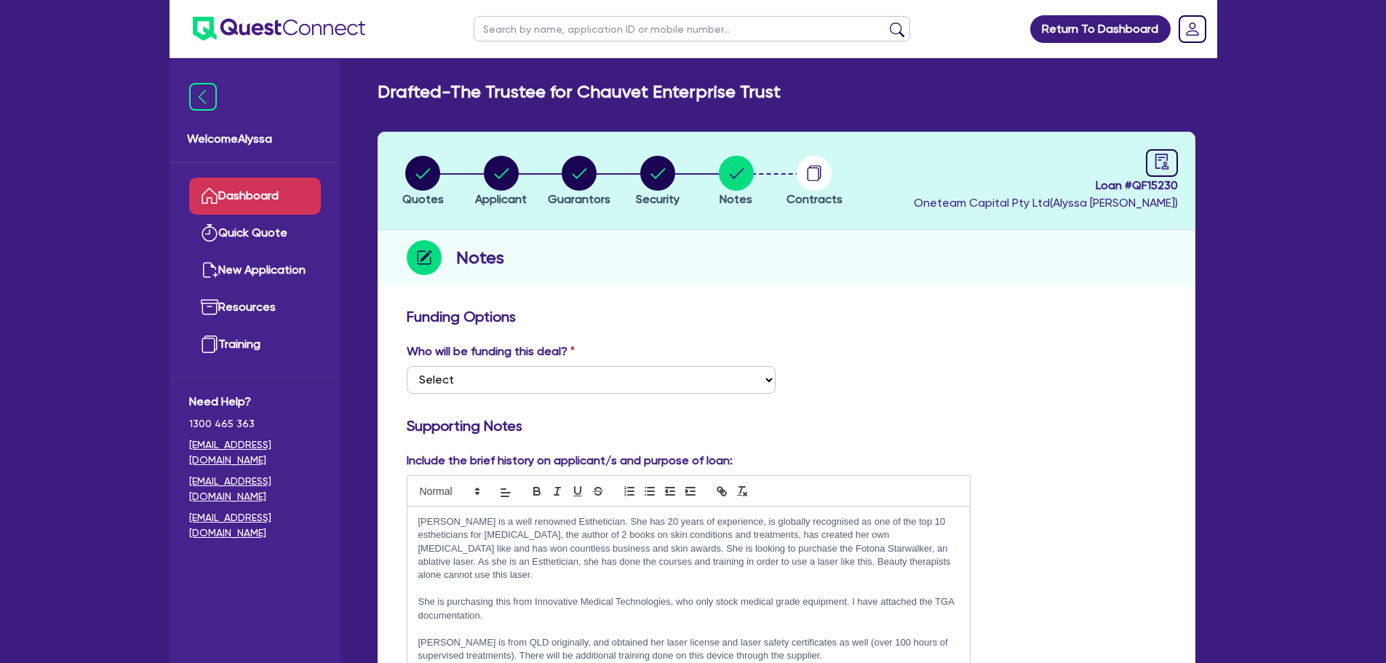
click at [239, 198] on link "Dashboard" at bounding box center [255, 196] width 132 height 37
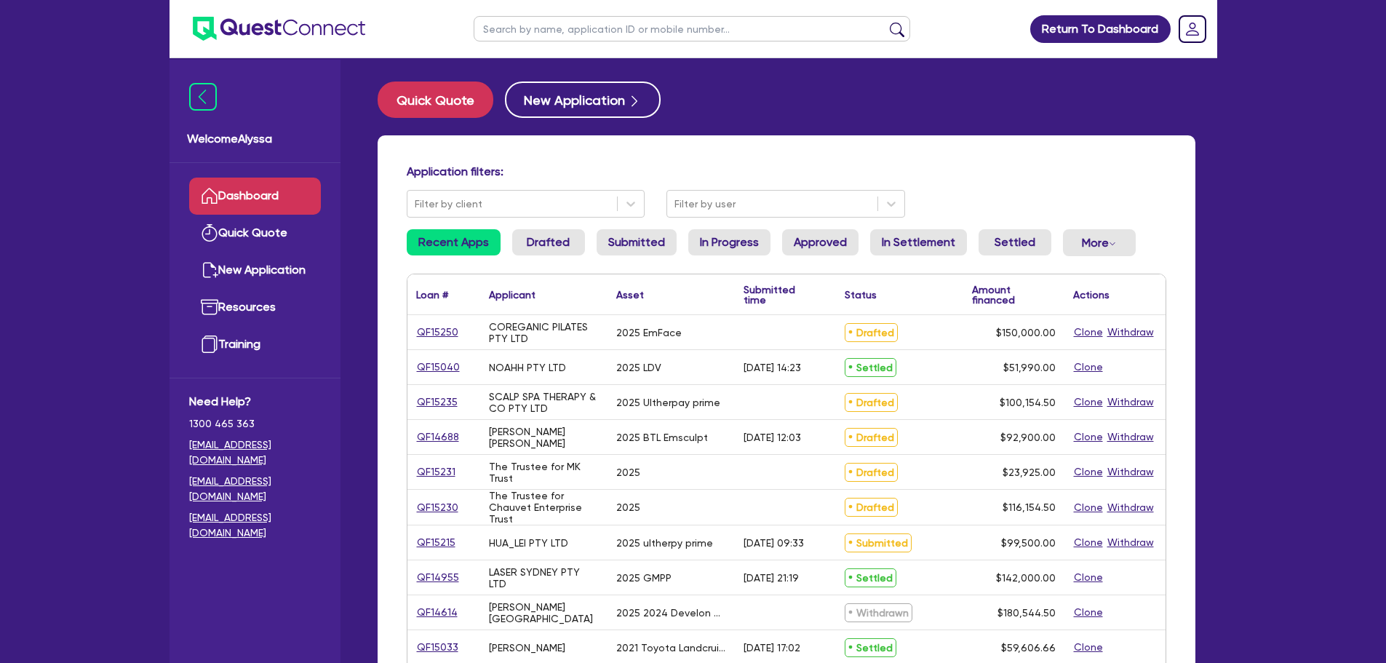
click at [521, 33] on input "text" at bounding box center [692, 28] width 437 height 25
click at [453, 103] on button "Quick Quote" at bounding box center [436, 100] width 116 height 36
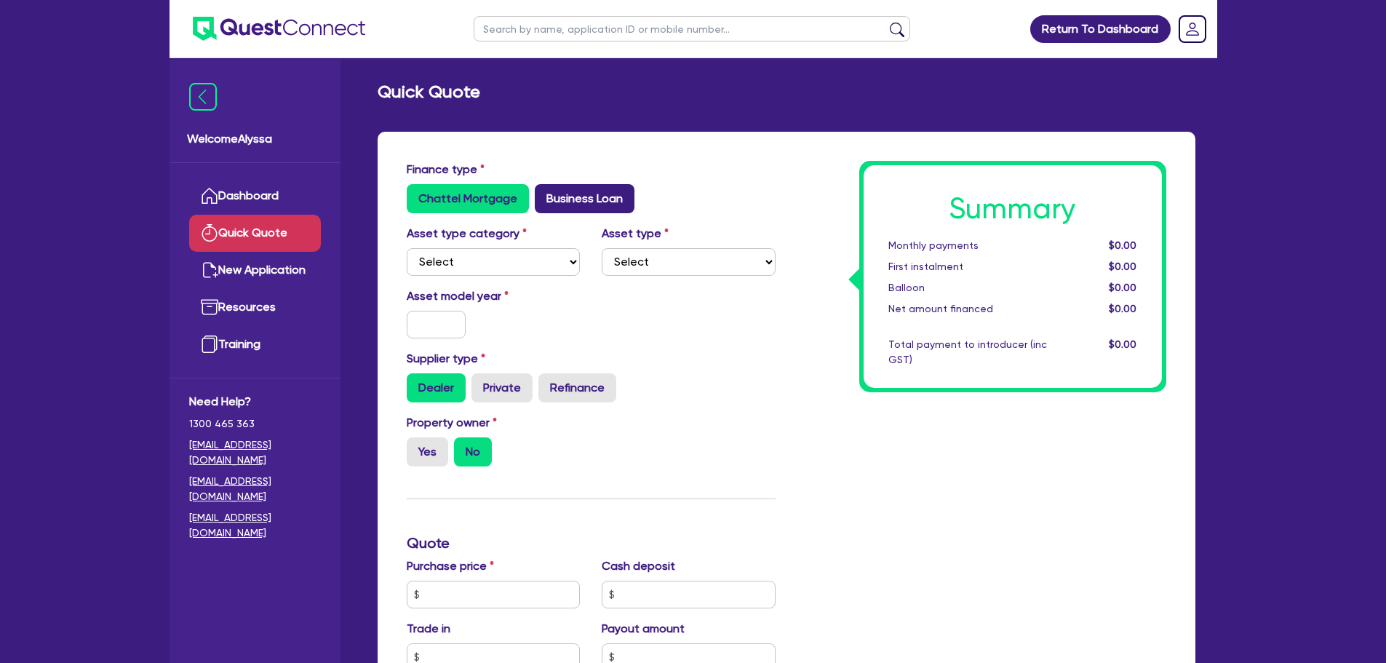
click at [601, 194] on label "Business Loan" at bounding box center [585, 198] width 100 height 29
click at [544, 194] on input "Business Loan" at bounding box center [539, 188] width 9 height 9
radio input "true"
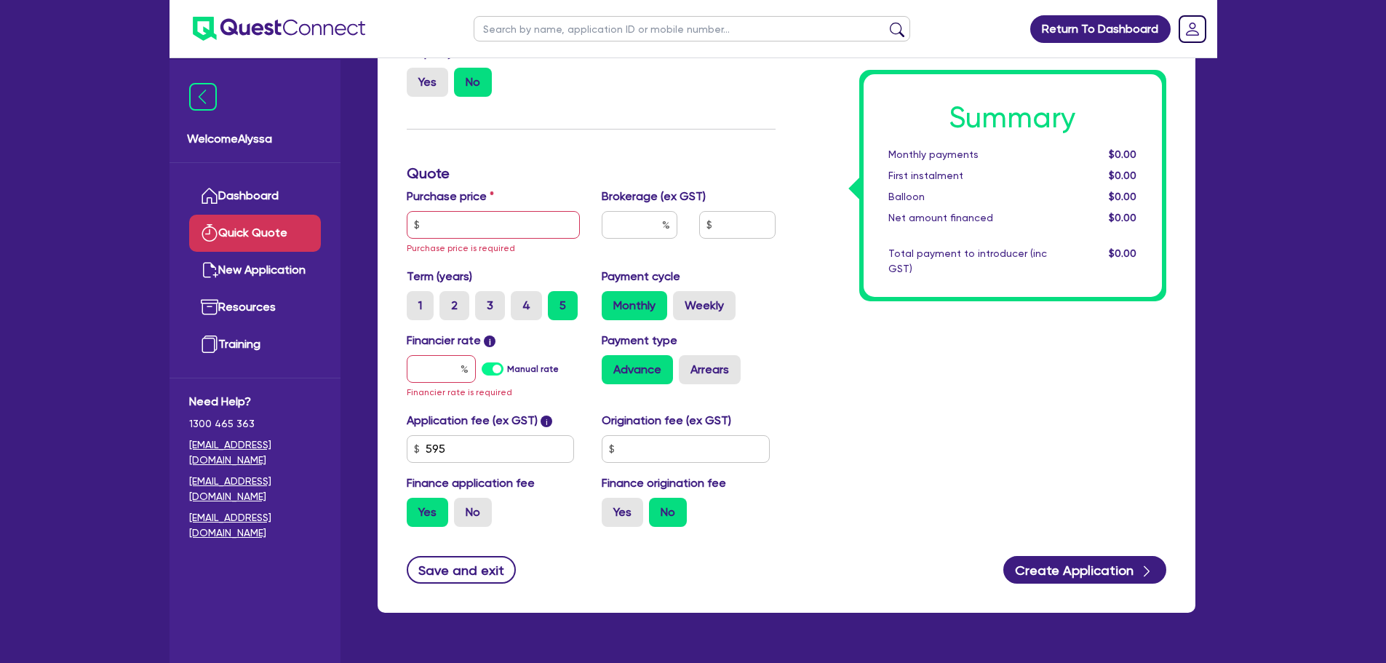
scroll to position [181, 0]
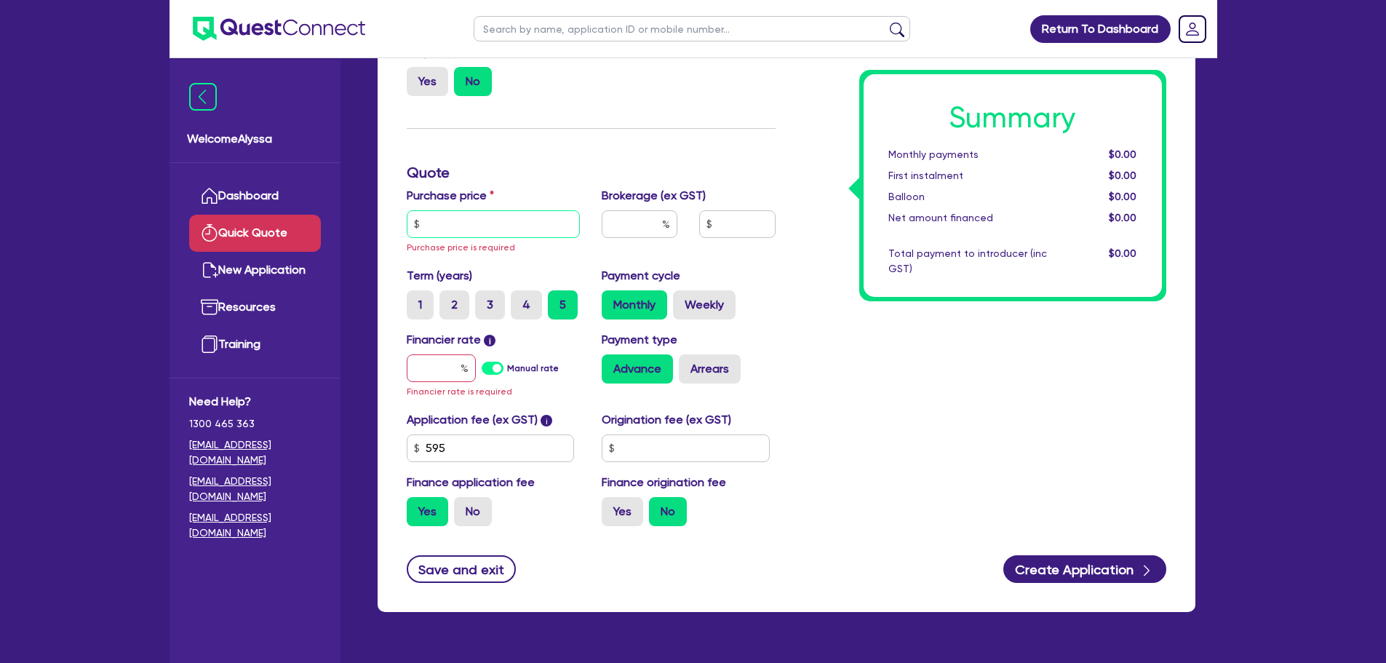
click at [493, 212] on input "text" at bounding box center [494, 224] width 174 height 28
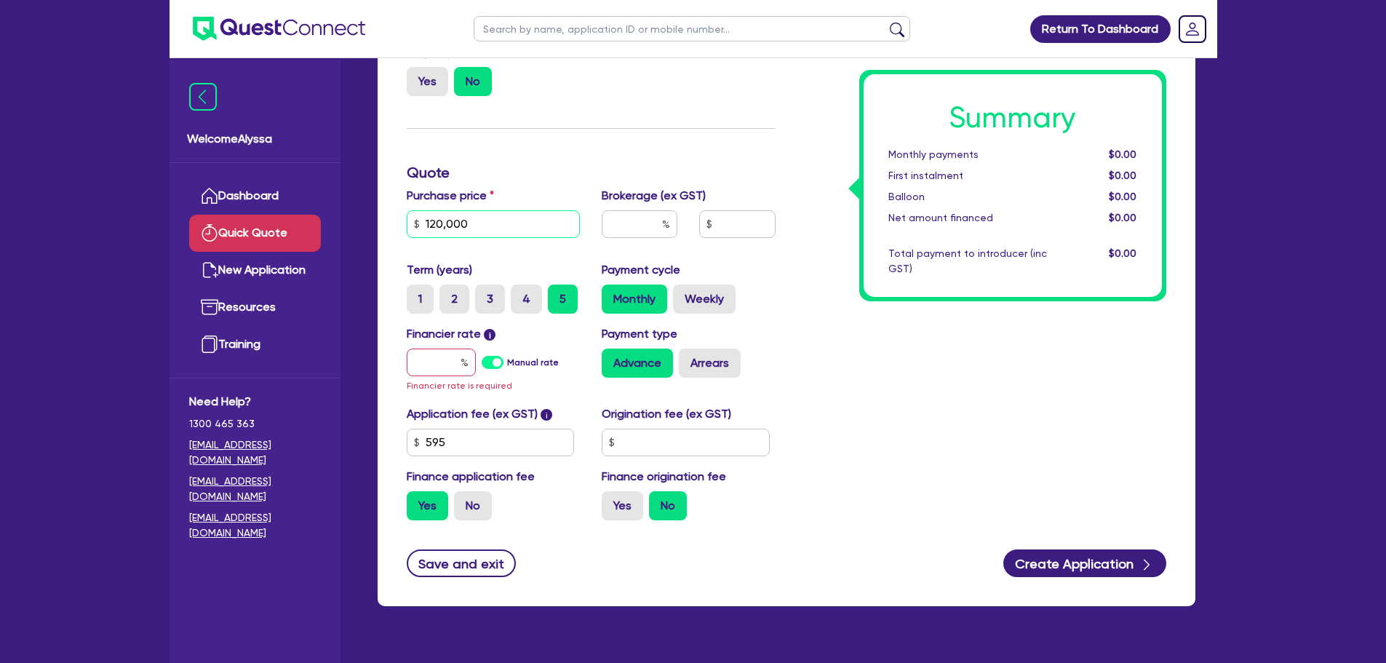
type input "120,000"
click at [626, 237] on input "text" at bounding box center [640, 224] width 76 height 28
type input "3"
click at [436, 345] on div "Financier rate i Manual rate Financier rate is required" at bounding box center [494, 359] width 196 height 68
click at [434, 350] on input "text" at bounding box center [441, 363] width 69 height 28
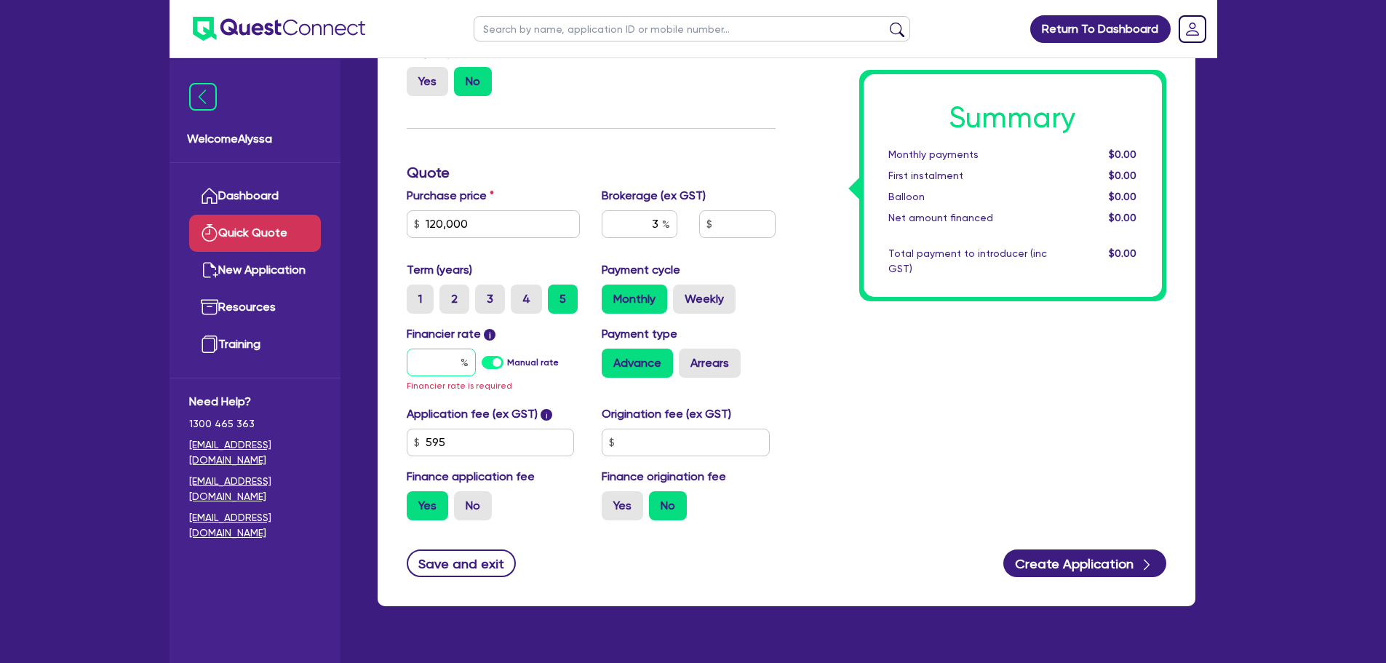
type input "6"
type input "3,619.64"
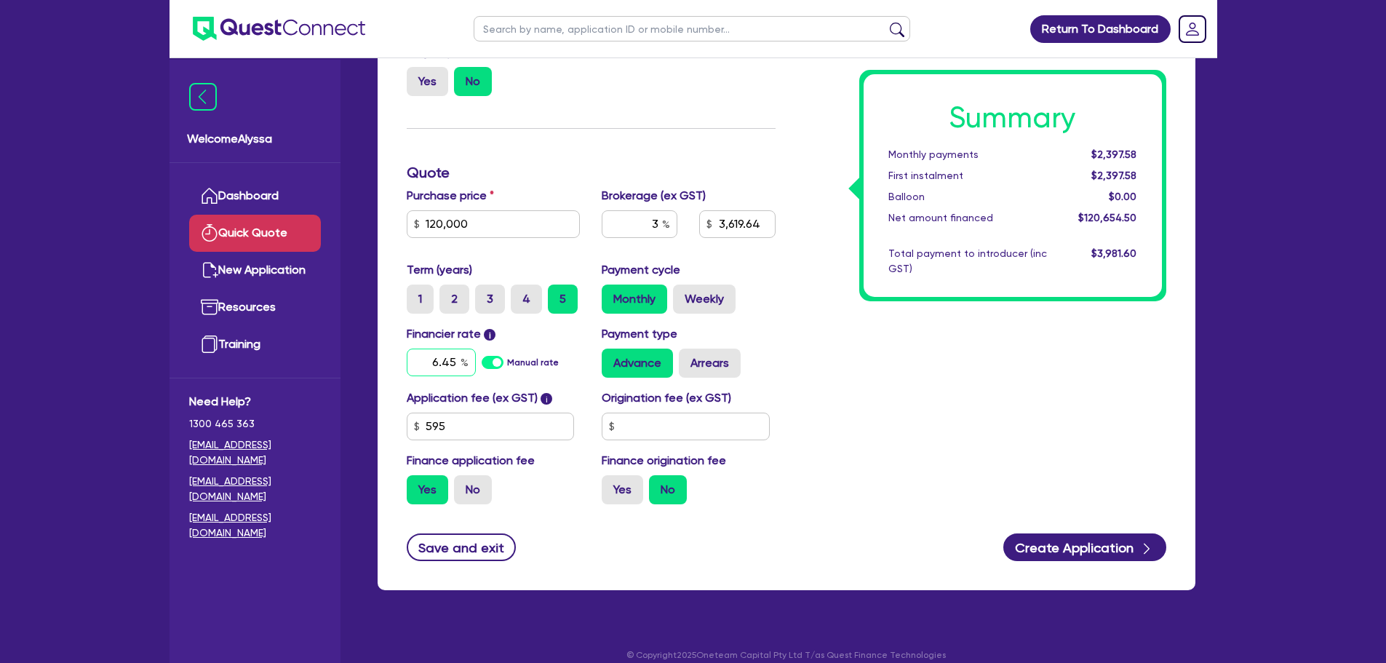
type input "6.45"
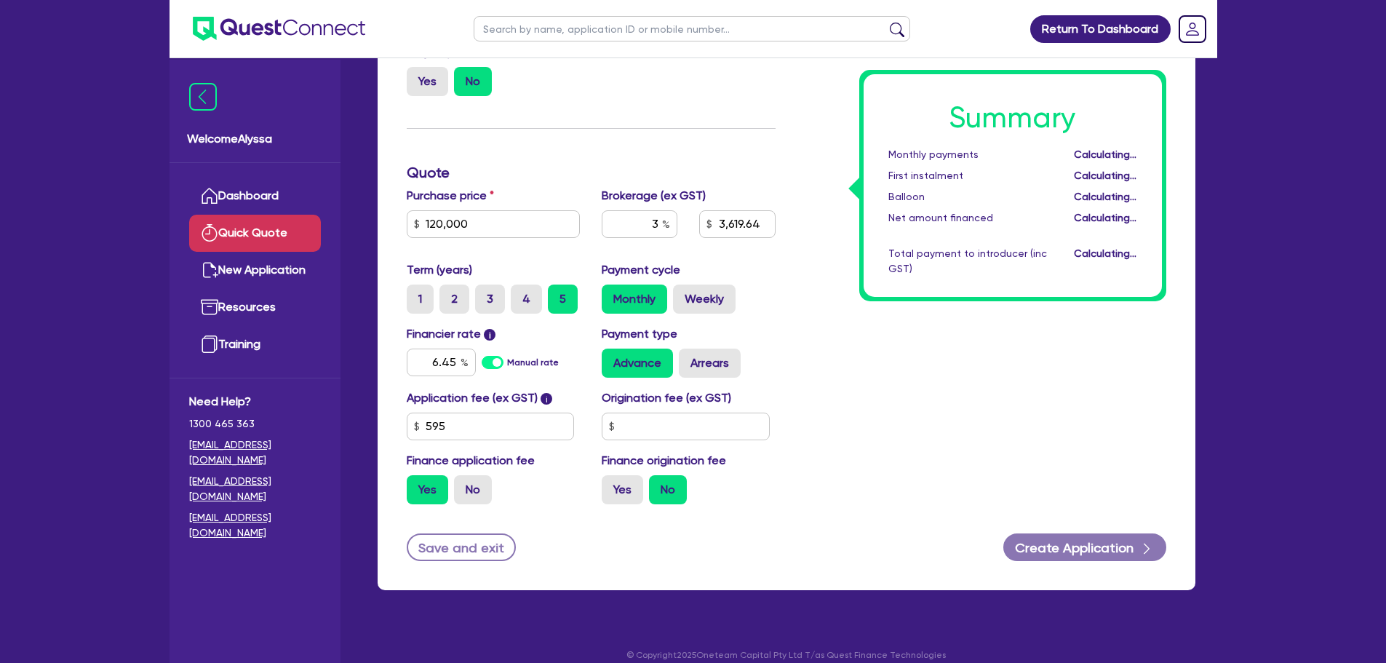
type input "3,619.64"
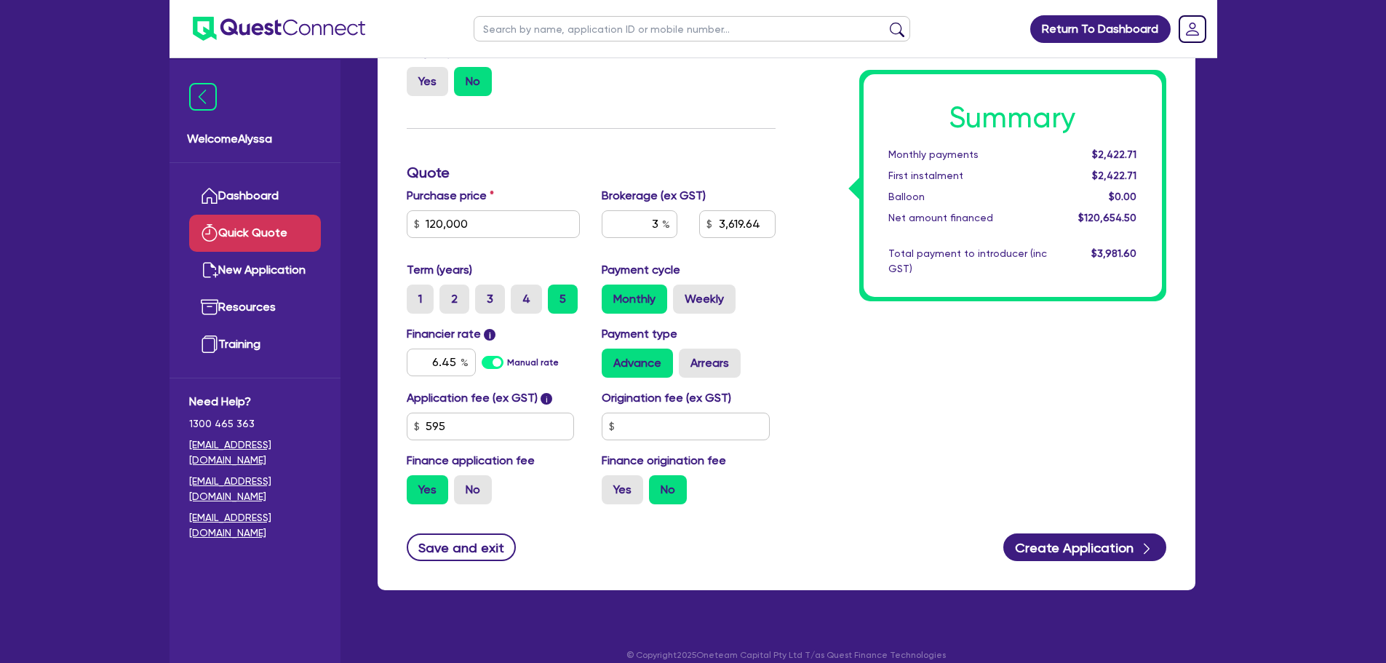
click at [772, 326] on div "Payment type Advance Arrears" at bounding box center [689, 351] width 196 height 52
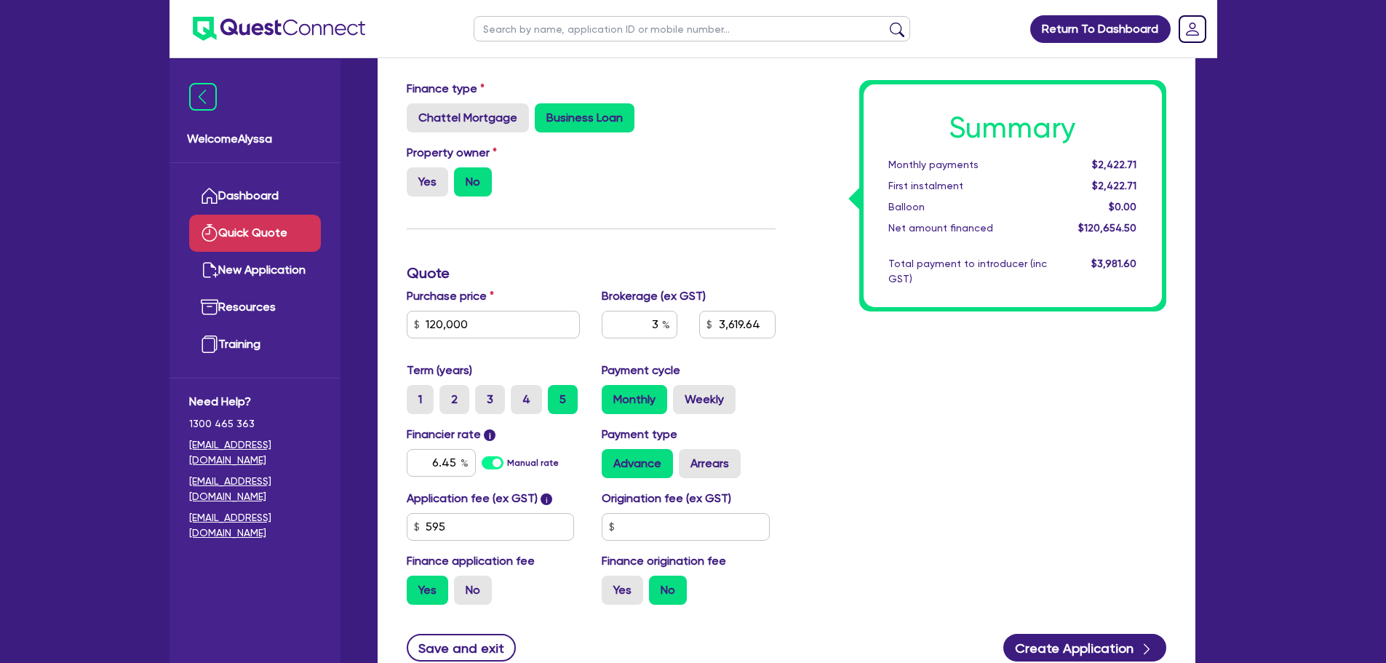
scroll to position [82, 0]
click at [655, 322] on input "3" at bounding box center [640, 324] width 76 height 28
type input "3,619.64"
type input "2"
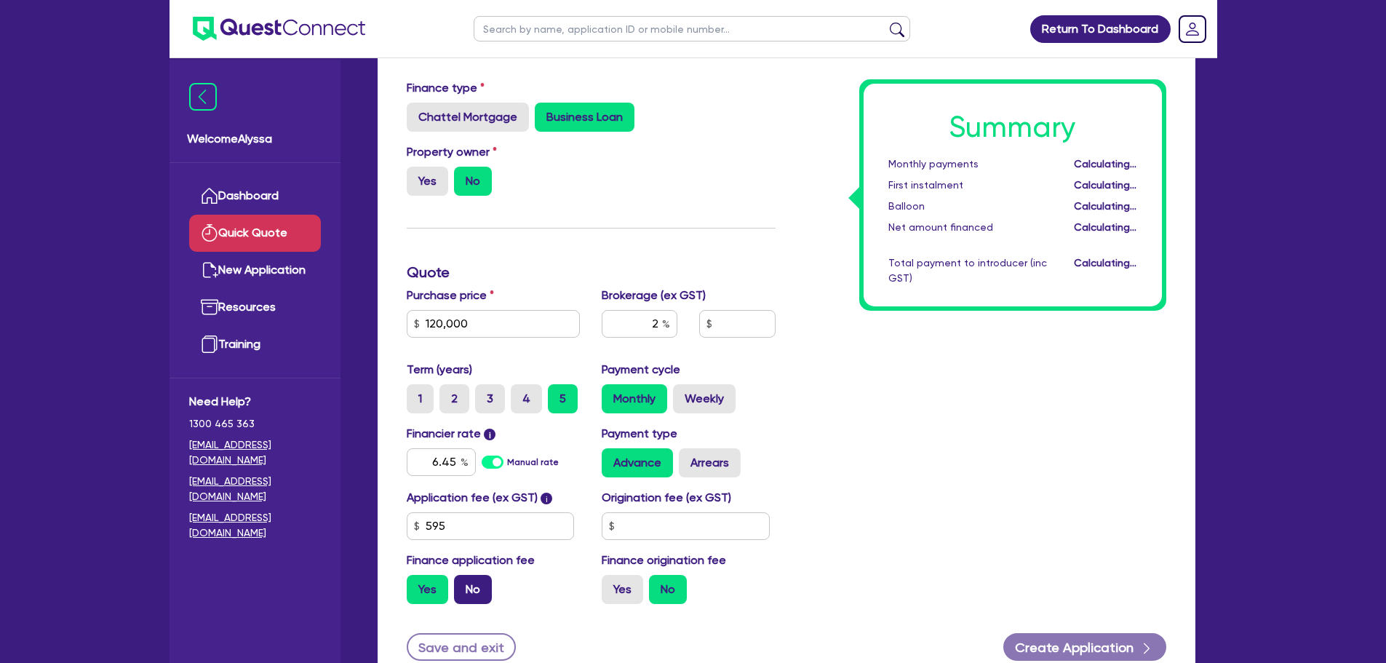
type input "2,413.09"
click at [473, 591] on label "No" at bounding box center [473, 589] width 38 height 29
click at [464, 584] on input "No" at bounding box center [458, 579] width 9 height 9
radio input "true"
type input "2,400"
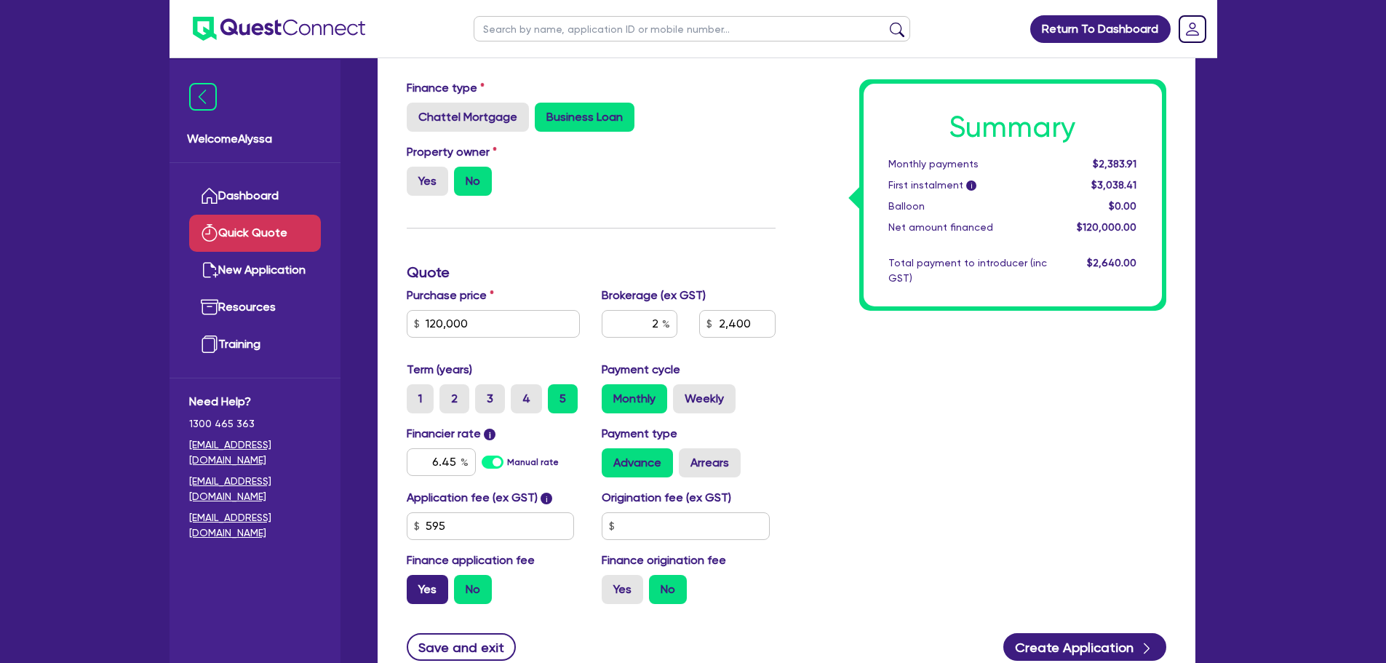
click at [433, 587] on label "Yes" at bounding box center [427, 589] width 41 height 29
click at [416, 584] on input "Yes" at bounding box center [411, 579] width 9 height 9
radio input "true"
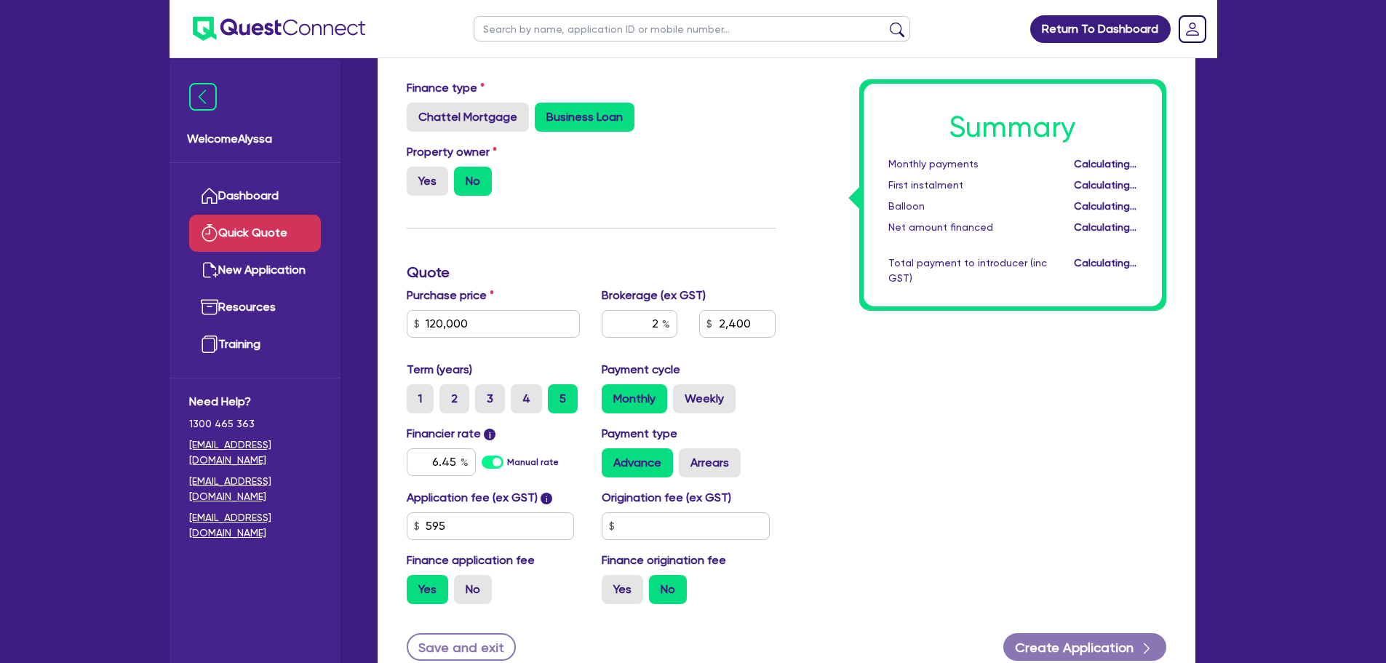
type input "2,413.09"
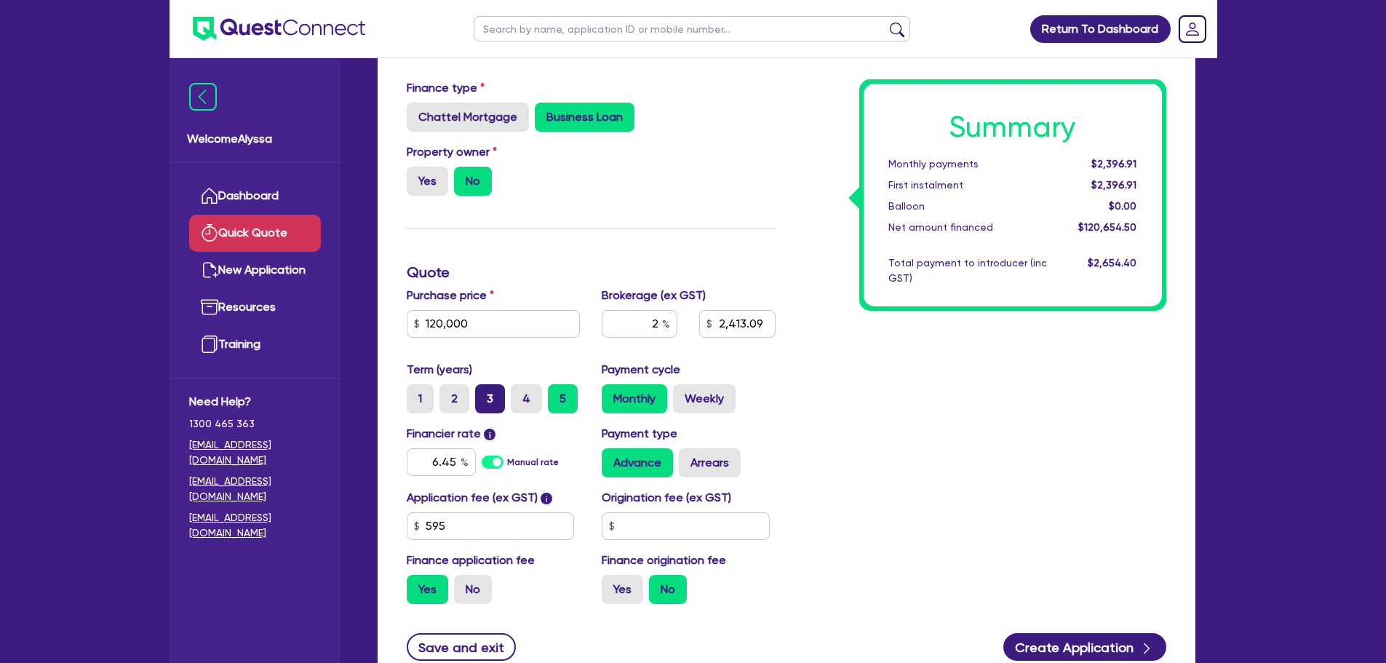
click at [499, 405] on label "3" at bounding box center [490, 398] width 30 height 29
click at [485, 394] on input "3" at bounding box center [479, 388] width 9 height 9
radio input "true"
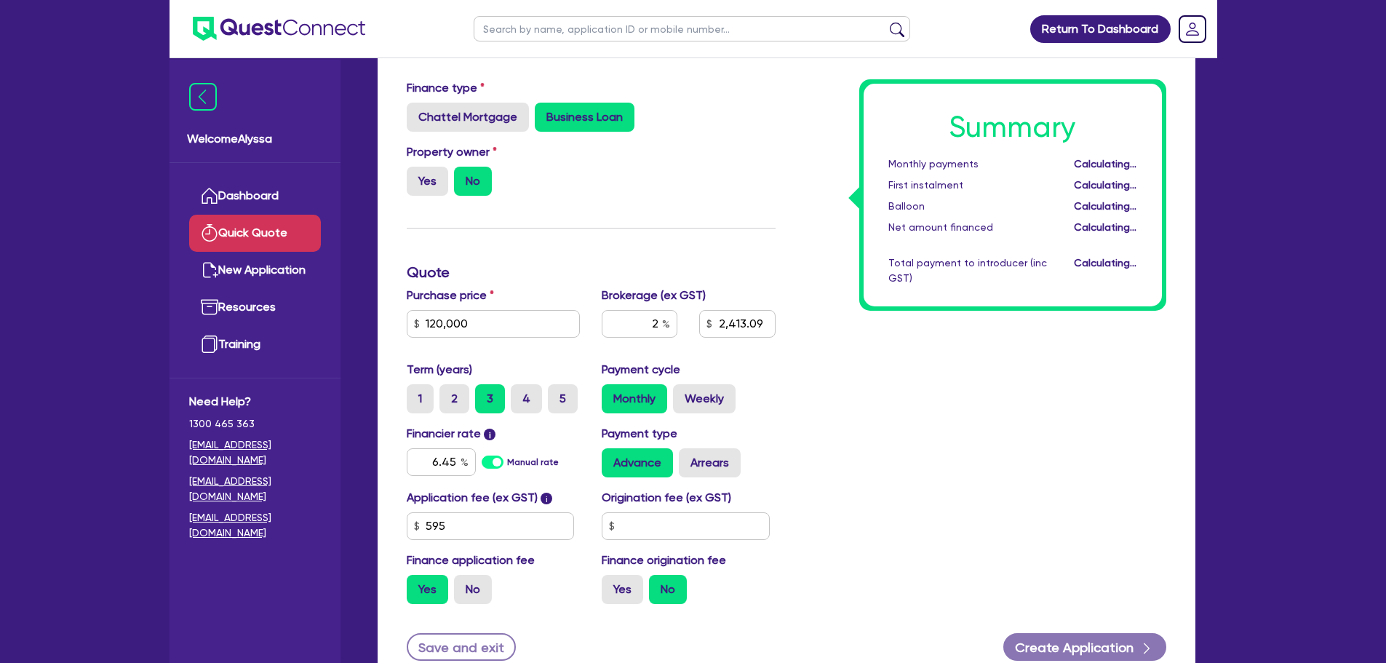
type input "2,413.09"
drag, startPoint x: 436, startPoint y: 458, endPoint x: 469, endPoint y: 457, distance: 33.5
click at [469, 457] on input "6.45" at bounding box center [441, 462] width 69 height 28
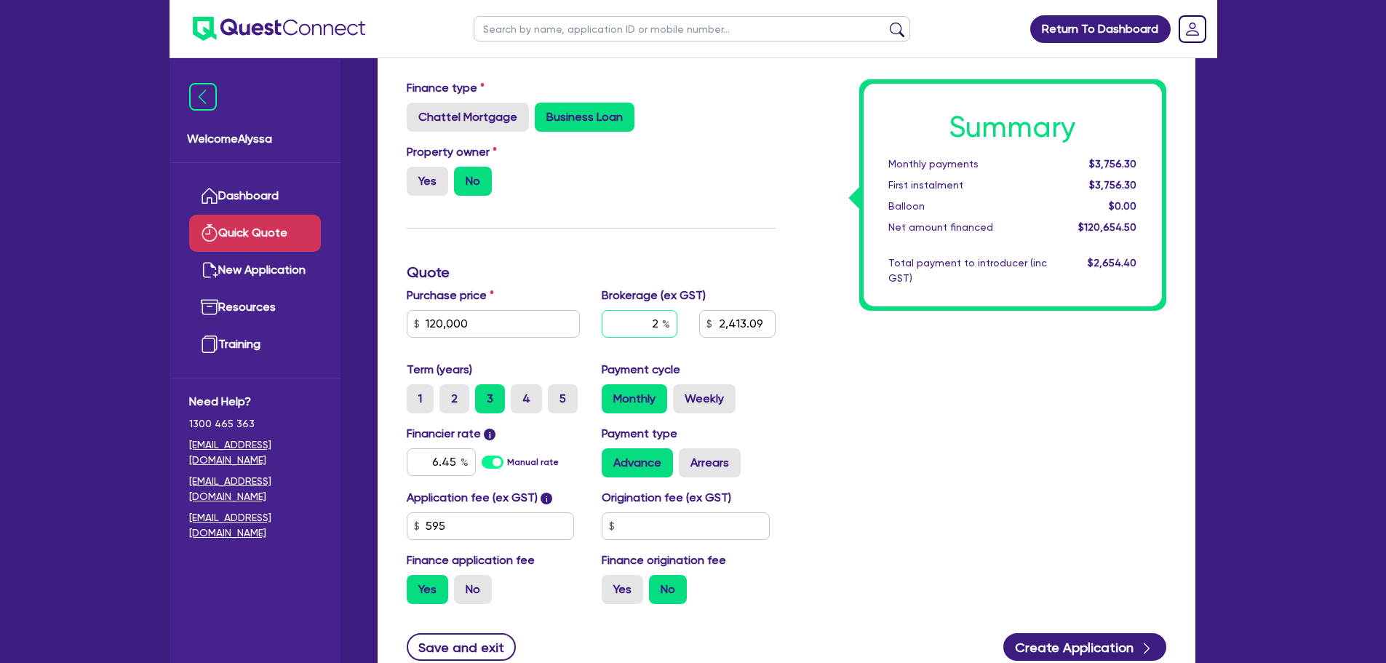
click at [662, 326] on input "2" at bounding box center [640, 324] width 76 height 28
type input "2,413.09"
click at [974, 499] on div "Summary Monthly payments $3,675.44 First instalment $3,675.44 Balloon $0.00 Net…" at bounding box center [982, 347] width 391 height 536
click at [448, 459] on input "6.45" at bounding box center [441, 462] width 69 height 28
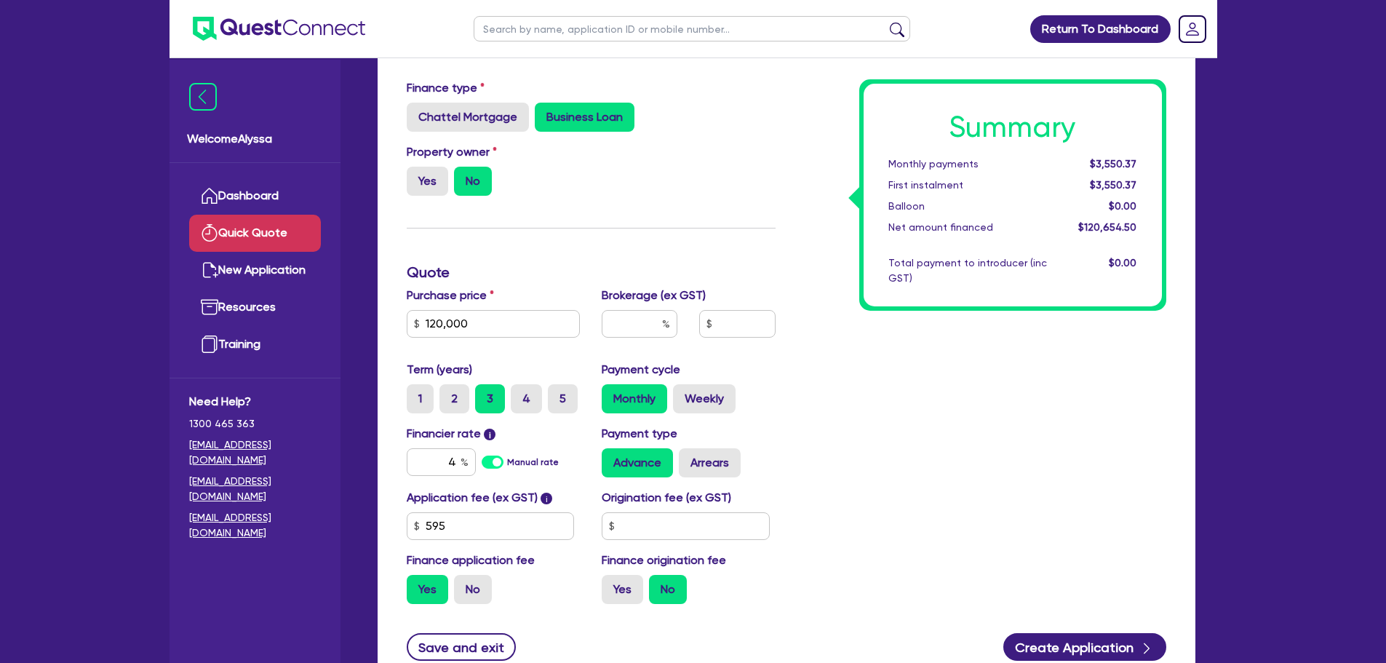
click at [843, 420] on div "Summary Monthly payments $3,550.37 First instalment $3,550.37 Balloon $0.00 Net…" at bounding box center [982, 347] width 391 height 536
click at [443, 462] on input "4" at bounding box center [441, 462] width 69 height 28
type input "1"
click at [823, 392] on div "Summary Monthly payments $3,400.61 First instalment $3,400.61 Balloon $0.00 Net…" at bounding box center [982, 347] width 391 height 536
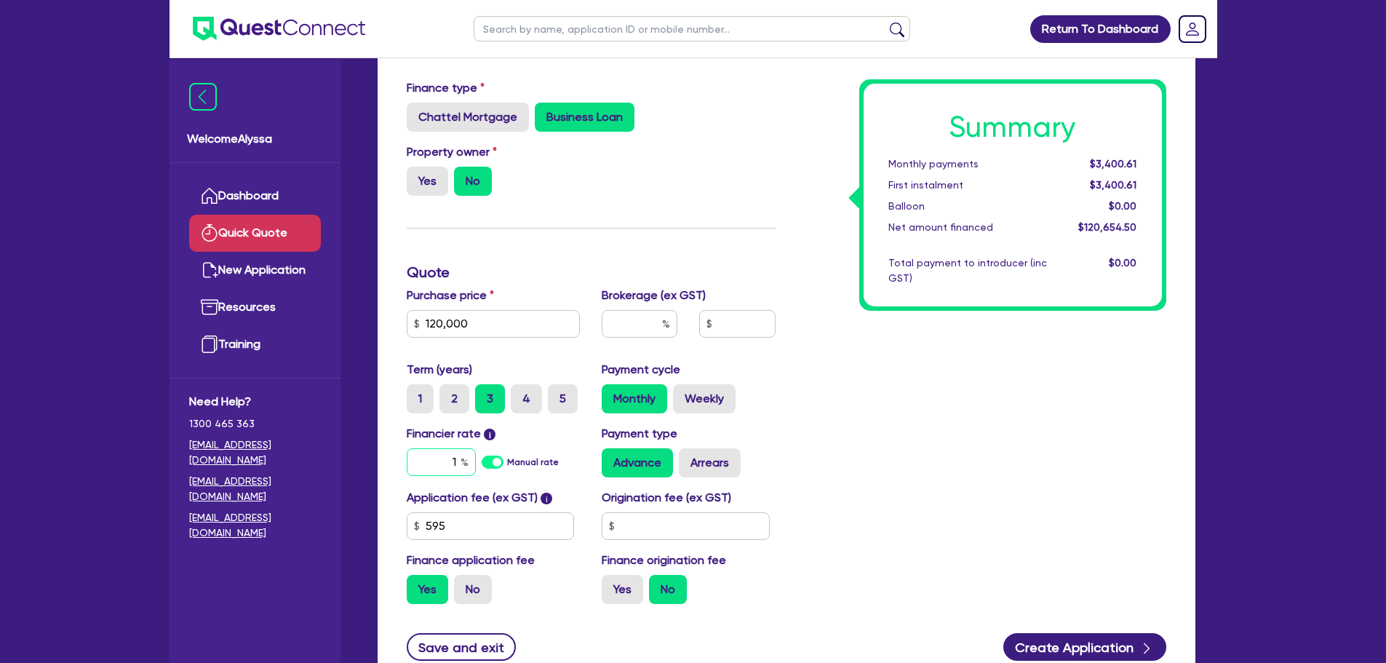
click at [437, 466] on input "1" at bounding box center [441, 462] width 69 height 28
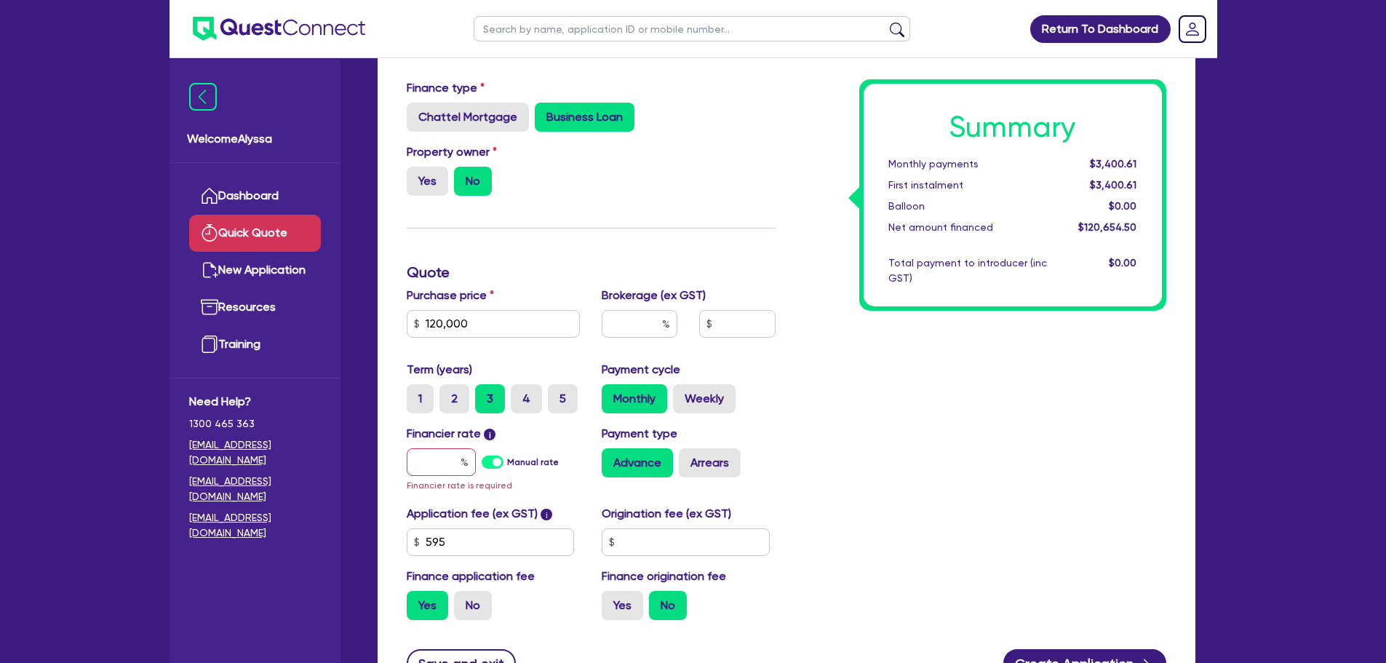
click at [882, 377] on div "Summary Monthly payments $3,400.61 First instalment $3,400.61 Balloon $0.00 Net…" at bounding box center [982, 355] width 391 height 552
click at [437, 469] on input "text" at bounding box center [441, 462] width 69 height 28
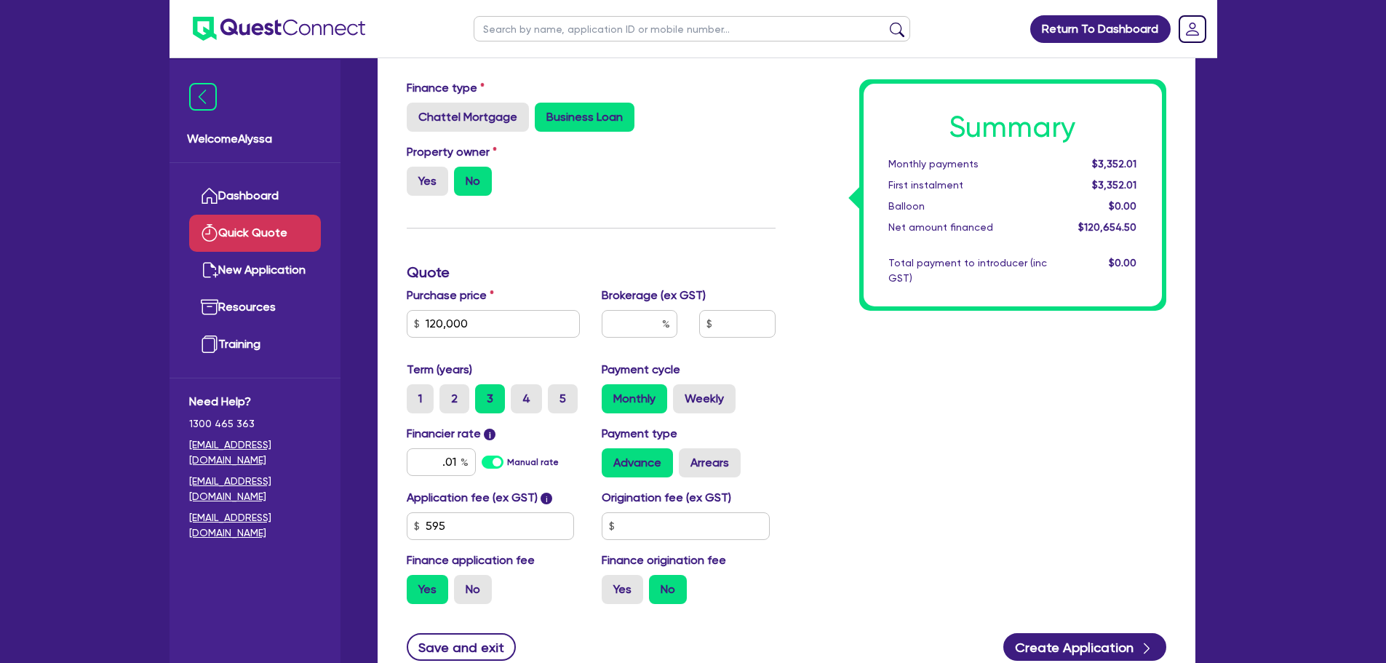
type input "0.01"
click at [953, 378] on div "Summary Monthly payments $3,352.01 First instalment $3,352.01 Balloon $0.00 Net…" at bounding box center [982, 347] width 391 height 536
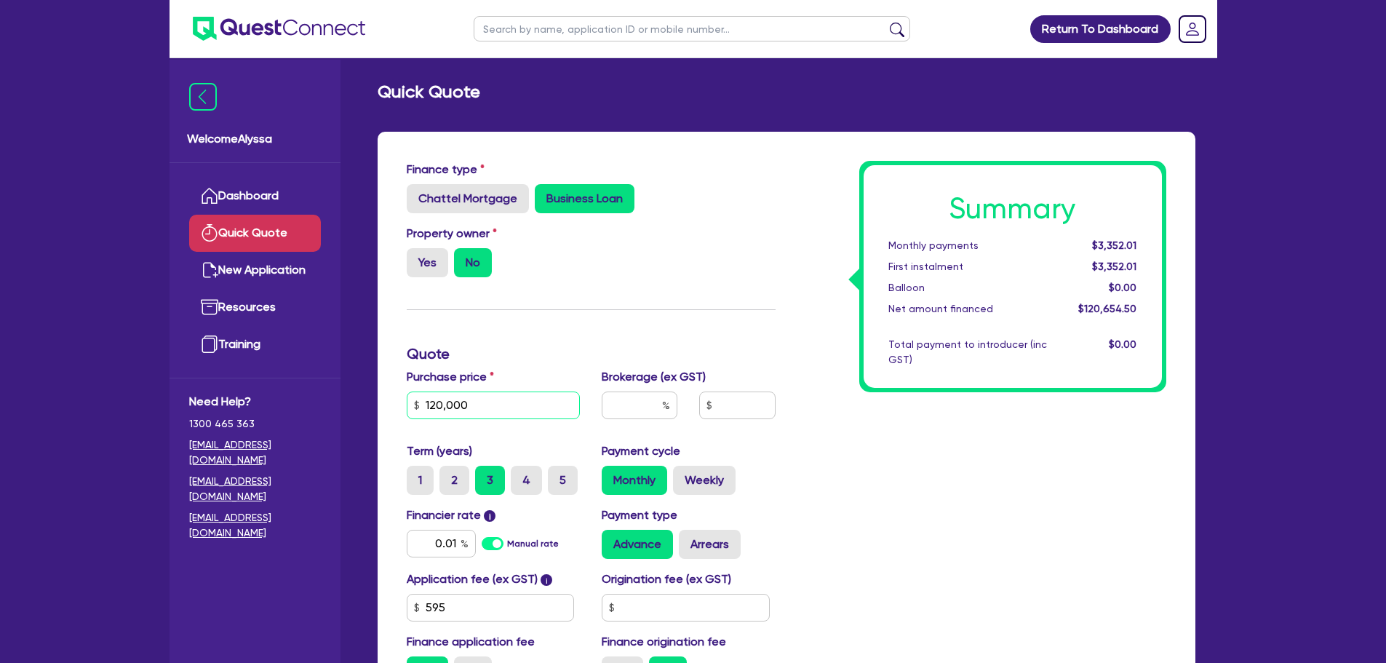
drag, startPoint x: 481, startPoint y: 410, endPoint x: 402, endPoint y: 400, distance: 79.2
click at [402, 400] on div "Purchase price 120,000" at bounding box center [494, 399] width 196 height 63
click at [640, 306] on div "Finance type Chattel Mortgage Business Loan Asset type category Select Cars and…" at bounding box center [591, 429] width 391 height 536
click at [632, 413] on input "text" at bounding box center [640, 406] width 76 height 28
type input "2"
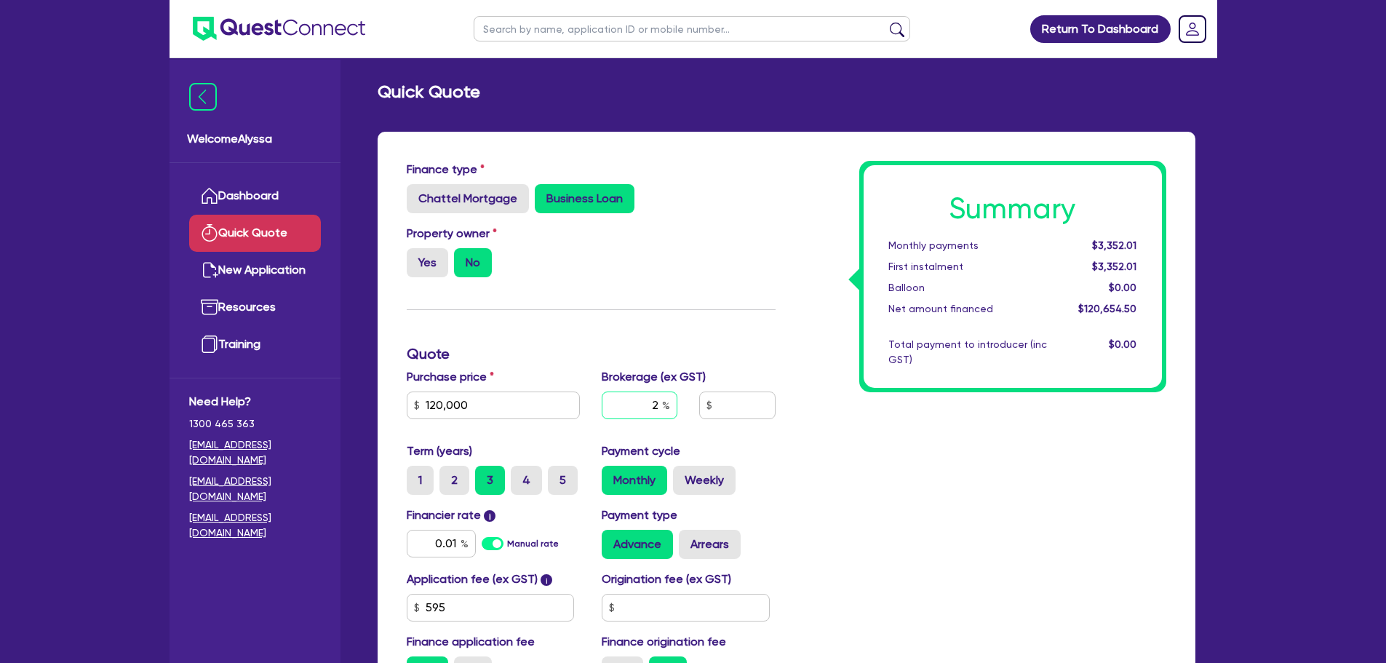
type input "2,413.09"
type input "2"
type input "2,413.09"
click at [455, 547] on input "0.01" at bounding box center [441, 544] width 69 height 28
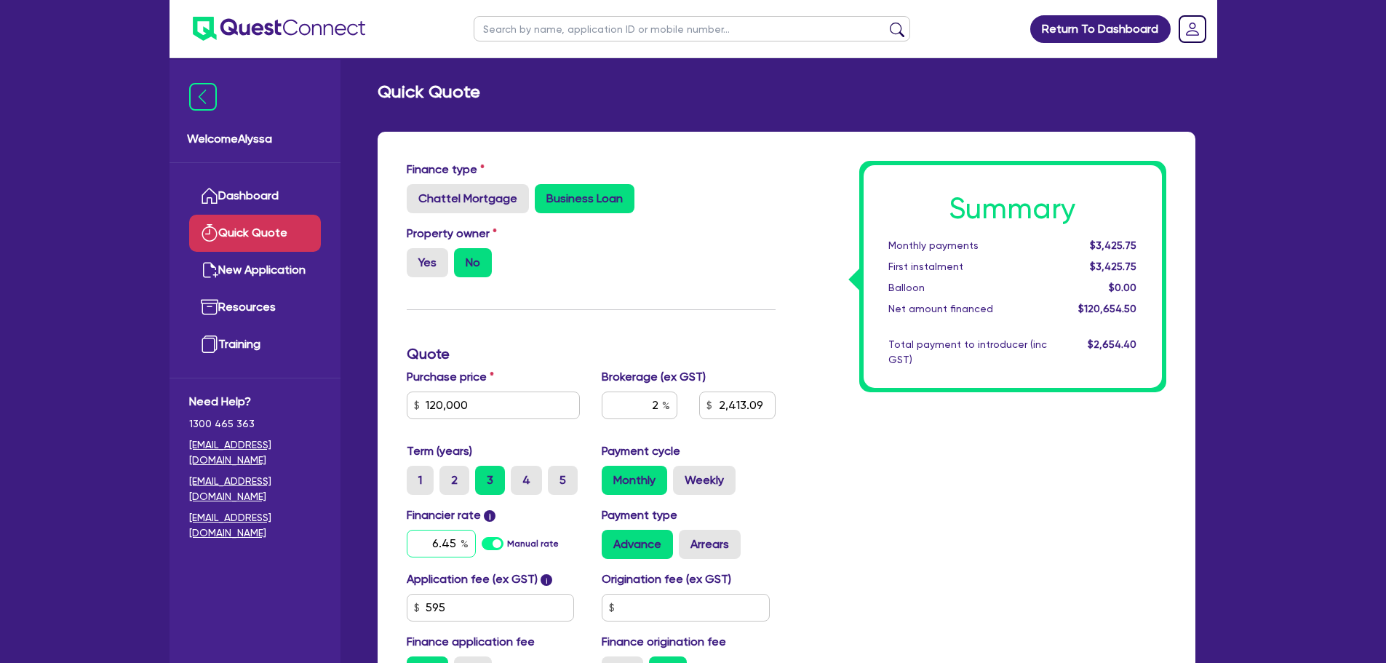
type input "6.45"
type input "2,413.09"
click at [965, 436] on div "Summary Monthly payments $3,425.75 First instalment $3,425.75 Balloon $0.00 Net…" at bounding box center [982, 429] width 391 height 536
